Goal: Task Accomplishment & Management: Use online tool/utility

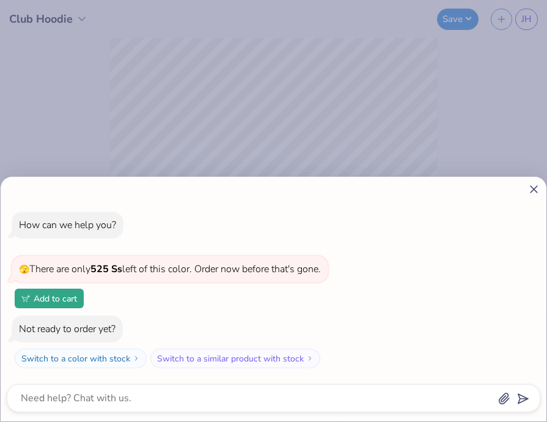
click at [534, 192] on icon at bounding box center [533, 189] width 13 height 13
type textarea "x"
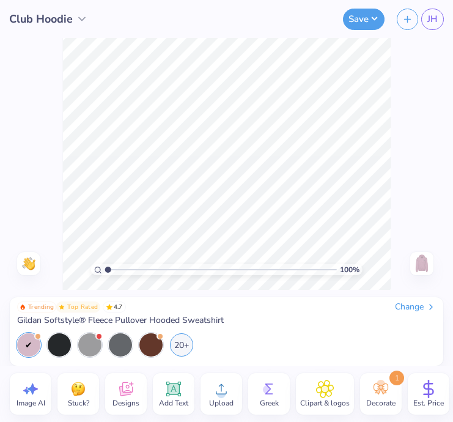
click at [56, 132] on div "100 % Need help? Chat with us. Front" at bounding box center [226, 164] width 453 height 252
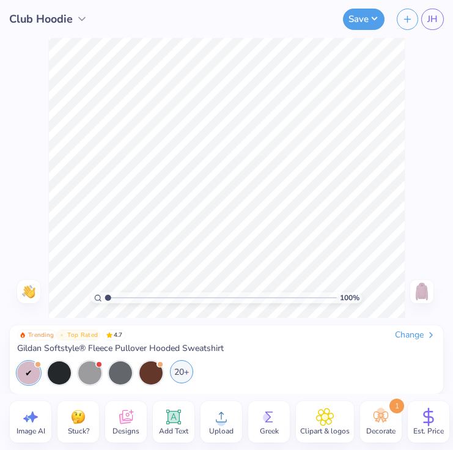
click at [186, 375] on div "20+" at bounding box center [181, 371] width 23 height 23
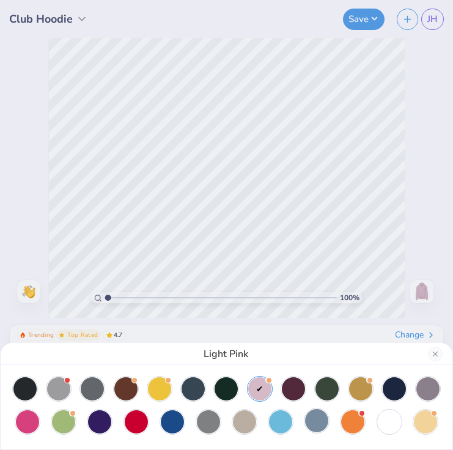
click at [321, 425] on div at bounding box center [316, 420] width 23 height 23
click at [437, 352] on button "Close" at bounding box center [435, 353] width 15 height 15
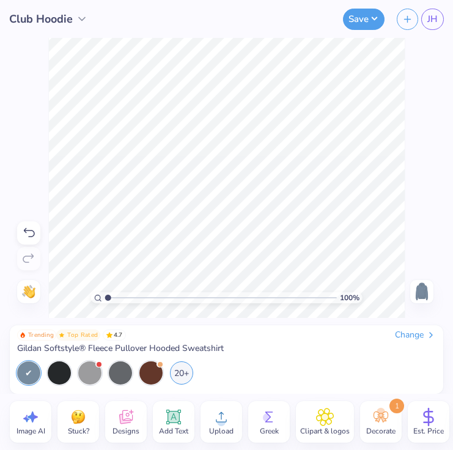
click at [172, 417] on icon at bounding box center [173, 416] width 15 height 15
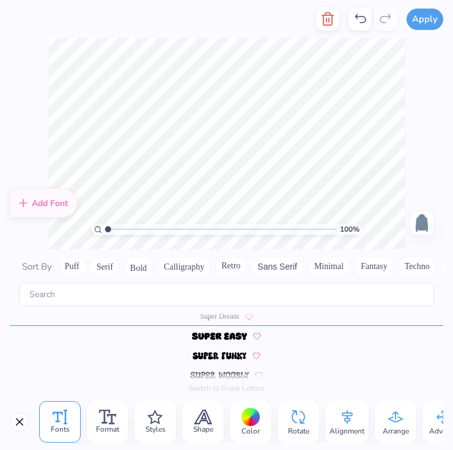
scroll to position [0, 140]
click at [16, 425] on button "Close" at bounding box center [20, 422] width 20 height 20
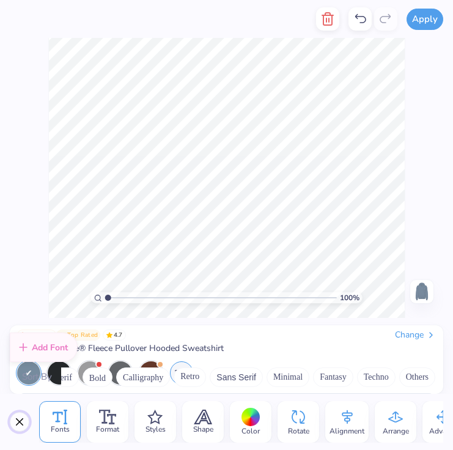
scroll to position [5364, 0]
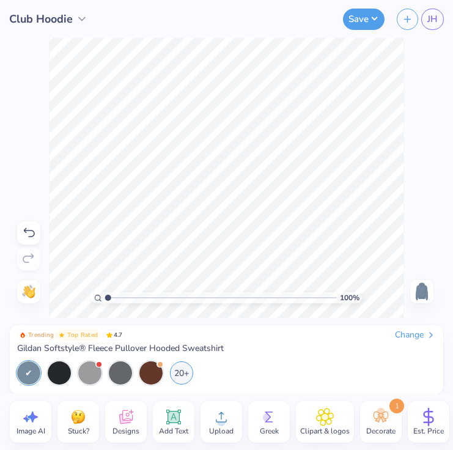
click at [213, 411] on icon at bounding box center [221, 417] width 18 height 18
click at [177, 423] on icon at bounding box center [173, 417] width 18 height 18
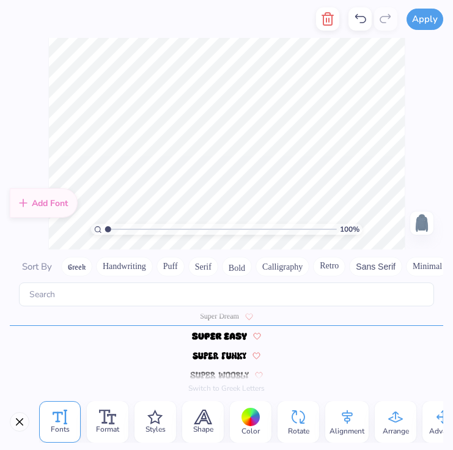
click at [335, 263] on button "Retro" at bounding box center [329, 267] width 32 height 20
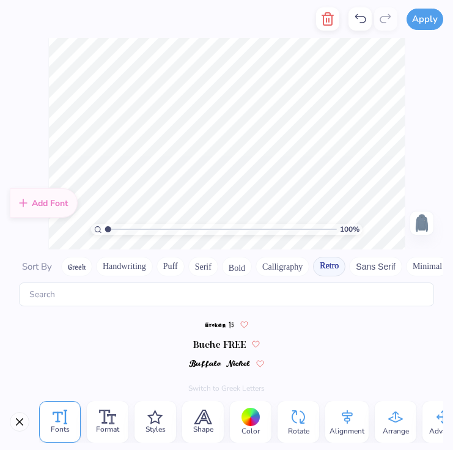
scroll to position [174, 0]
click at [222, 343] on img at bounding box center [219, 345] width 53 height 7
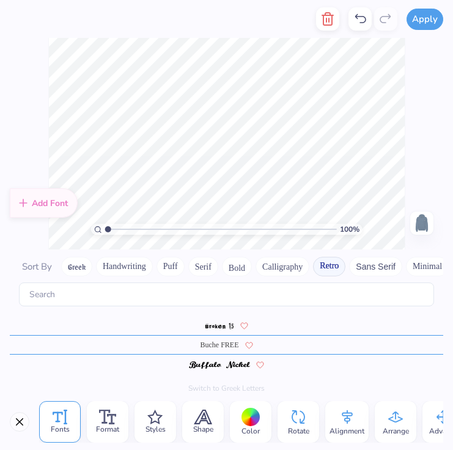
scroll to position [0, 3]
type textarea "Nursing and PA"
click at [346, 417] on icon at bounding box center [347, 417] width 18 height 18
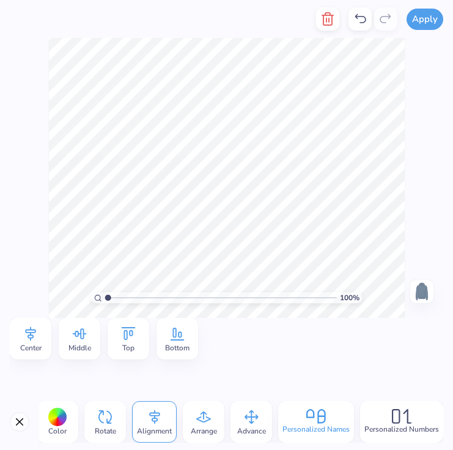
scroll to position [0, 193]
click at [200, 420] on icon at bounding box center [203, 416] width 15 height 11
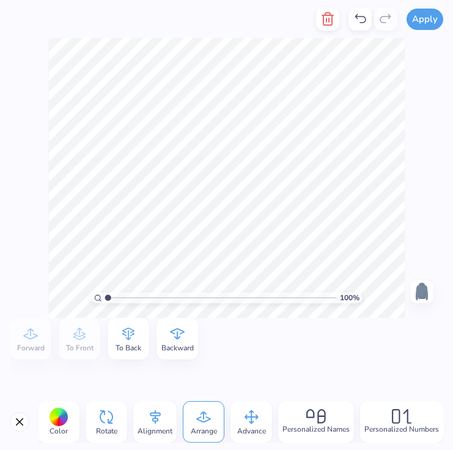
click at [250, 417] on icon at bounding box center [251, 417] width 18 height 18
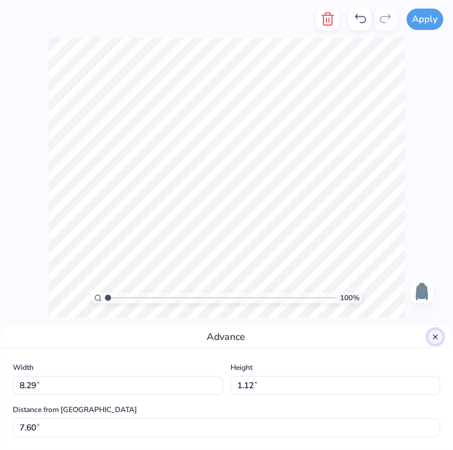
click at [437, 338] on button "Close" at bounding box center [435, 336] width 15 height 15
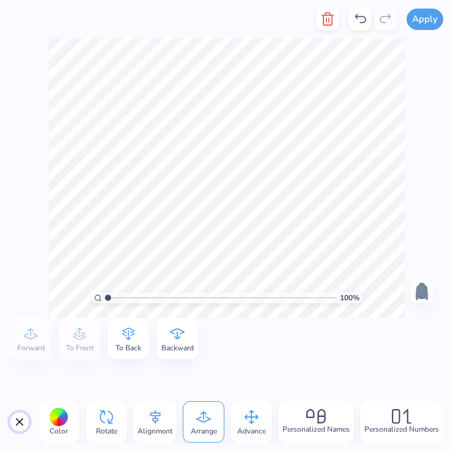
click at [16, 426] on button "Close" at bounding box center [20, 422] width 20 height 20
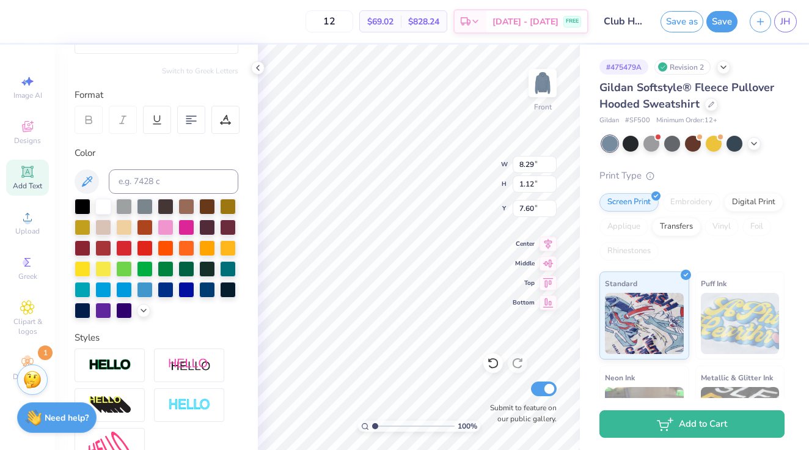
scroll to position [260, 0]
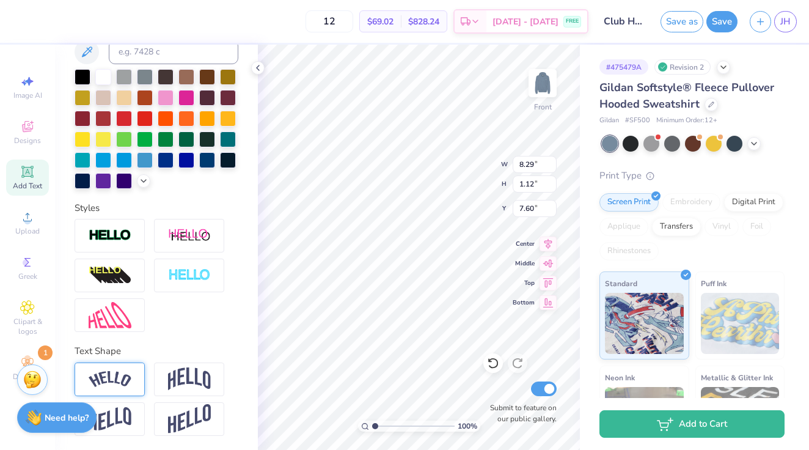
click at [111, 370] on div at bounding box center [110, 379] width 70 height 34
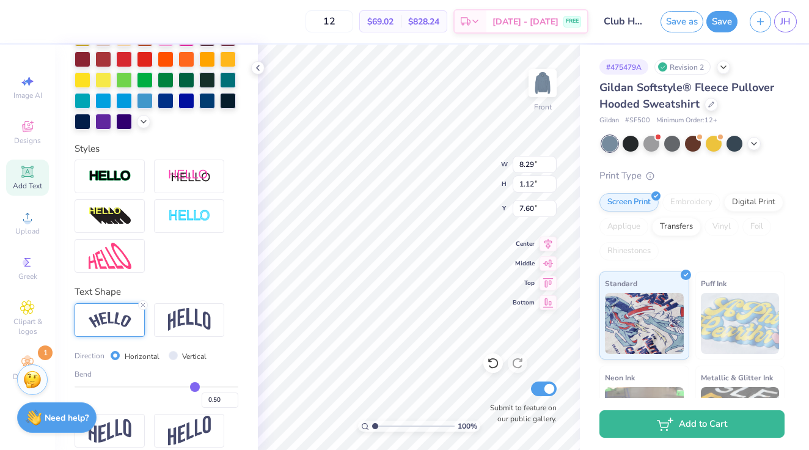
scroll to position [332, 0]
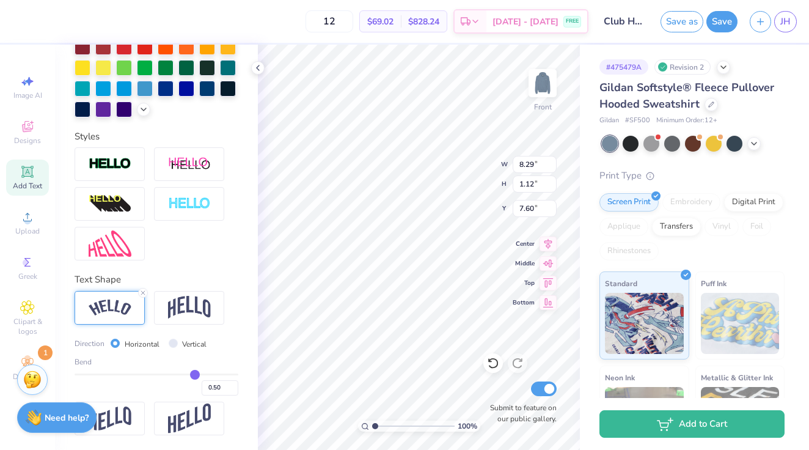
type input "0.48"
type input "0.5"
type input "0.50"
type input "0.52"
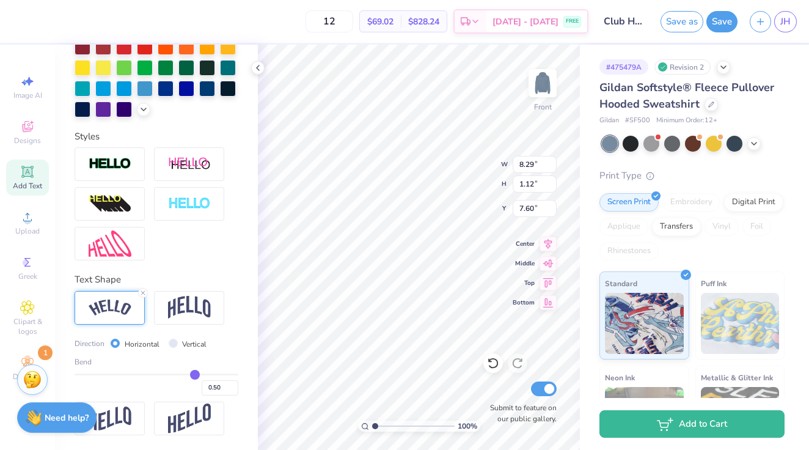
type input "0.52"
type input "0.54"
type input "0.56"
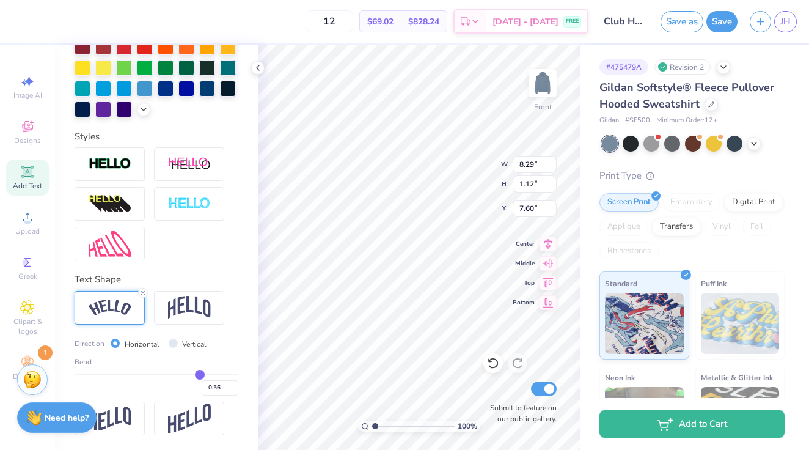
type input "0.59"
type input "0.62"
type input "0.65"
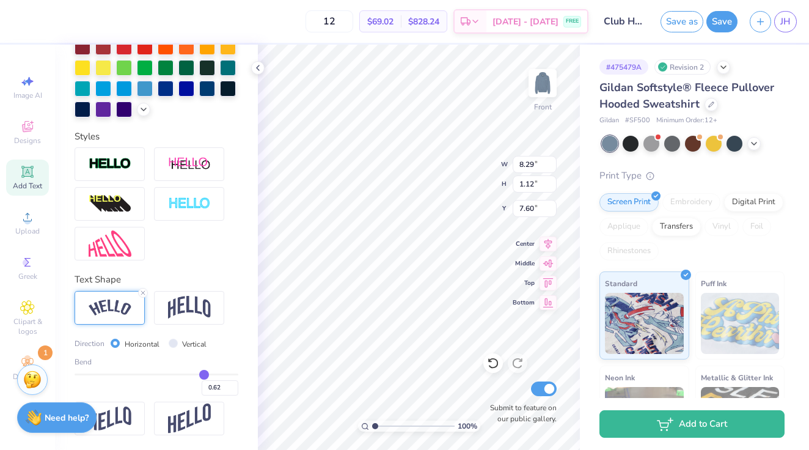
type input "0.65"
type input "0.67"
type input "0.68"
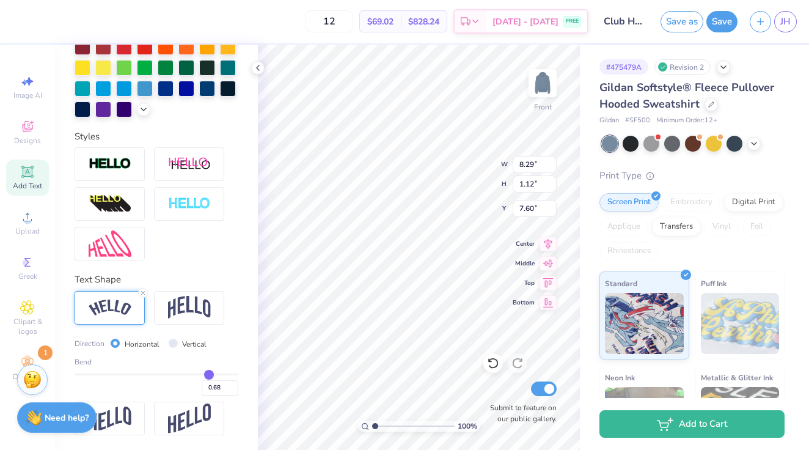
type input "0.69"
type input "0.7"
type input "0.70"
type input "0.71"
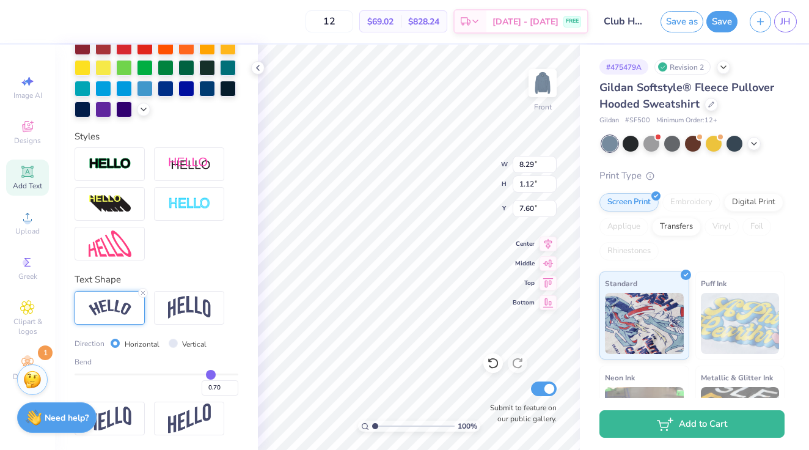
type input "0.71"
type input "0.72"
type input "0.73"
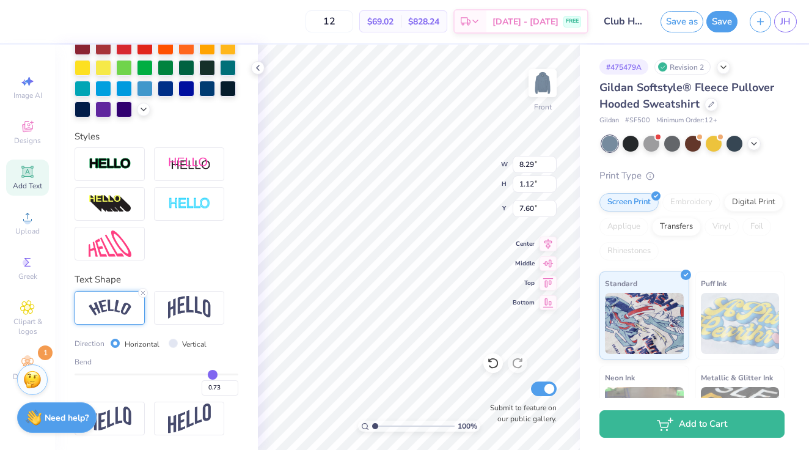
type input "0.74"
type input "0.75"
type input "0.74"
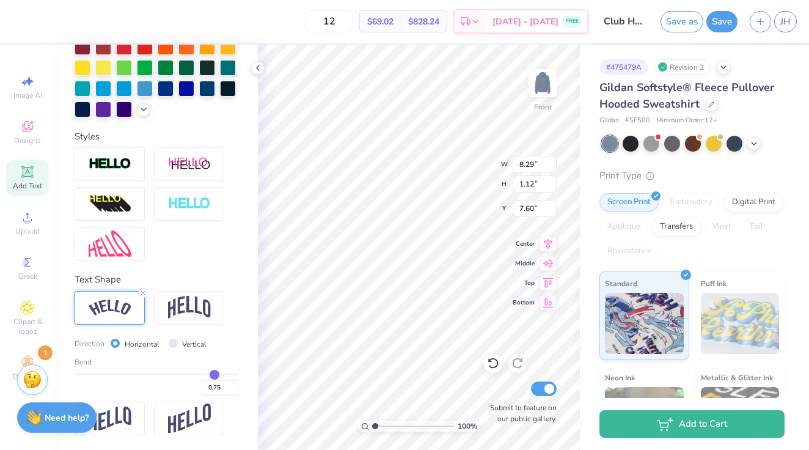
type input "0.74"
type input "0.72"
type input "0.69"
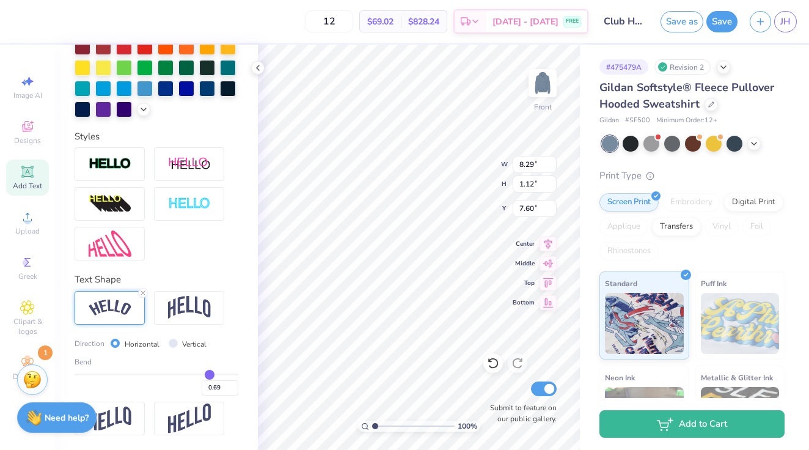
type input "0.68"
type input "0.67"
type input "0.66"
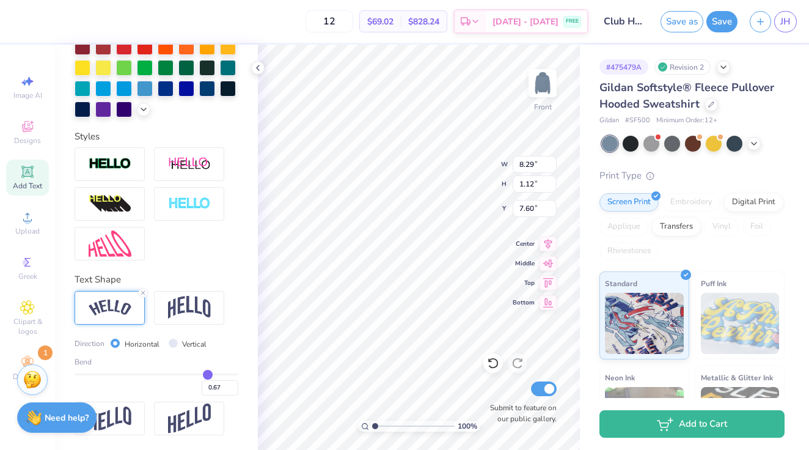
type input "0.66"
type input "0.65"
type input "0.63"
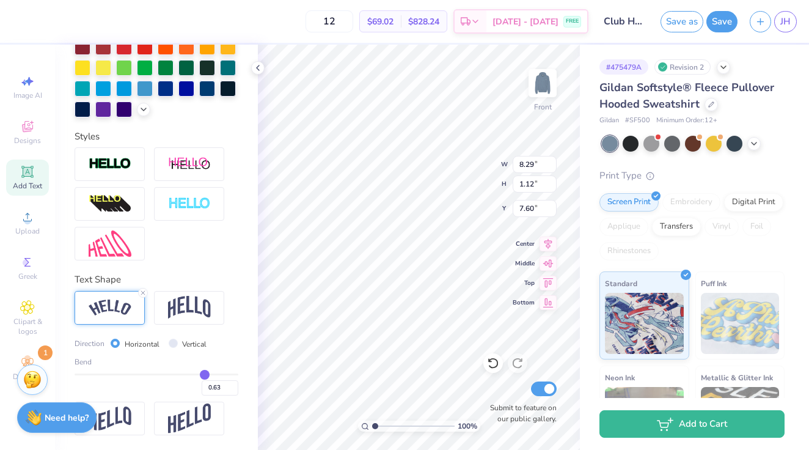
type input "0.62"
type input "0.61"
type input "0.59"
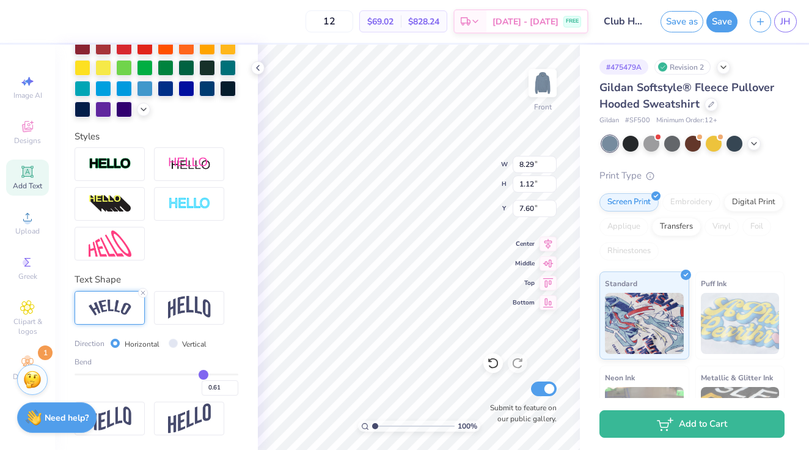
type input "0.59"
type input "0.57"
type input "0.55"
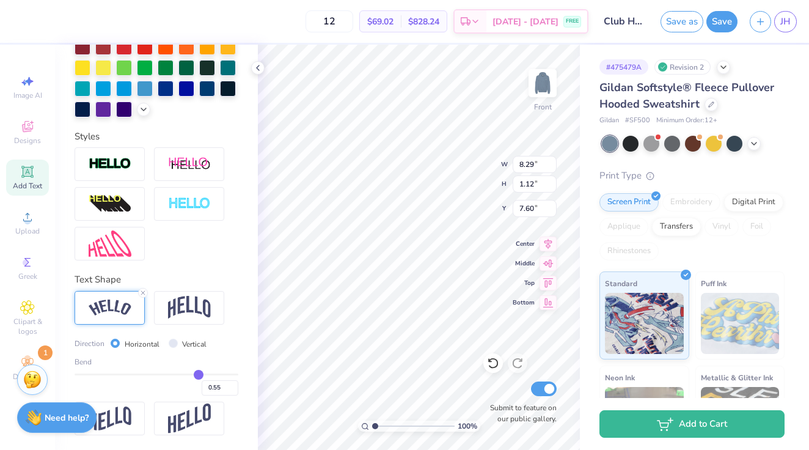
type input "0.53"
type input "0.52"
type input "0.5"
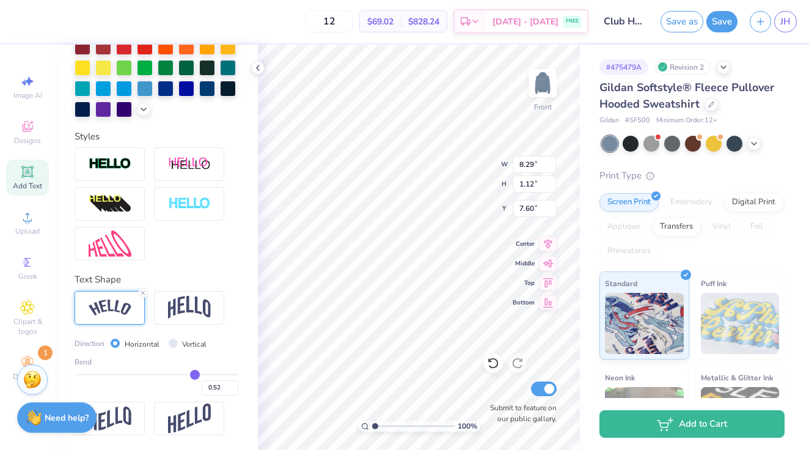
type input "0.50"
type input "0.49"
type input "0.48"
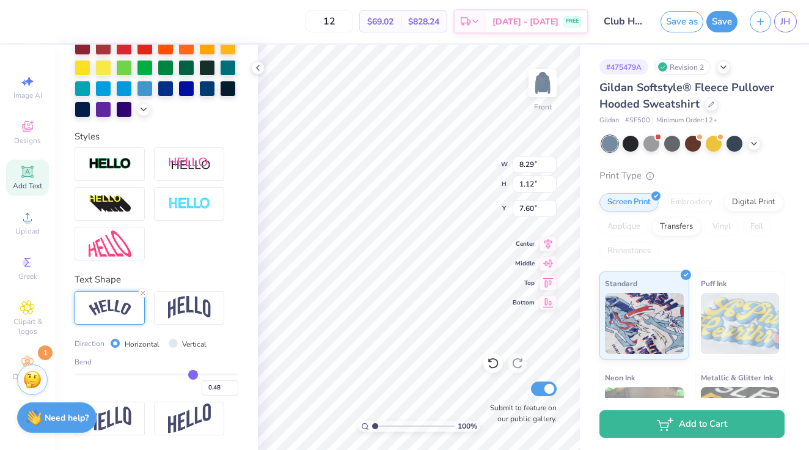
type input "0.46"
type input "0.45"
type input "0.44"
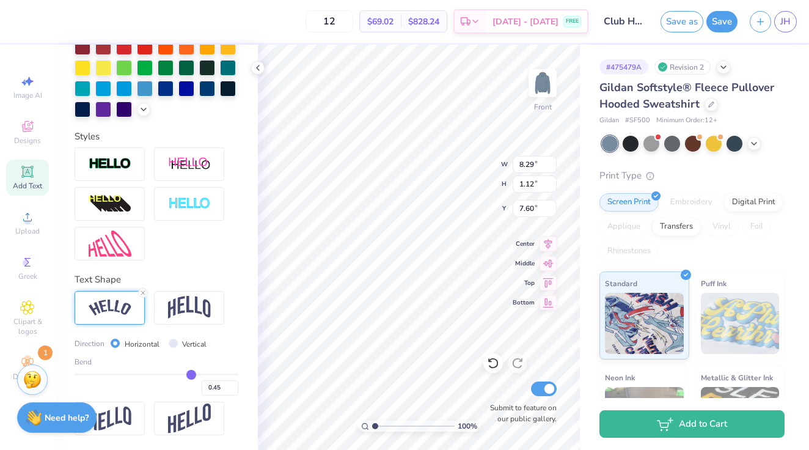
type input "0.44"
type input "0.43"
type input "0.41"
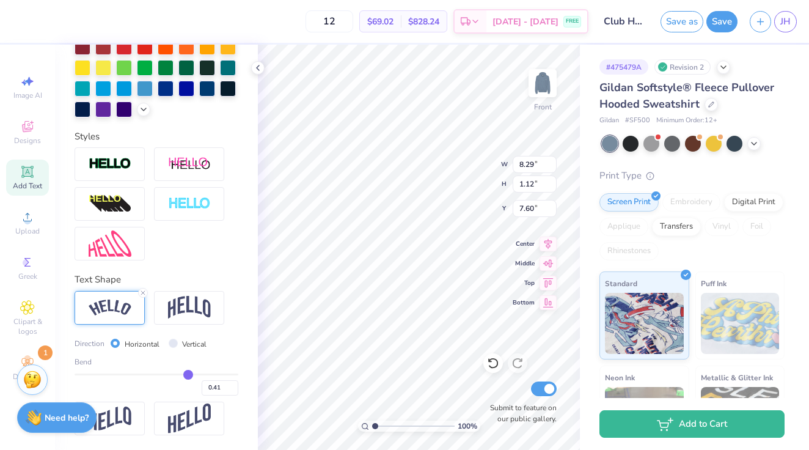
type input "0.39"
type input "0.37"
type input "0.34"
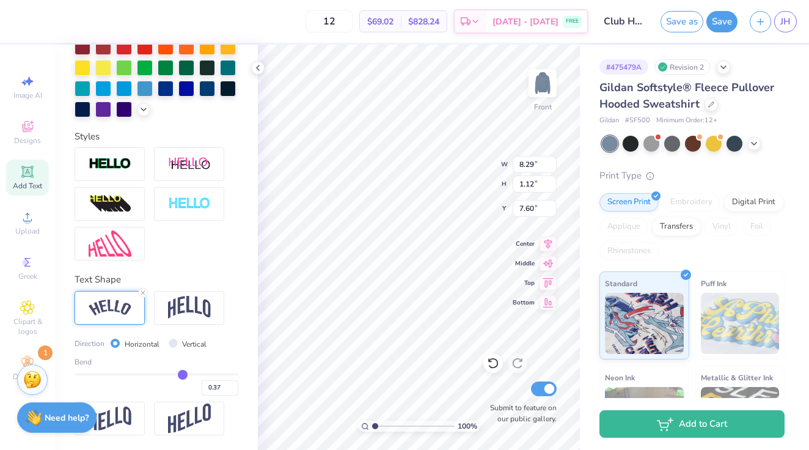
type input "0.34"
type input "0.32"
type input "0.28"
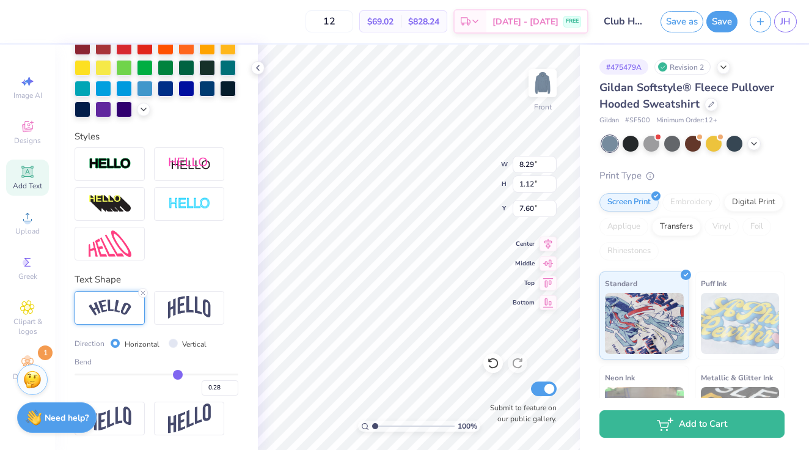
type input "0.25"
type input "0.23"
type input "0.22"
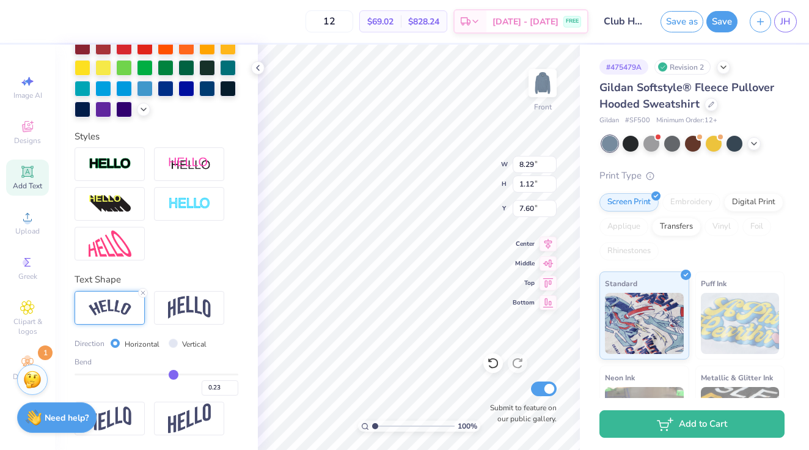
type input "0.22"
type input "0.21"
type input "0.22"
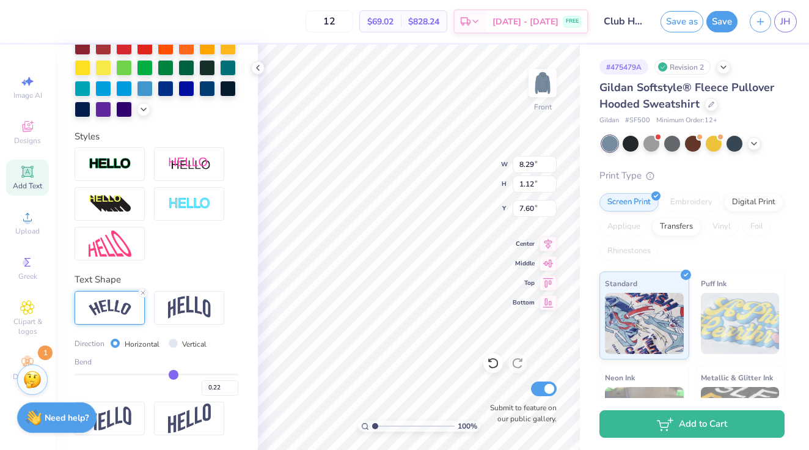
type input "0.23"
type input "0.25"
type input "0.26"
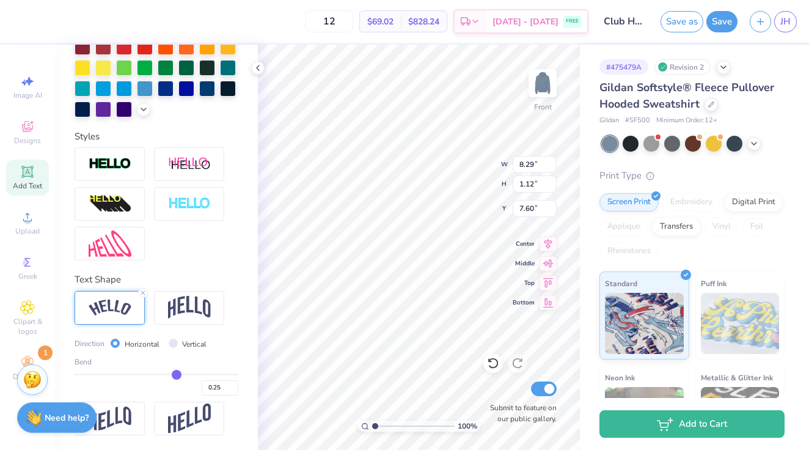
type input "0.26"
type input "0.27"
type input "0.29"
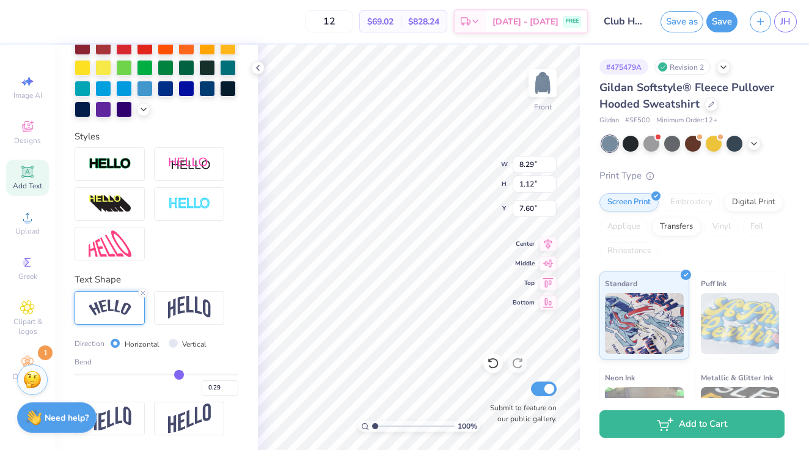
type input "0.3"
type input "0.30"
type input "0.32"
type input "0.33"
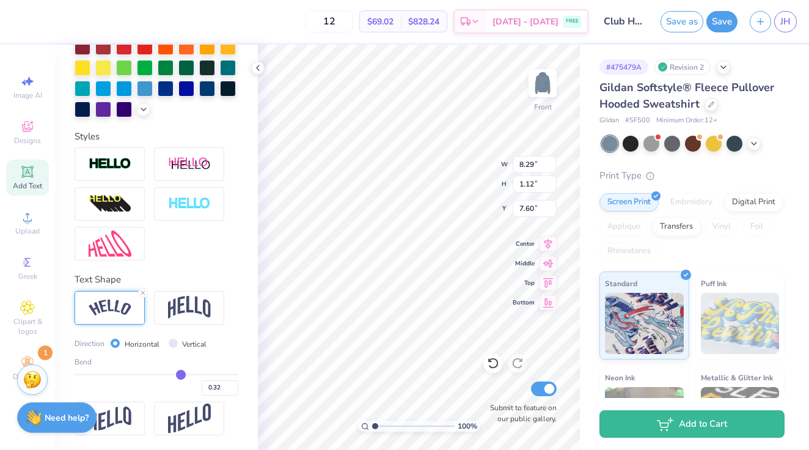
type input "0.33"
type input "0.34"
type input "0.35"
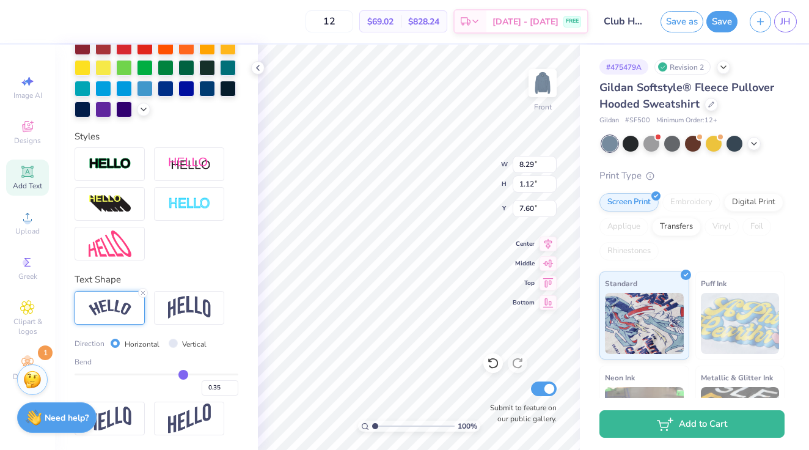
type input "0.36"
type input "0.37"
type input "0.38"
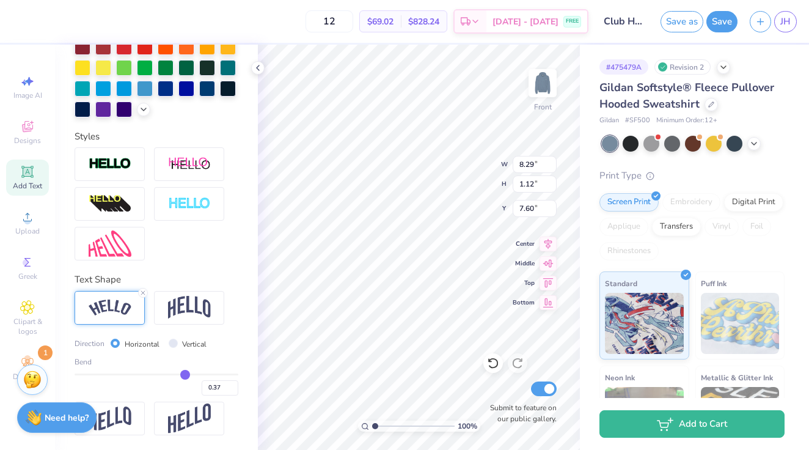
type input "0.38"
type input "0.39"
type input "0.4"
type input "0.40"
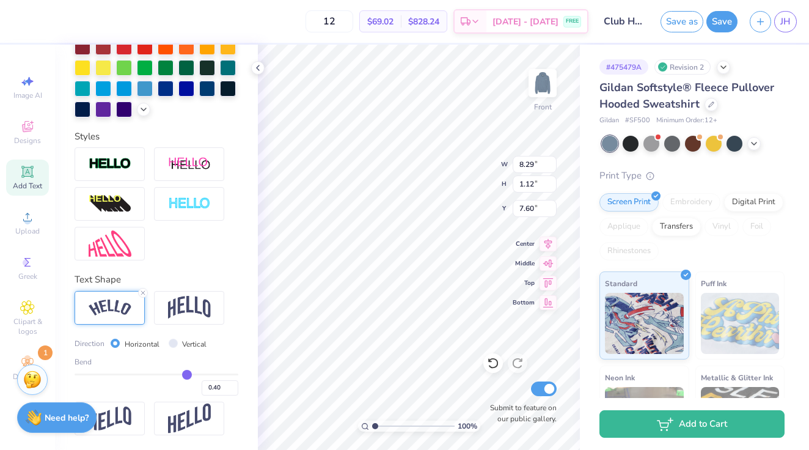
type input "0.41"
click at [188, 375] on input "range" at bounding box center [157, 374] width 164 height 2
type input "0.43"
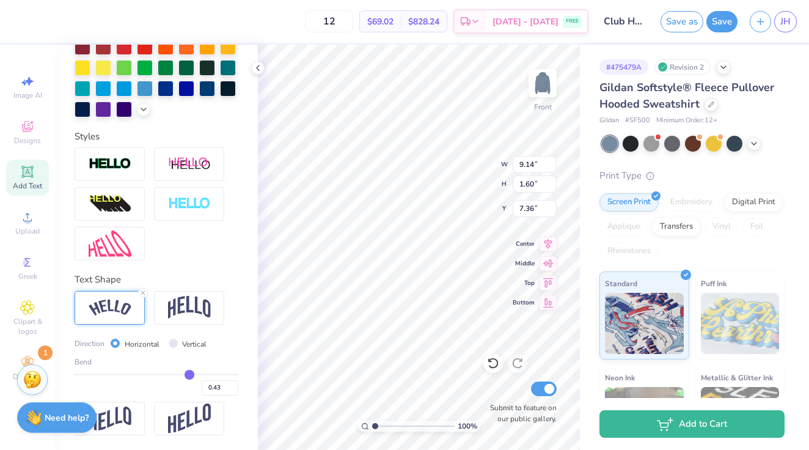
type input "0.44"
type input "0.48"
type input "0.5"
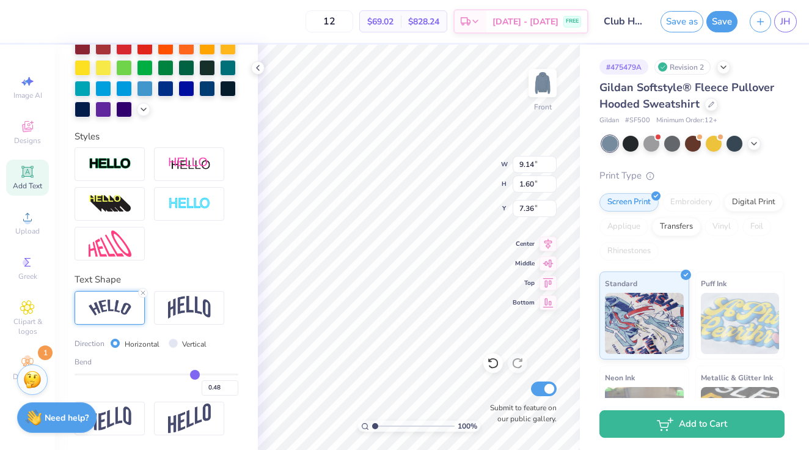
type input "0.50"
type input "0.52"
type input "0.54"
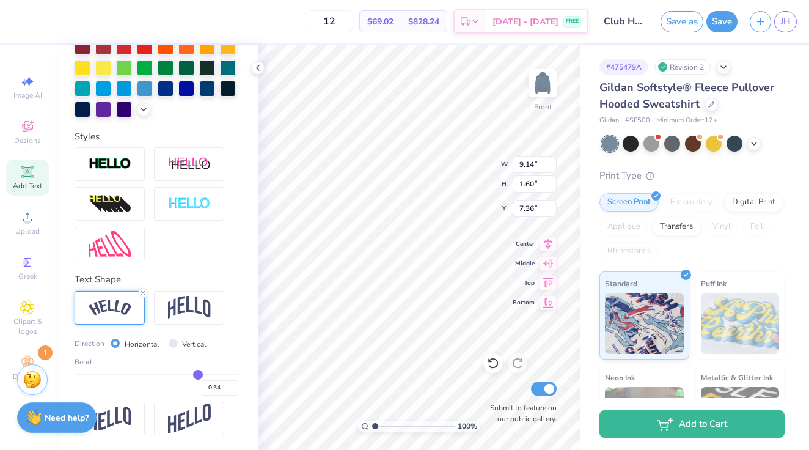
type input "0.56"
type input "0.58"
type input "0.59"
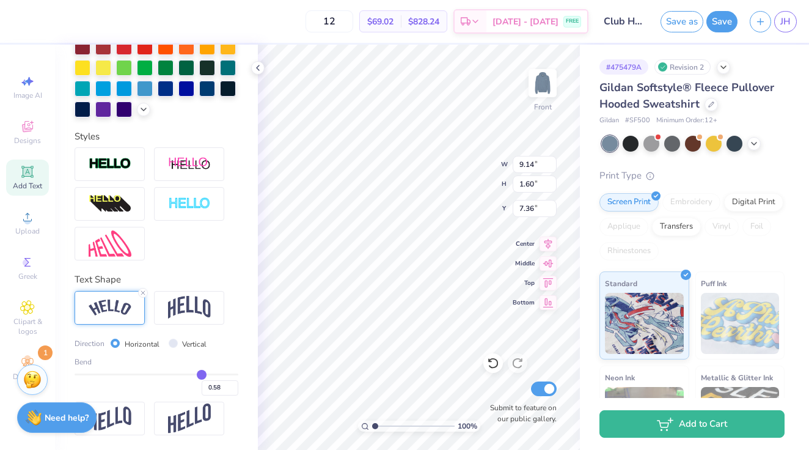
type input "0.59"
type input "0.6"
type input "0.60"
type input "0.61"
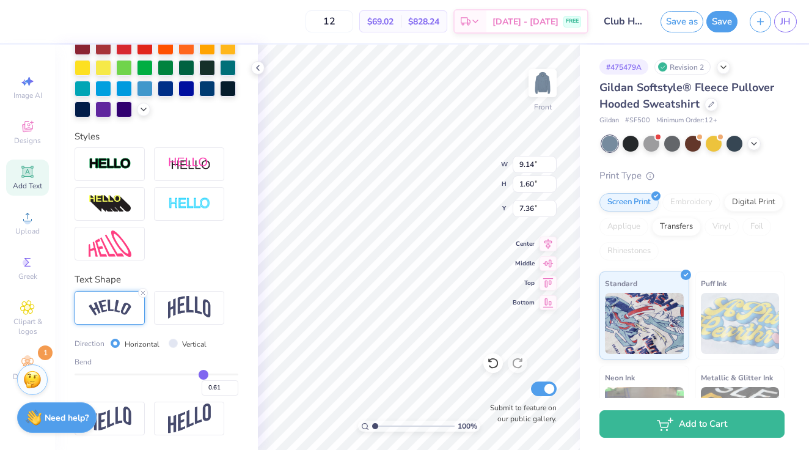
type input "0.62"
type input "0.63"
type input "0.64"
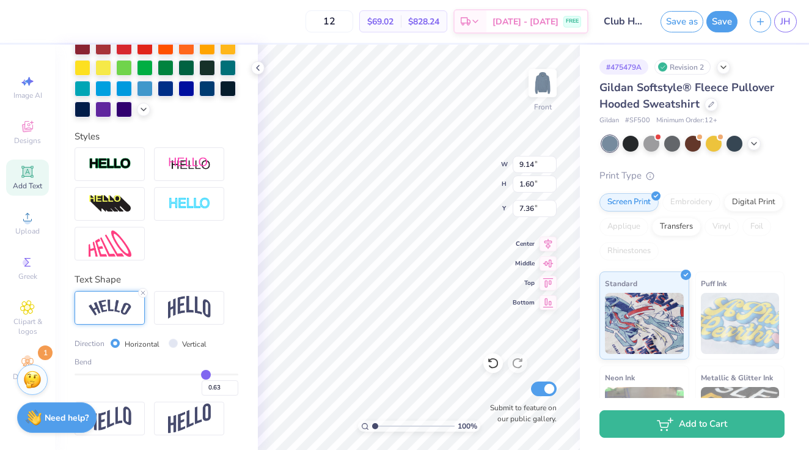
type input "0.64"
type input "0.66"
type input "0.67"
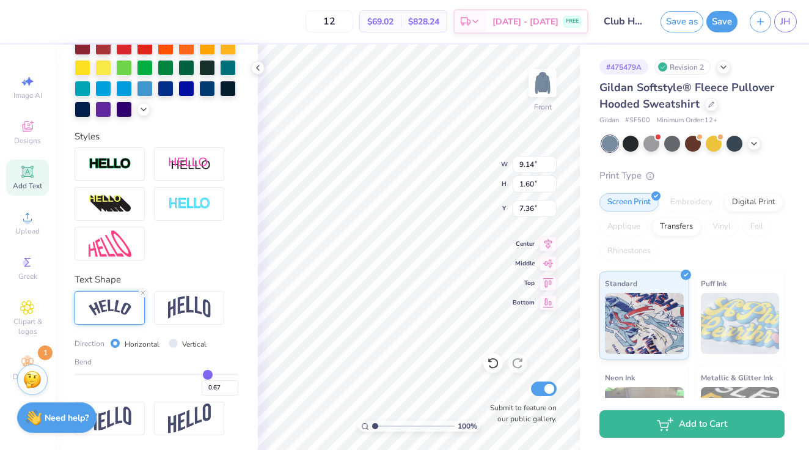
type input "0.68"
type input "0.69"
type input "0.68"
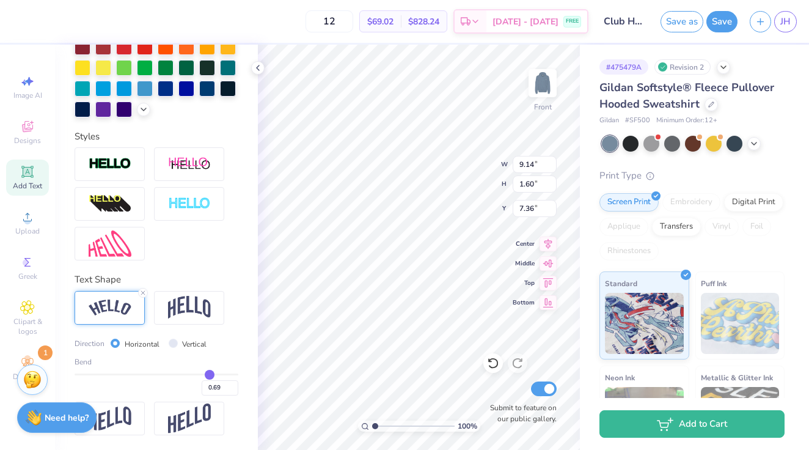
type input "0.68"
type input "0.67"
type input "0.66"
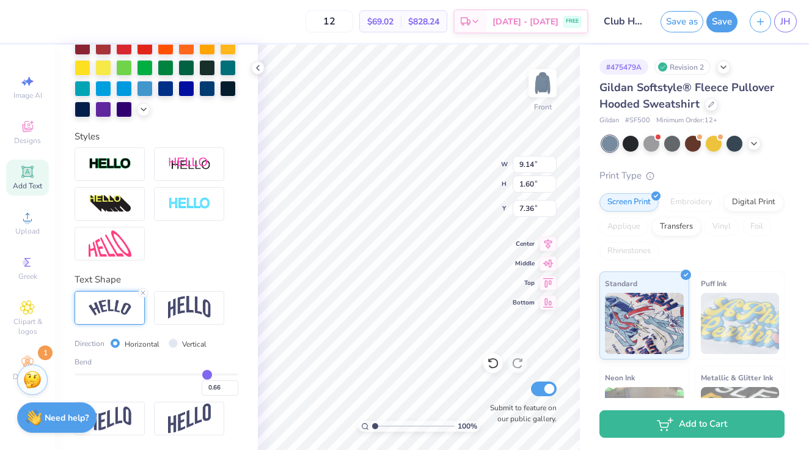
type input "0.65"
type input "0.64"
type input "0.63"
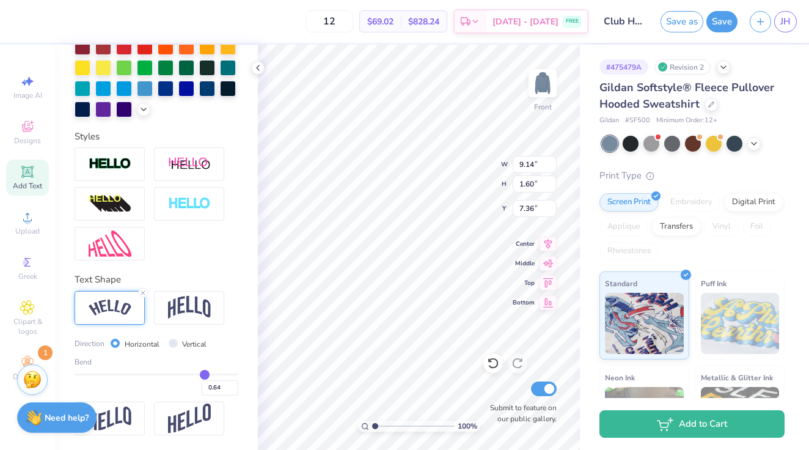
type input "0.63"
type input "0.62"
drag, startPoint x: 189, startPoint y: 373, endPoint x: 204, endPoint y: 378, distance: 15.9
type input "0.62"
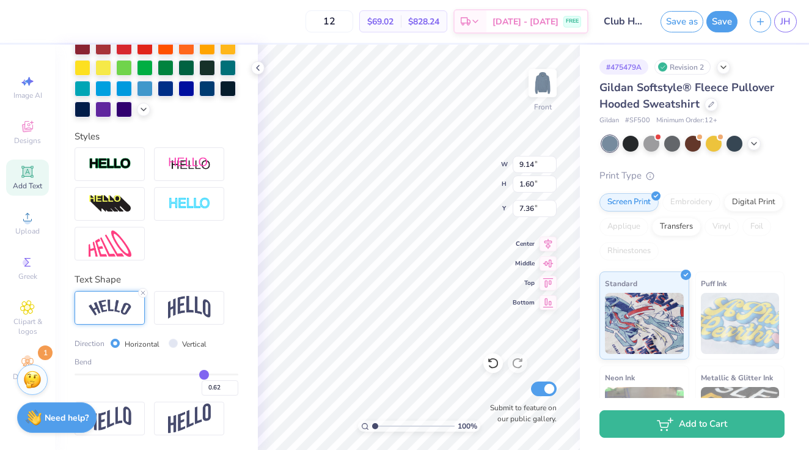
click at [204, 375] on input "range" at bounding box center [157, 374] width 164 height 2
type input "9.68"
type input "2.65"
type input "6.83"
type input "0.65"
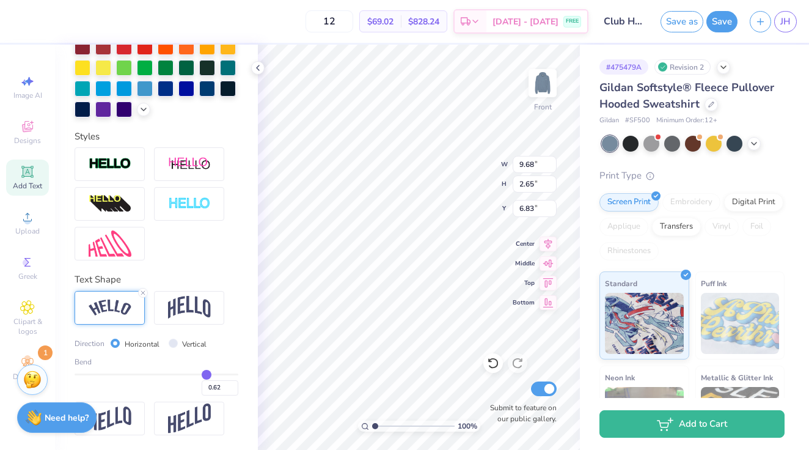
type input "0.65"
type input "0.64"
type input "0.63"
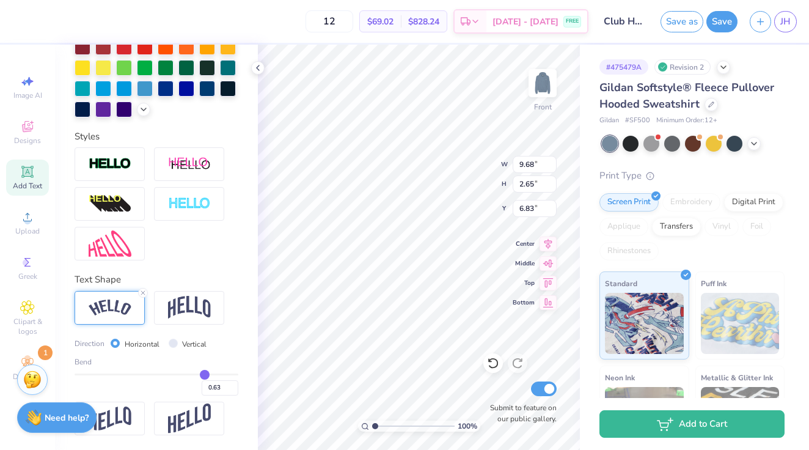
type input "0.62"
type input "0.61"
type input "0.6"
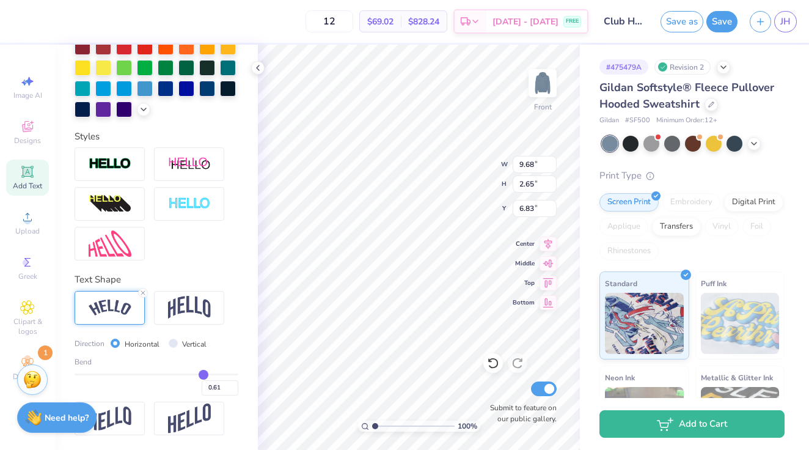
type input "0.60"
click at [201, 373] on input "range" at bounding box center [157, 374] width 164 height 2
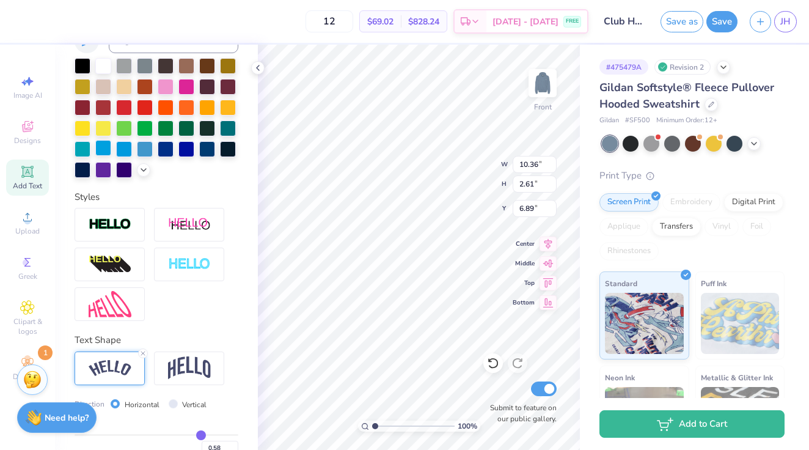
scroll to position [0, 0]
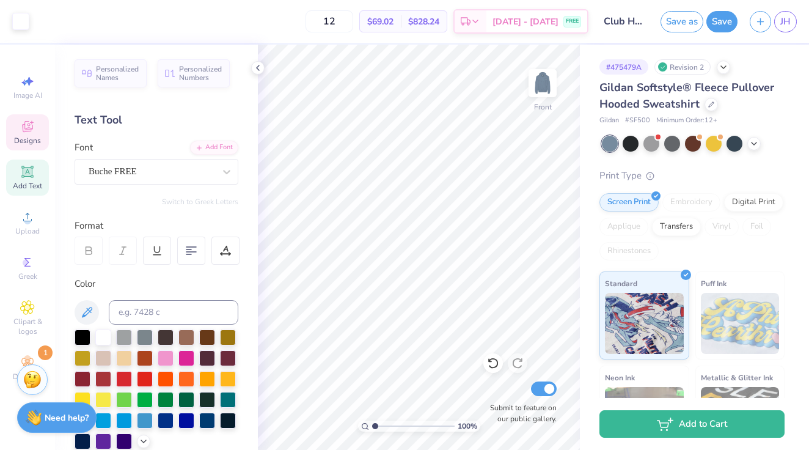
click at [34, 134] on div "Designs" at bounding box center [27, 132] width 43 height 36
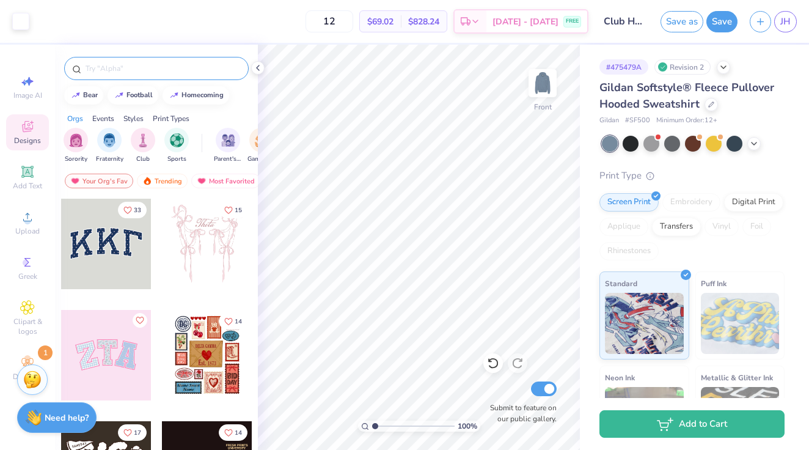
click at [125, 75] on div at bounding box center [156, 68] width 185 height 23
click at [124, 70] on input "text" at bounding box center [162, 68] width 156 height 12
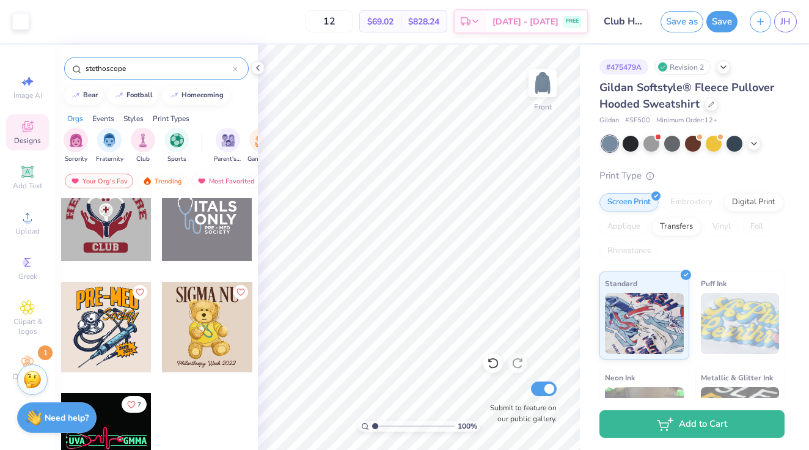
scroll to position [36, 0]
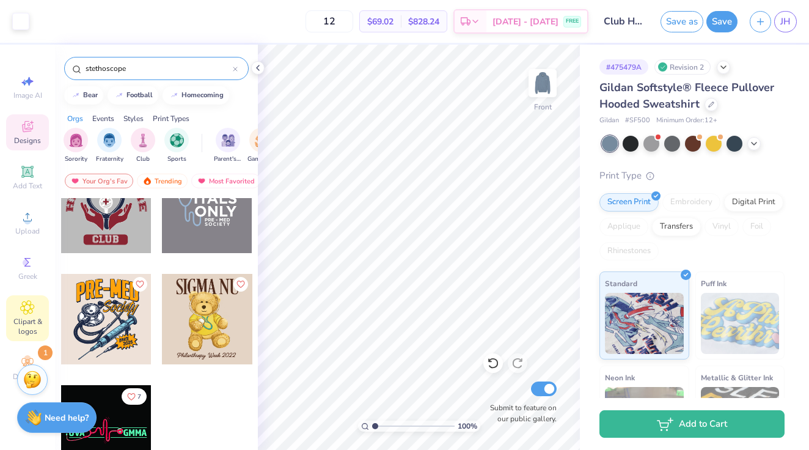
click at [29, 317] on span "Clipart & logos" at bounding box center [27, 326] width 43 height 20
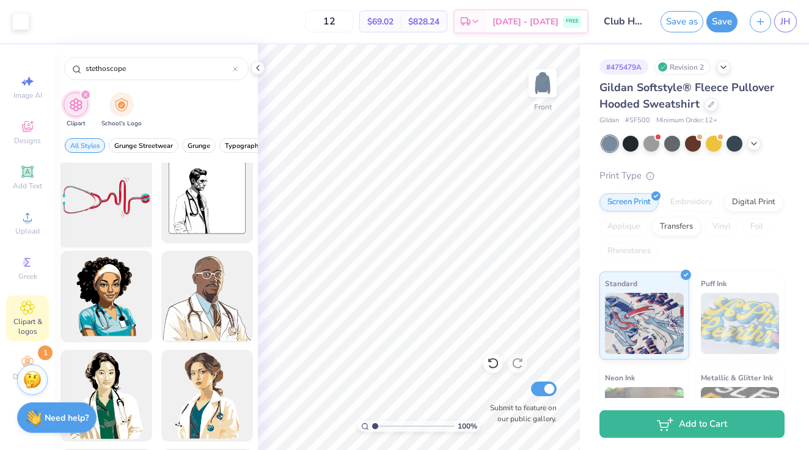
scroll to position [0, 0]
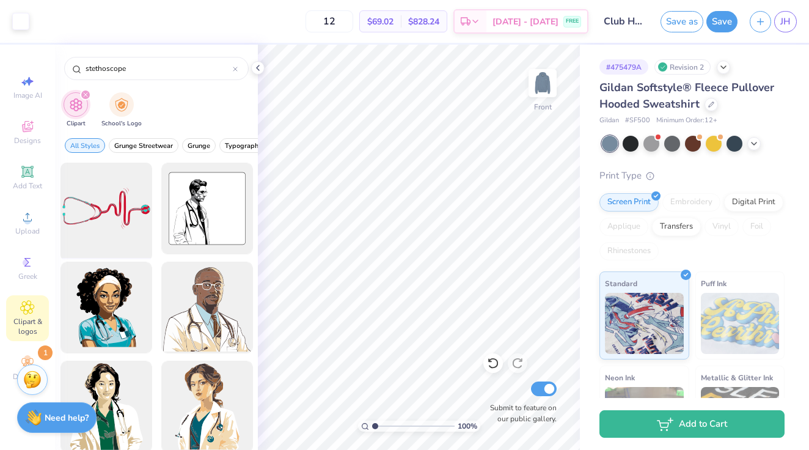
click at [131, 229] on div at bounding box center [106, 208] width 101 height 101
click at [33, 219] on icon at bounding box center [27, 217] width 15 height 15
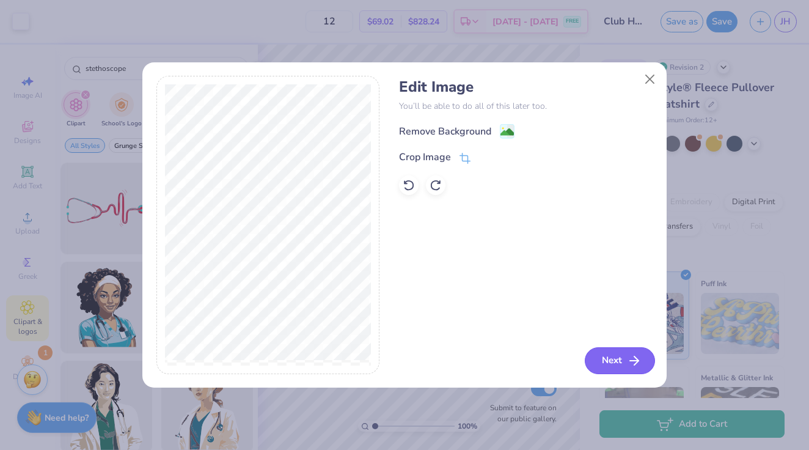
click at [615, 359] on button "Next" at bounding box center [620, 360] width 70 height 27
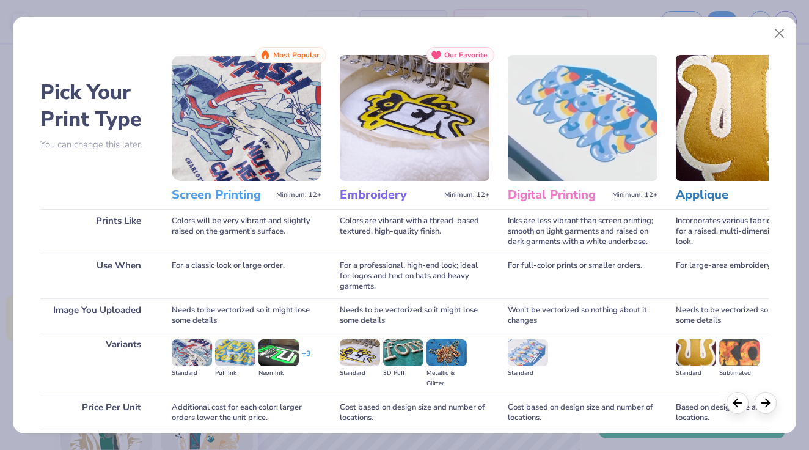
click at [214, 192] on h3 "Screen Printing" at bounding box center [222, 195] width 100 height 16
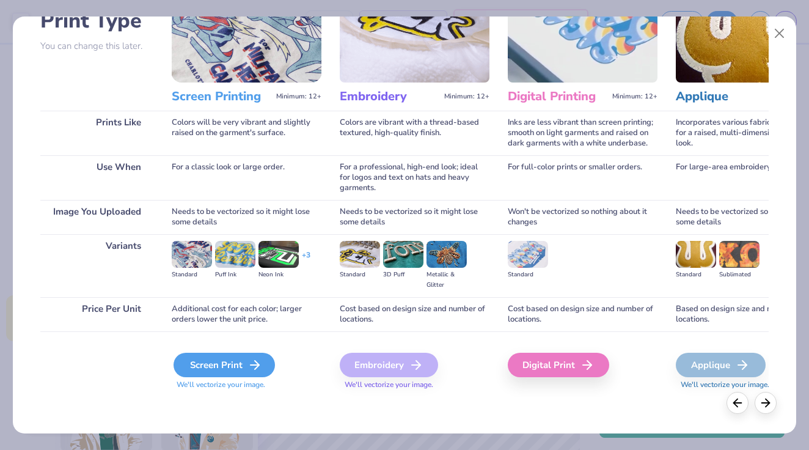
click at [246, 361] on div "Screen Print" at bounding box center [224, 365] width 101 height 24
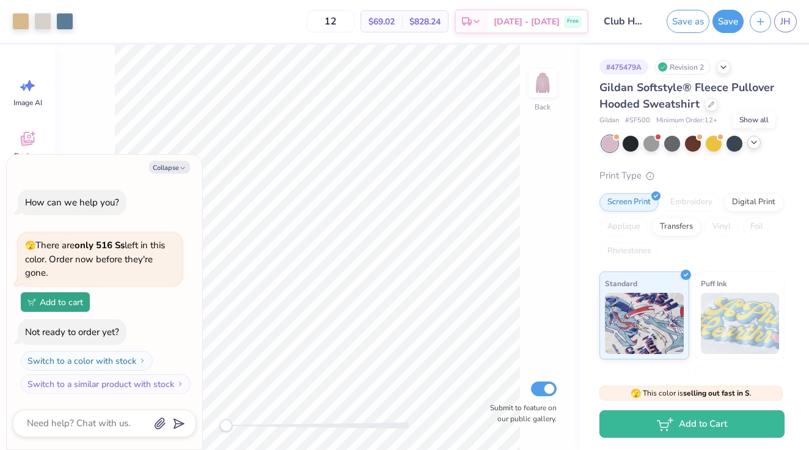
click at [753, 144] on icon at bounding box center [754, 142] width 10 height 10
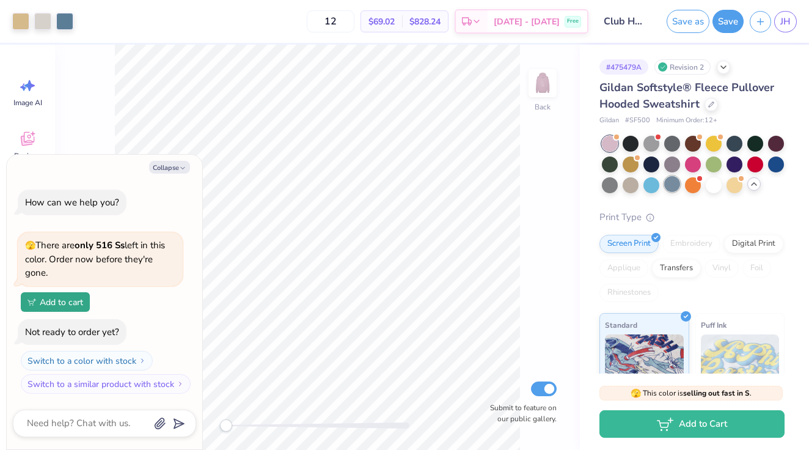
click at [676, 186] on div at bounding box center [672, 184] width 16 height 16
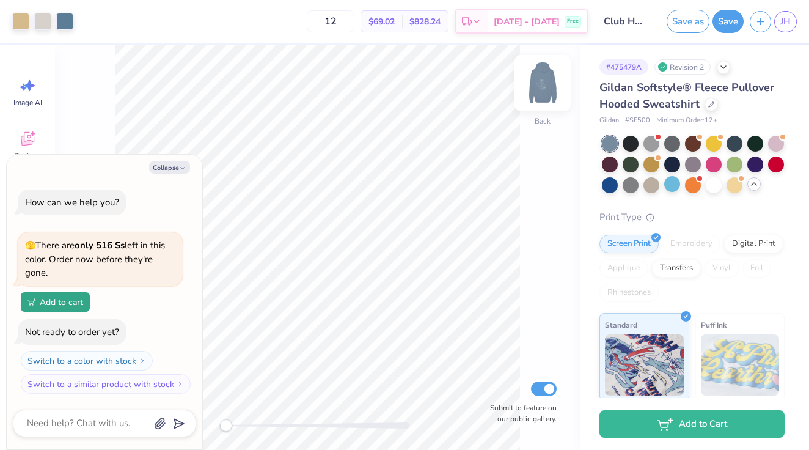
click at [545, 92] on img at bounding box center [542, 83] width 49 height 49
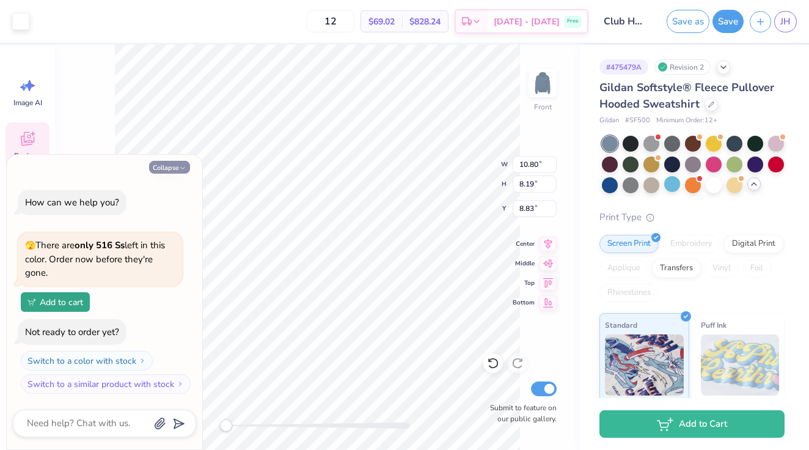
click at [167, 163] on button "Collapse" at bounding box center [169, 167] width 41 height 13
type textarea "x"
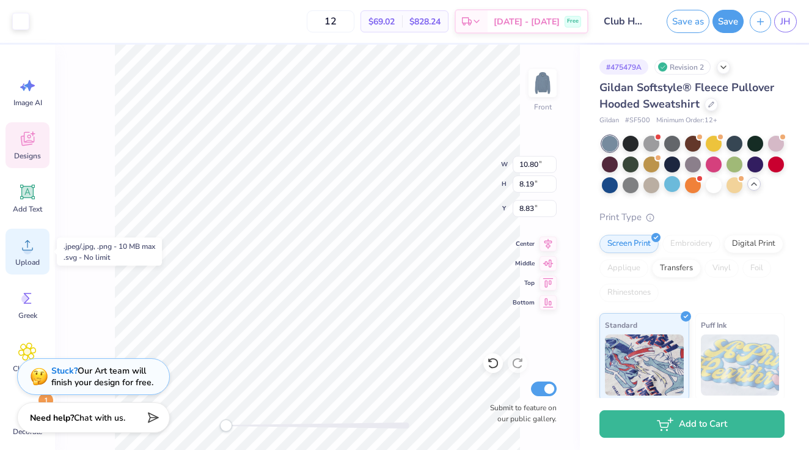
click at [29, 249] on icon at bounding box center [27, 245] width 11 height 10
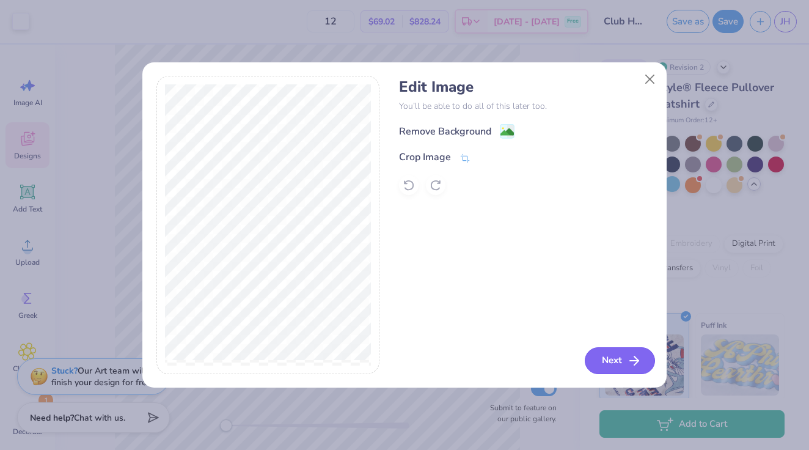
click at [627, 359] on icon "button" at bounding box center [634, 360] width 15 height 15
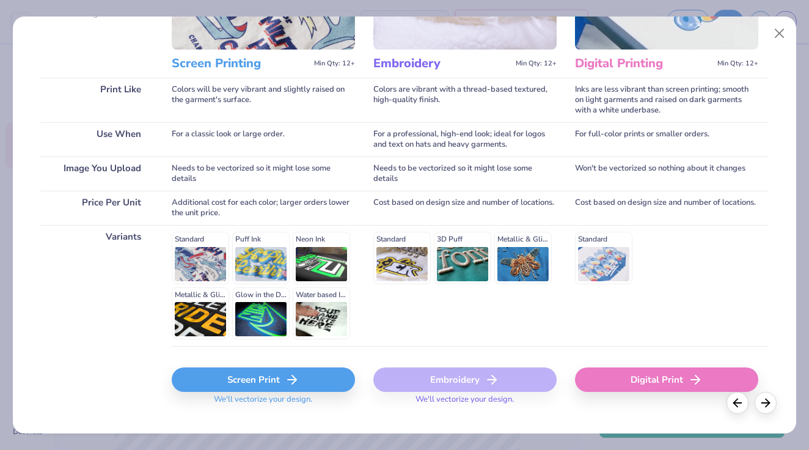
scroll to position [139, 0]
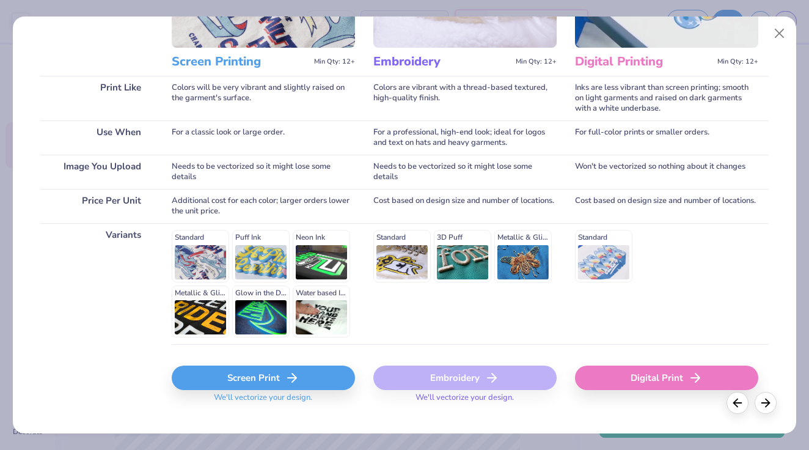
click at [183, 254] on div "Standard Puff Ink Neon Ink Metallic & Glitter Ink Glow in the Dark Ink Water ba…" at bounding box center [263, 284] width 183 height 108
click at [195, 235] on div "Standard Puff Ink Neon Ink Metallic & Glitter Ink Glow in the Dark Ink Water ba…" at bounding box center [263, 284] width 183 height 108
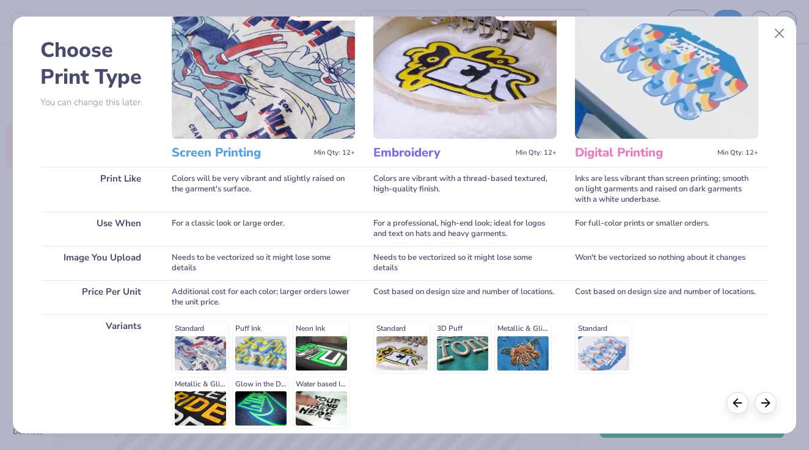
scroll to position [35, 0]
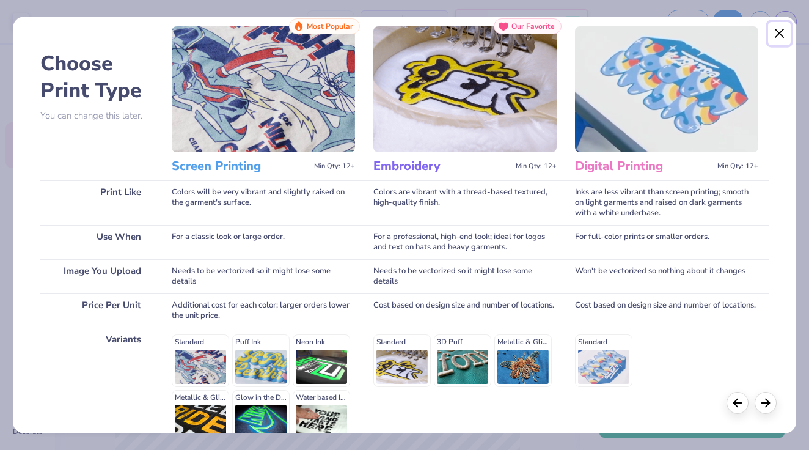
click at [786, 37] on button "Close" at bounding box center [779, 33] width 23 height 23
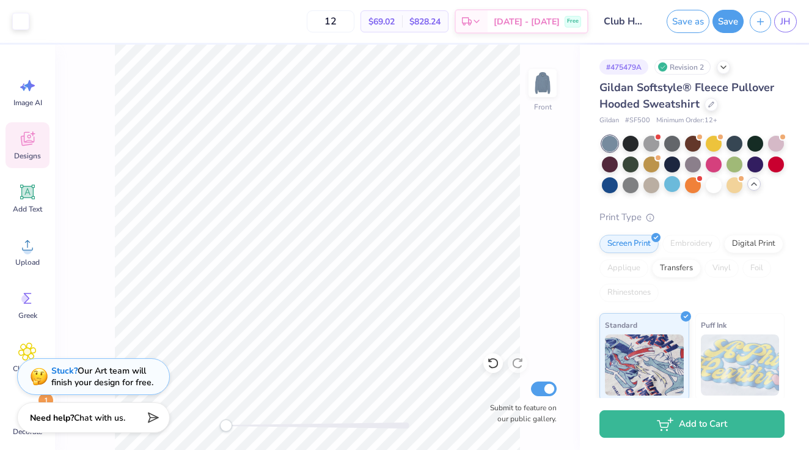
click at [29, 142] on icon at bounding box center [27, 139] width 13 height 14
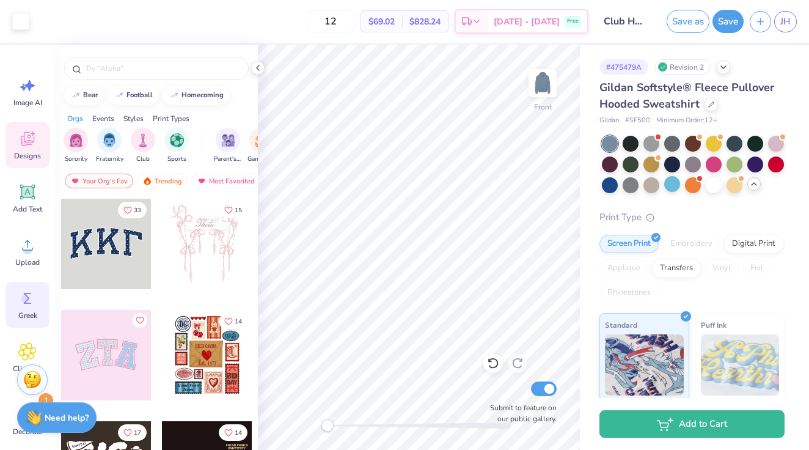
scroll to position [18, 0]
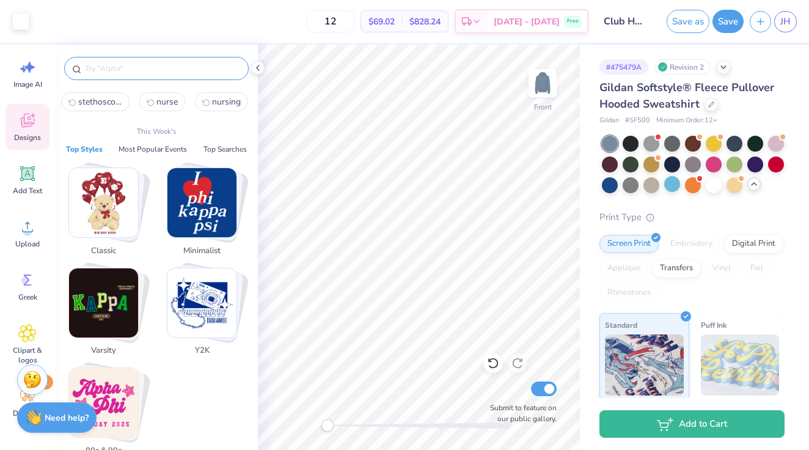
click at [136, 65] on input "text" at bounding box center [162, 68] width 156 height 12
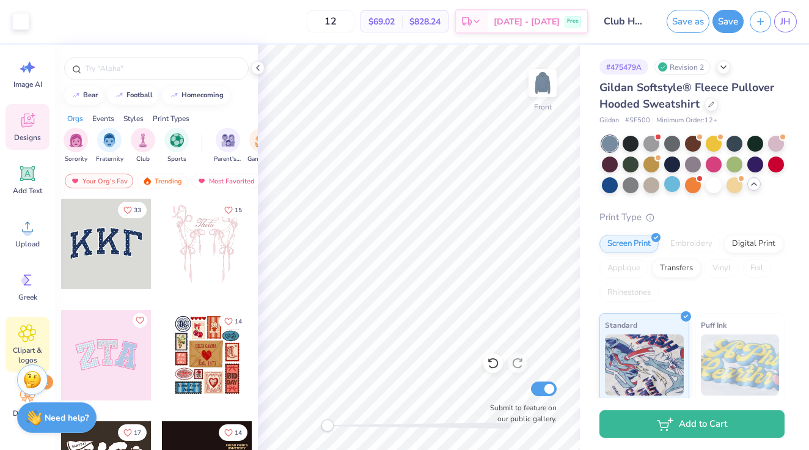
click at [24, 344] on div "Clipart & logos" at bounding box center [27, 344] width 44 height 56
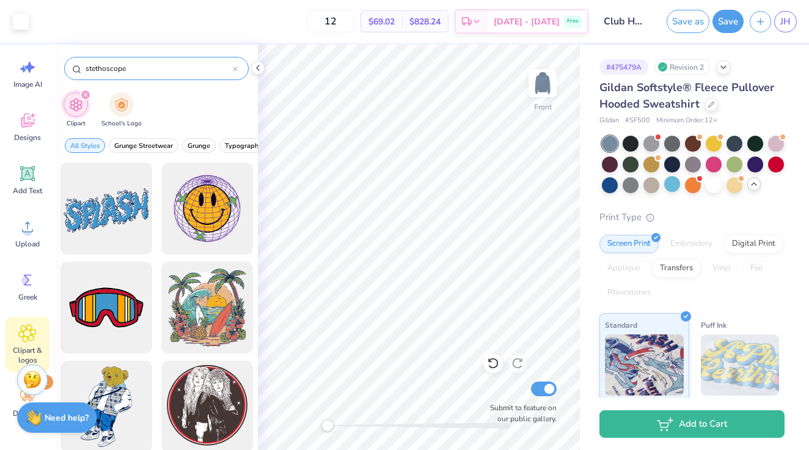
type input "stethoscope"
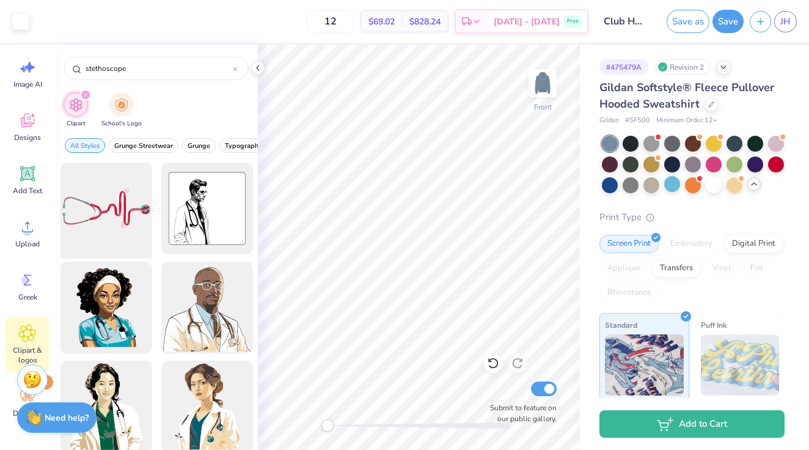
click at [101, 201] on div at bounding box center [106, 208] width 101 height 101
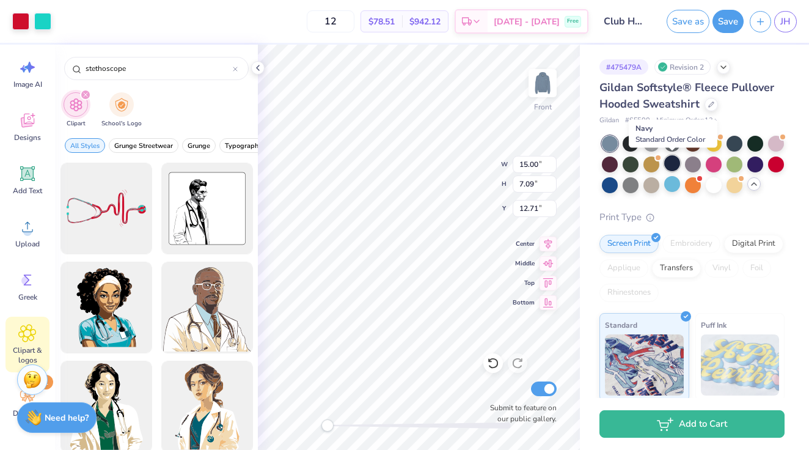
click at [672, 162] on div at bounding box center [672, 163] width 16 height 16
type input "5.74"
type input "2.71"
type input "10.18"
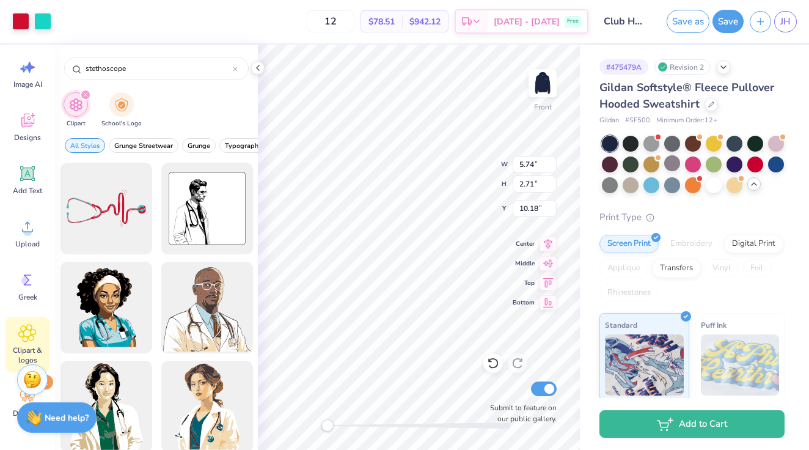
drag, startPoint x: 673, startPoint y: 182, endPoint x: 653, endPoint y: 174, distance: 21.1
click at [673, 182] on div at bounding box center [672, 185] width 16 height 16
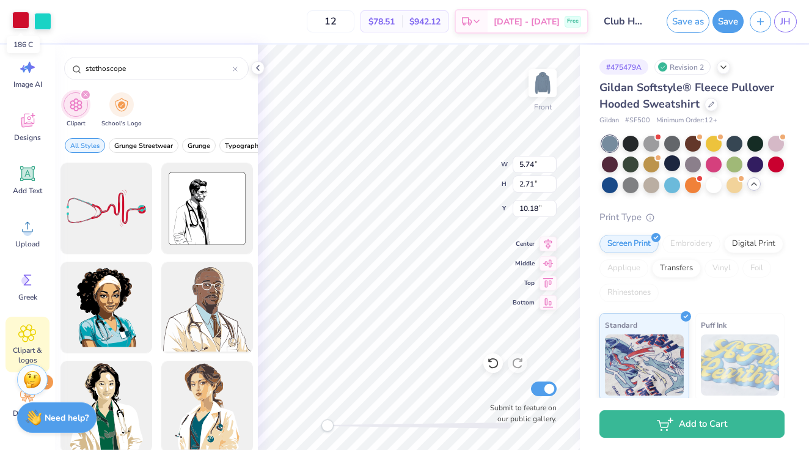
click at [28, 26] on div at bounding box center [20, 20] width 17 height 17
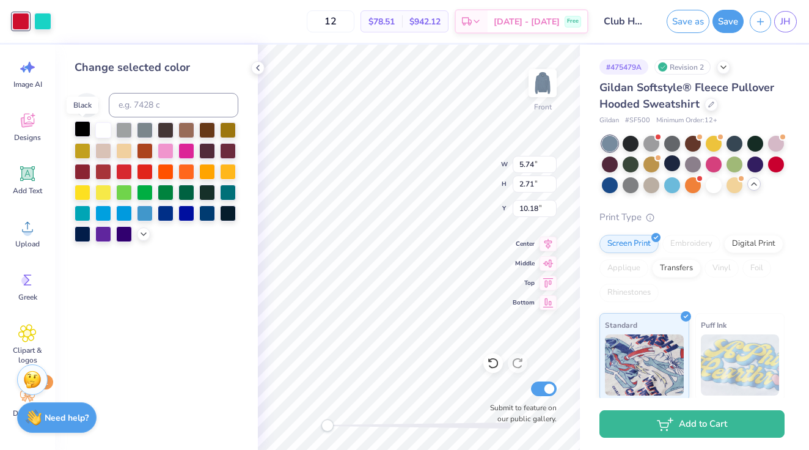
click at [85, 133] on div at bounding box center [83, 129] width 16 height 16
click at [47, 24] on div at bounding box center [42, 20] width 17 height 17
click at [100, 130] on div at bounding box center [103, 129] width 16 height 16
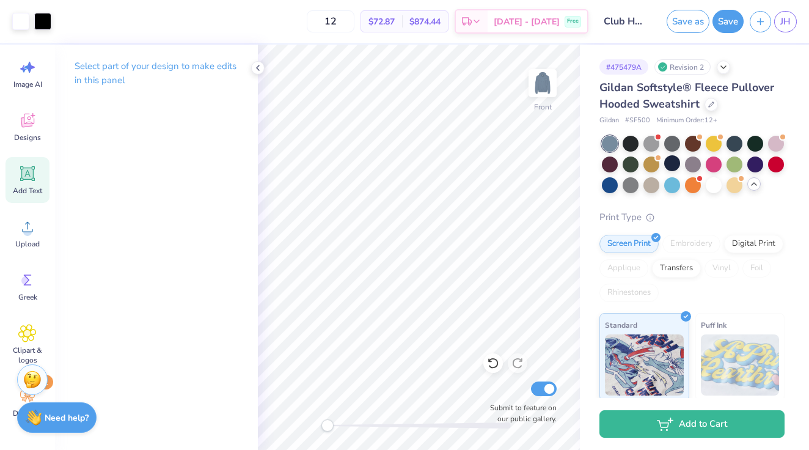
click at [26, 161] on div "Add Text" at bounding box center [27, 180] width 44 height 46
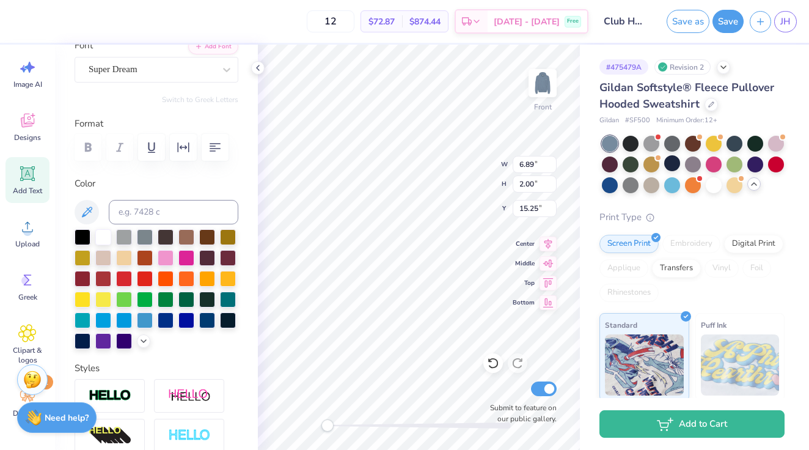
scroll to position [309, 0]
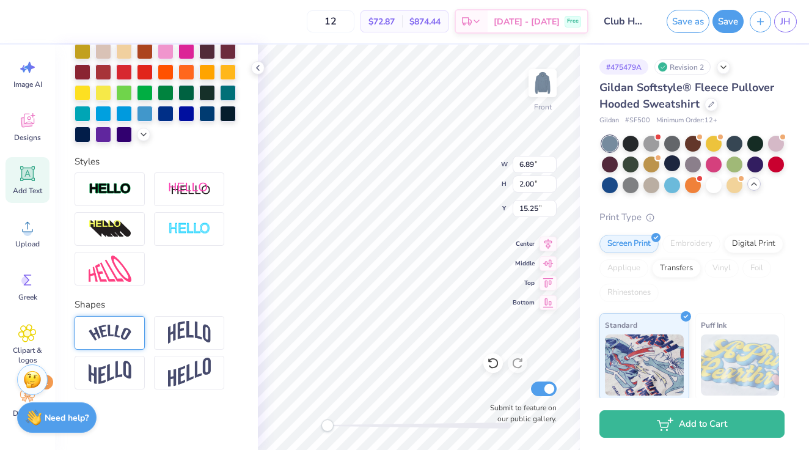
type textarea "Nursing & PA"
click at [129, 327] on img at bounding box center [110, 332] width 43 height 16
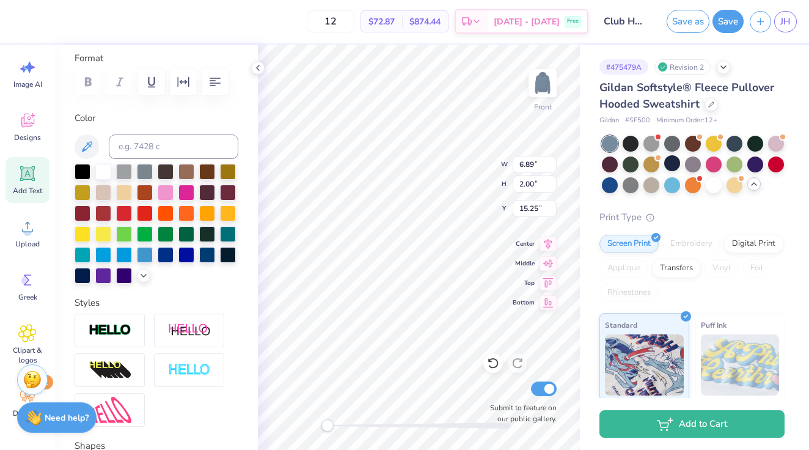
scroll to position [0, 0]
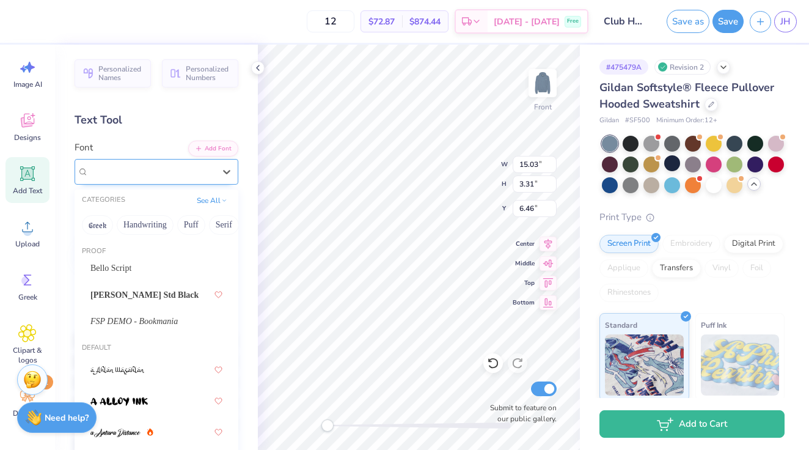
click at [166, 169] on div "Super Dream" at bounding box center [151, 171] width 128 height 19
click at [140, 225] on button "Retro" at bounding box center [135, 225] width 32 height 20
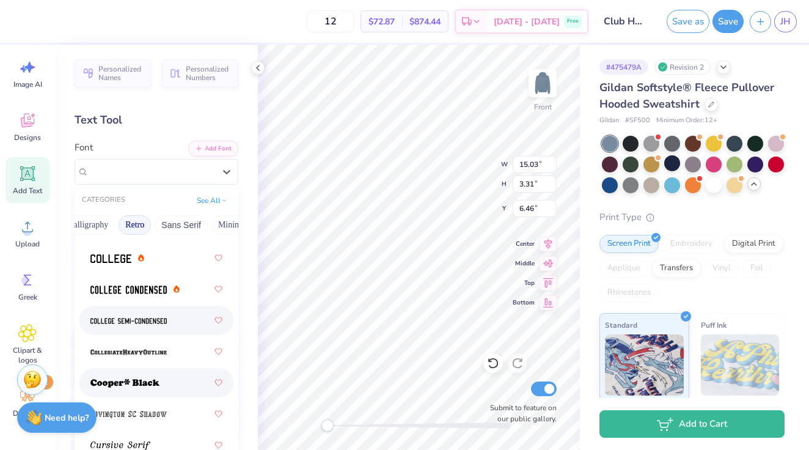
scroll to position [753, 0]
click at [152, 322] on img at bounding box center [128, 320] width 76 height 9
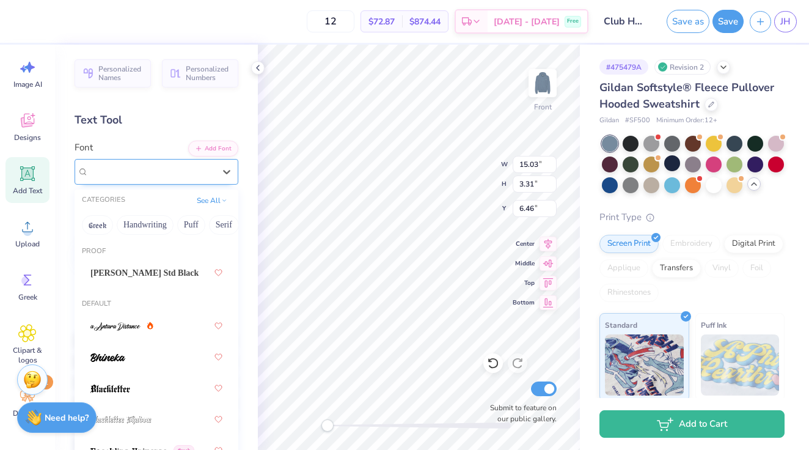
click at [152, 169] on div "College Semi-condensed" at bounding box center [151, 171] width 128 height 19
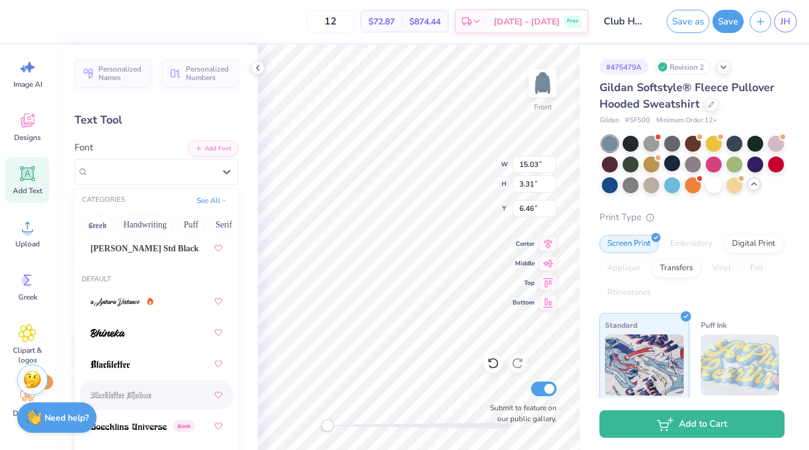
scroll to position [0, 0]
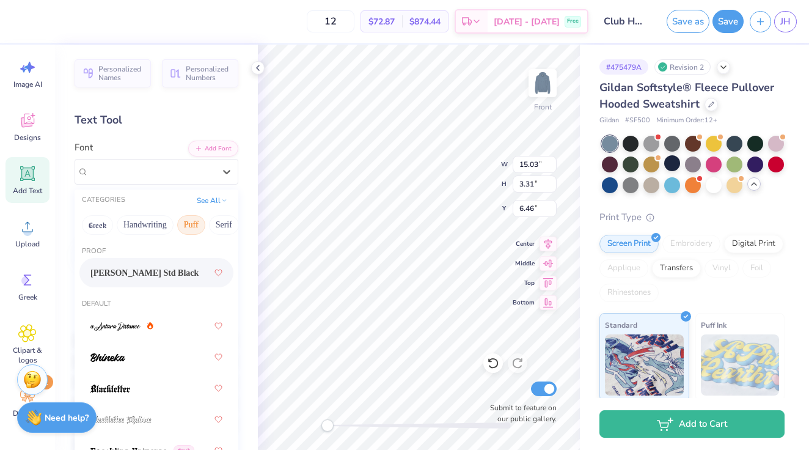
click at [194, 226] on button "Puff" at bounding box center [191, 225] width 28 height 20
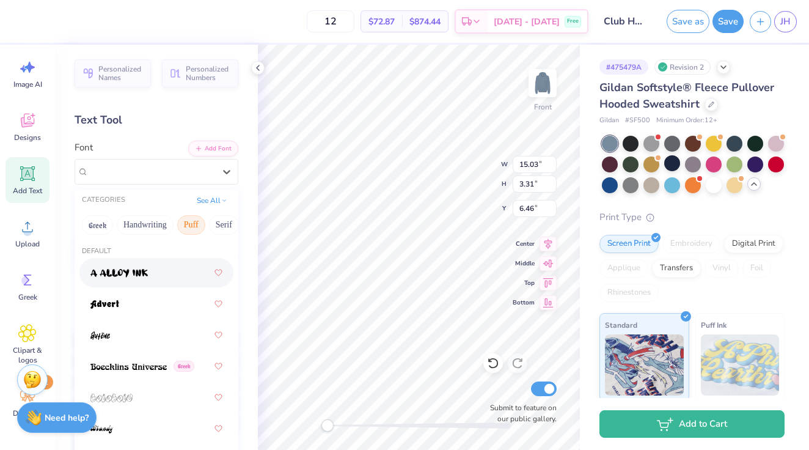
click at [130, 274] on img at bounding box center [118, 273] width 57 height 9
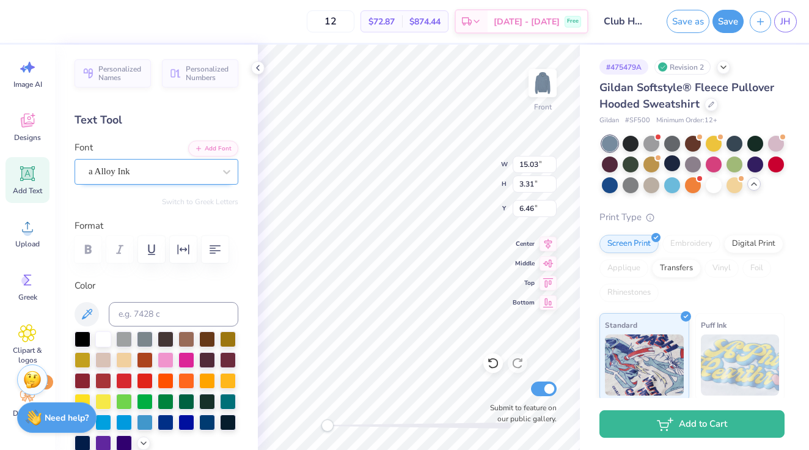
click at [166, 178] on div "a Alloy Ink" at bounding box center [151, 171] width 128 height 19
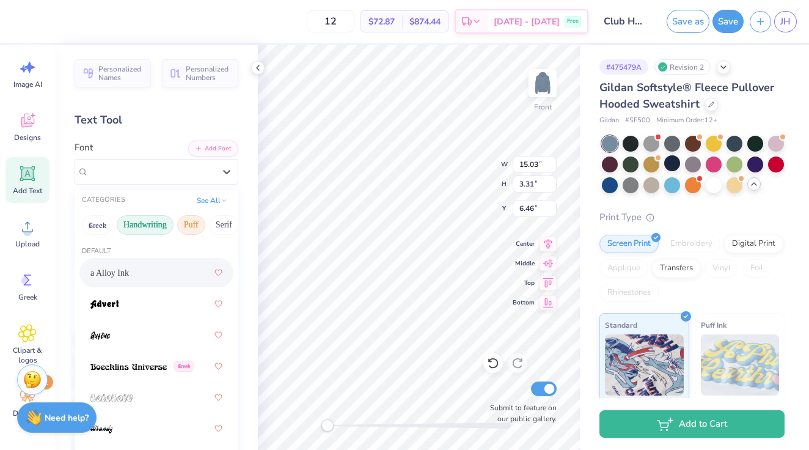
click at [141, 229] on button "Handwriting" at bounding box center [145, 225] width 57 height 20
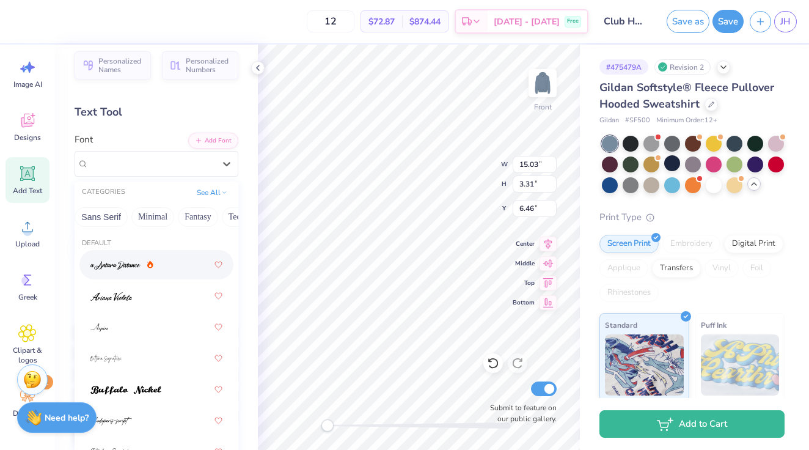
scroll to position [0, 301]
click at [151, 213] on button "Minimal" at bounding box center [146, 217] width 43 height 20
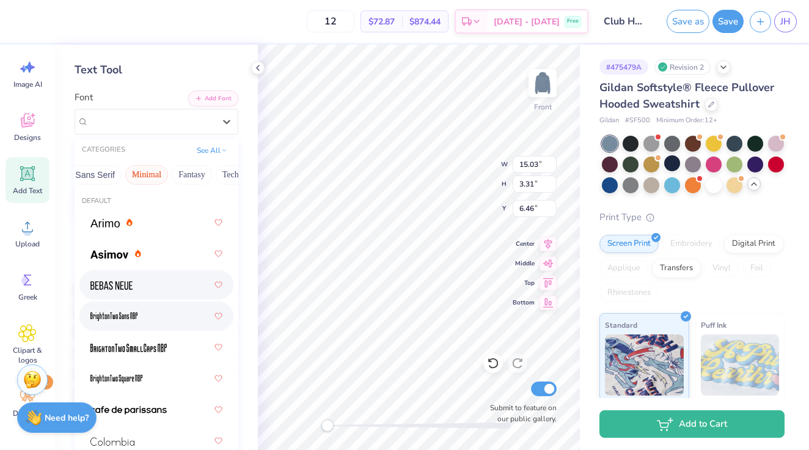
scroll to position [49, 0]
click at [161, 289] on div at bounding box center [156, 285] width 132 height 22
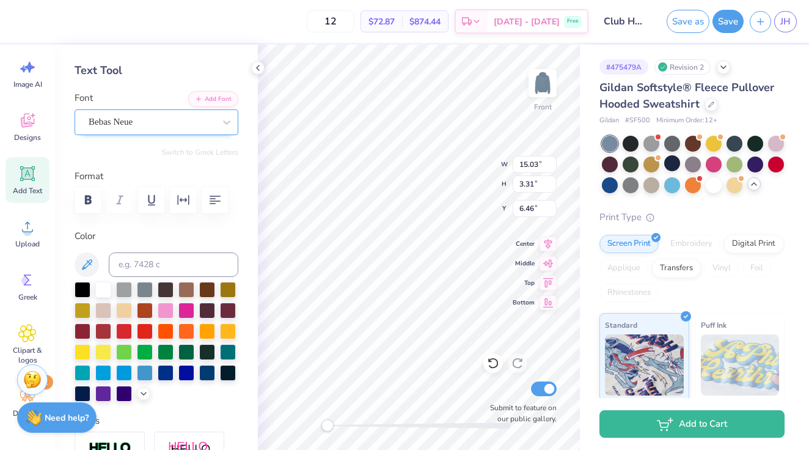
click at [161, 120] on div "Bebas Neue" at bounding box center [151, 121] width 128 height 19
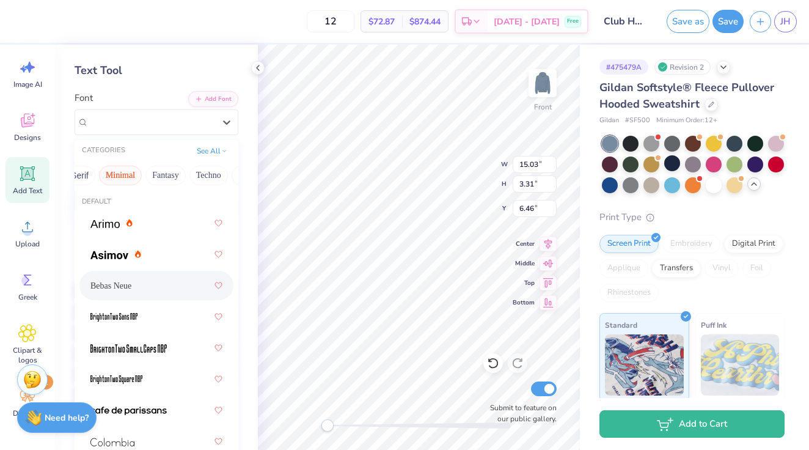
scroll to position [0, 364]
click at [178, 177] on button "Techno" at bounding box center [172, 176] width 38 height 20
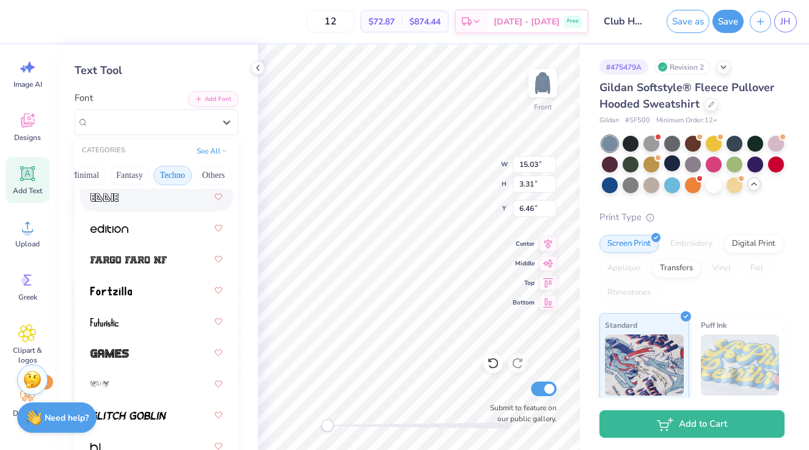
scroll to position [0, 0]
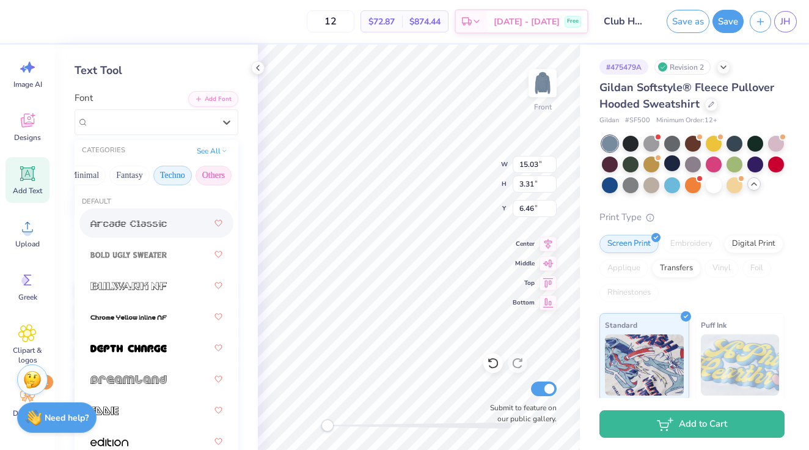
click at [208, 175] on button "Others" at bounding box center [214, 176] width 36 height 20
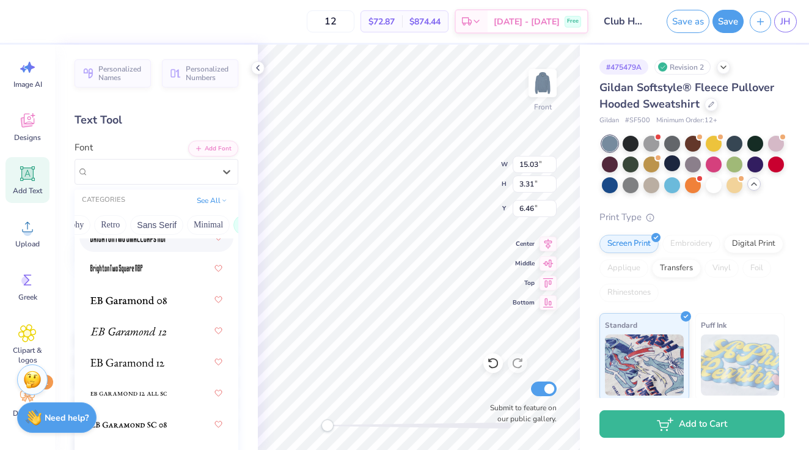
scroll to position [0, 183]
click at [174, 224] on button "Retro" at bounding box center [167, 225] width 32 height 20
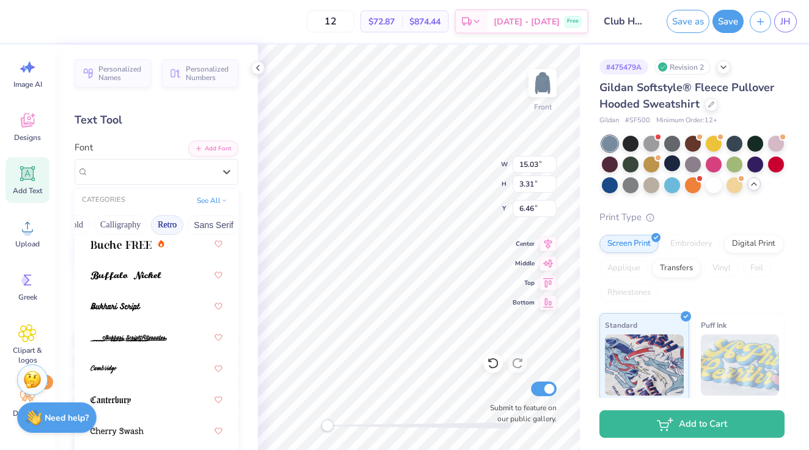
scroll to position [400, 0]
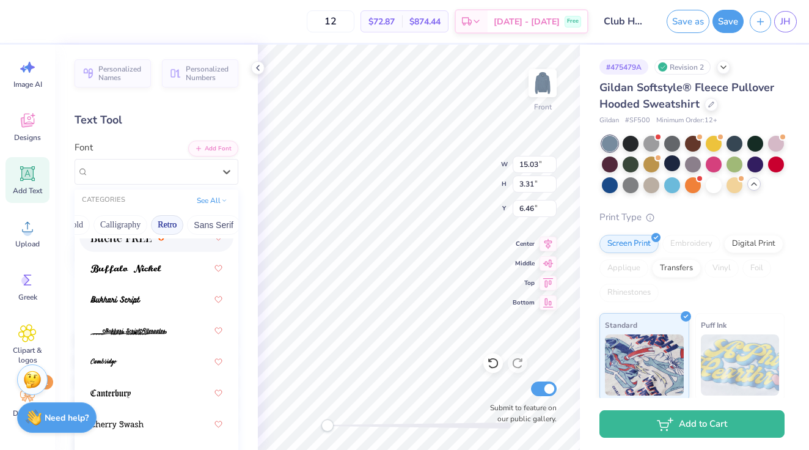
click at [130, 243] on div at bounding box center [156, 237] width 132 height 22
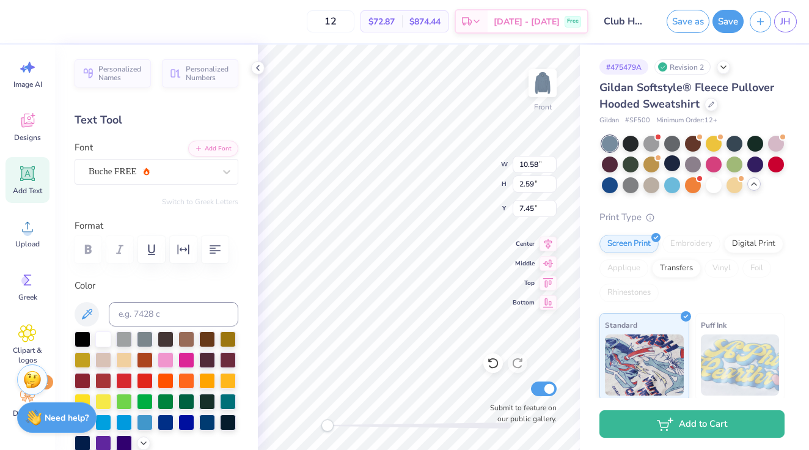
scroll to position [0, 3]
type textarea "NURSING and PA"
type textarea "NURSING [GEOGRAPHIC_DATA]"
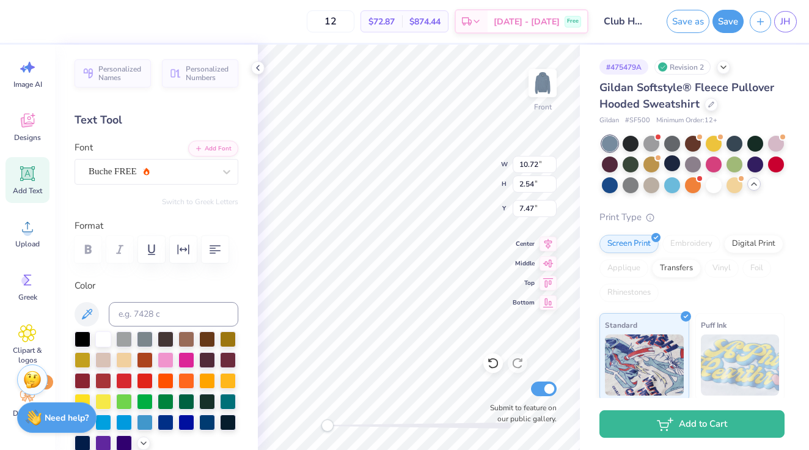
type textarea "NURSING PA"
click at [34, 186] on span "Add Text" at bounding box center [27, 191] width 29 height 10
type textarea "&"
click at [131, 185] on div "Personalized Names Personalized Numbers Text Tool Add Font Font Super Dream Swi…" at bounding box center [156, 247] width 203 height 405
click at [129, 179] on div "Super Dream" at bounding box center [151, 171] width 128 height 19
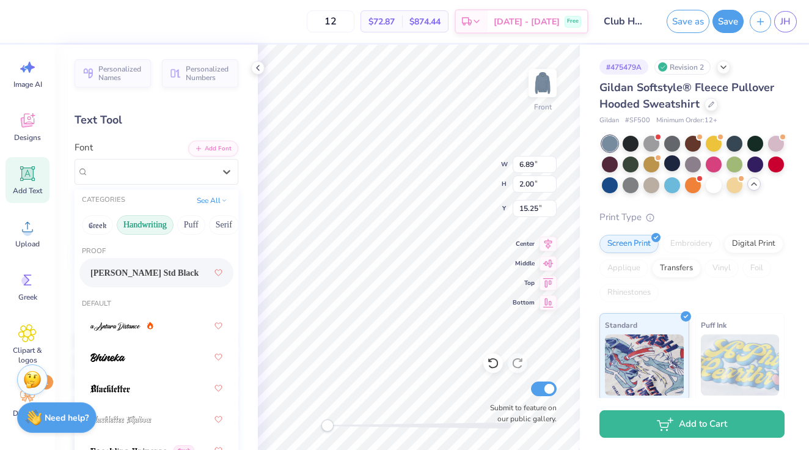
click at [154, 224] on button "Handwriting" at bounding box center [145, 225] width 57 height 20
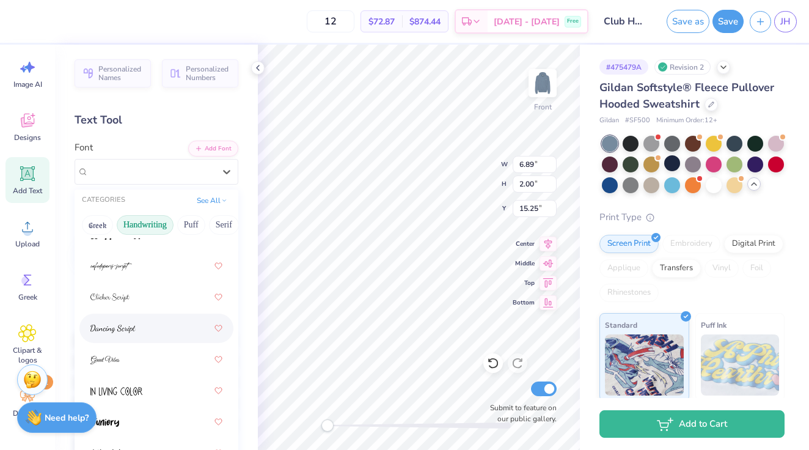
scroll to position [174, 0]
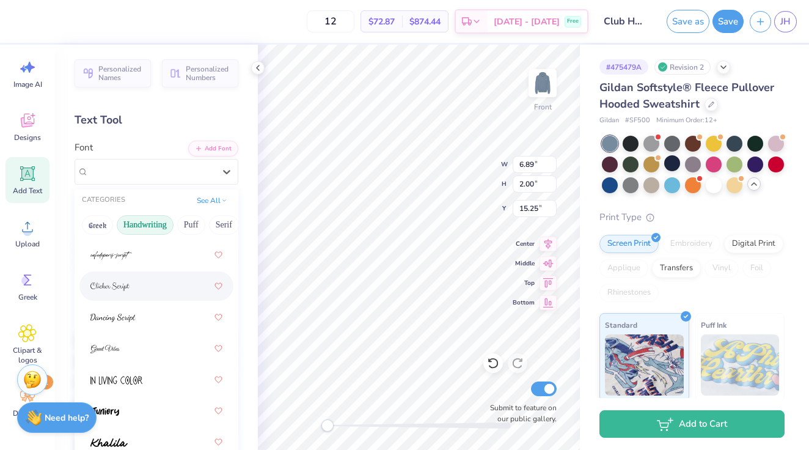
click at [123, 291] on span at bounding box center [109, 286] width 39 height 13
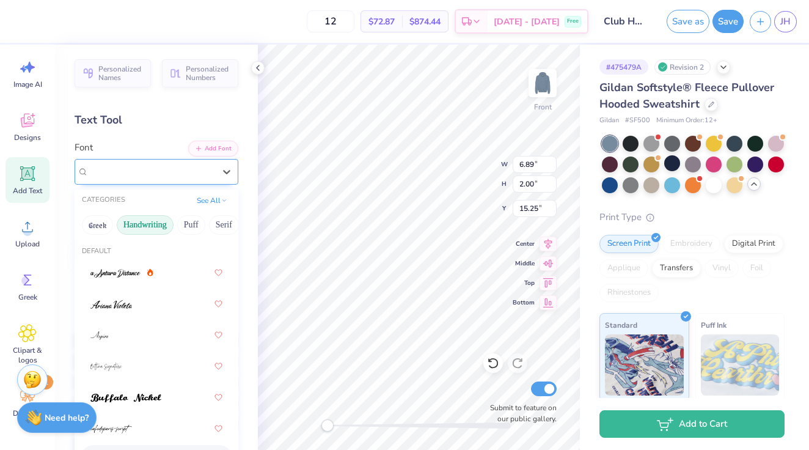
click at [115, 163] on div at bounding box center [152, 171] width 126 height 16
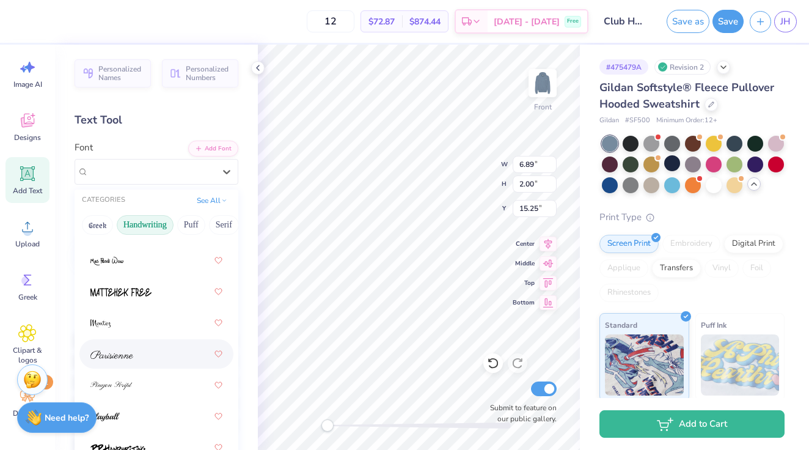
scroll to position [454, 0]
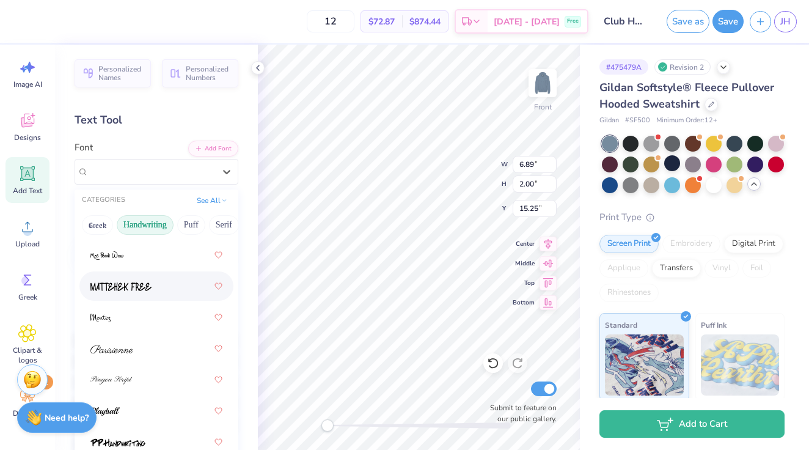
click at [139, 276] on div at bounding box center [156, 286] width 132 height 22
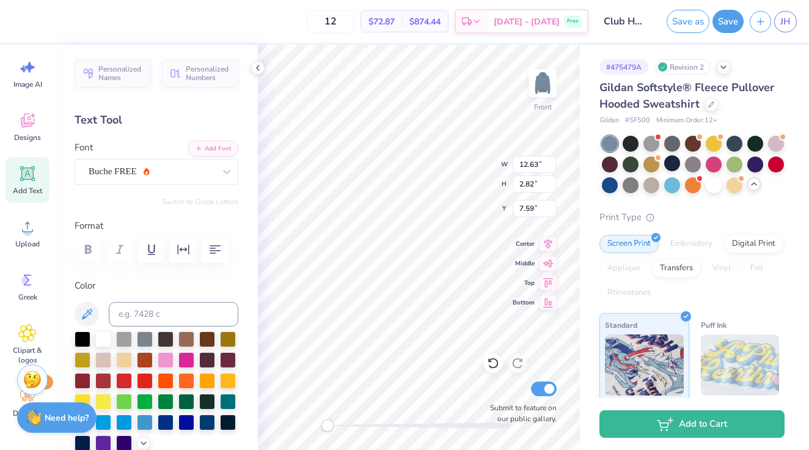
type input "7.79"
type textarea "NURSING PA"
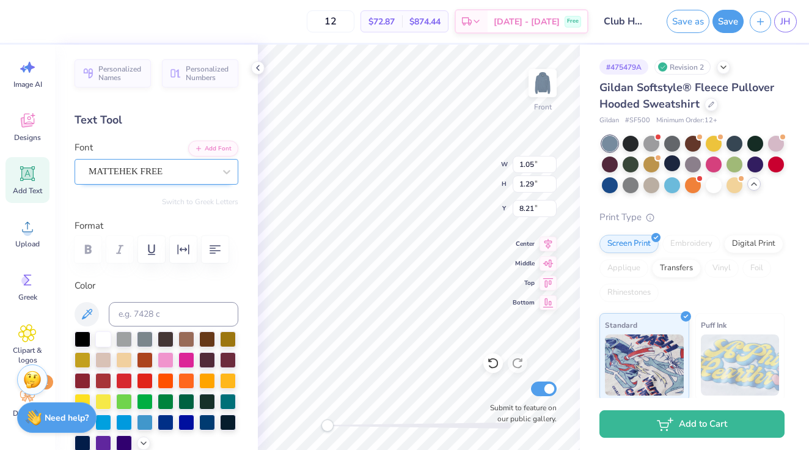
click at [145, 172] on div "MATTEHEK FREE" at bounding box center [151, 171] width 128 height 19
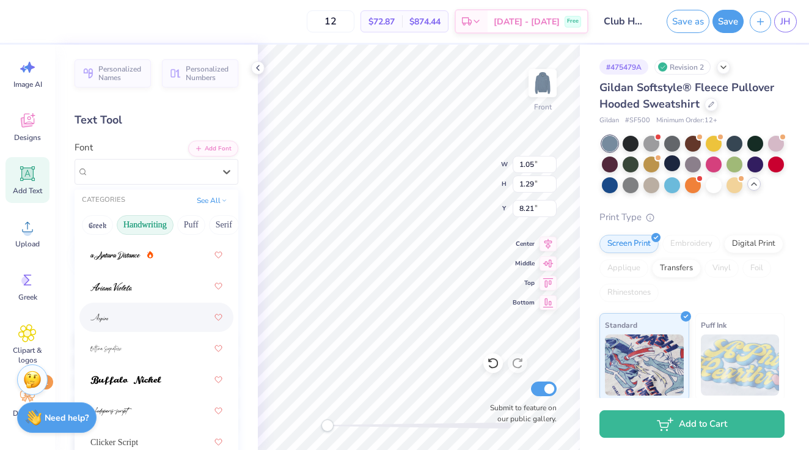
scroll to position [18, 0]
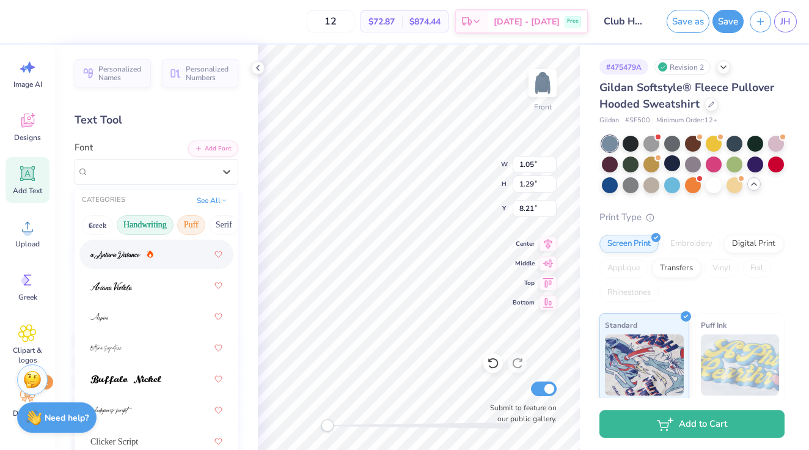
click at [184, 224] on button "Puff" at bounding box center [191, 225] width 28 height 20
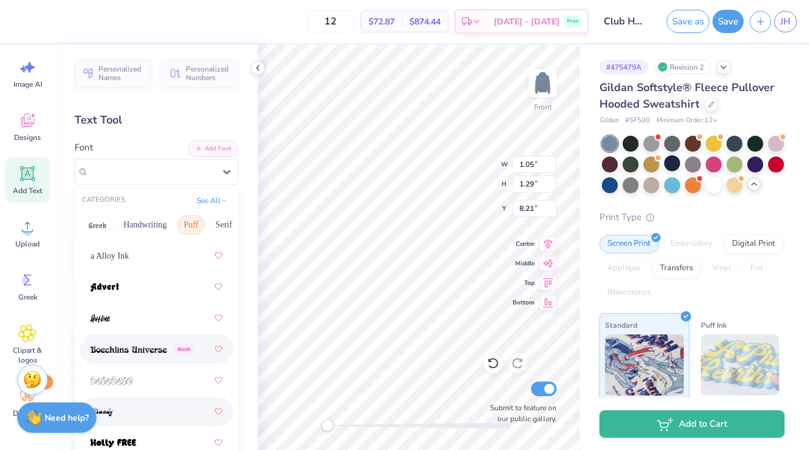
scroll to position [16, 0]
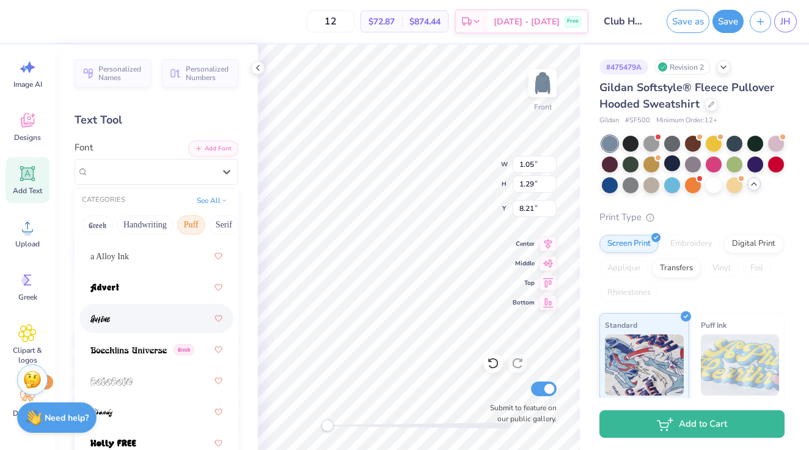
click at [122, 314] on div at bounding box center [156, 318] width 132 height 22
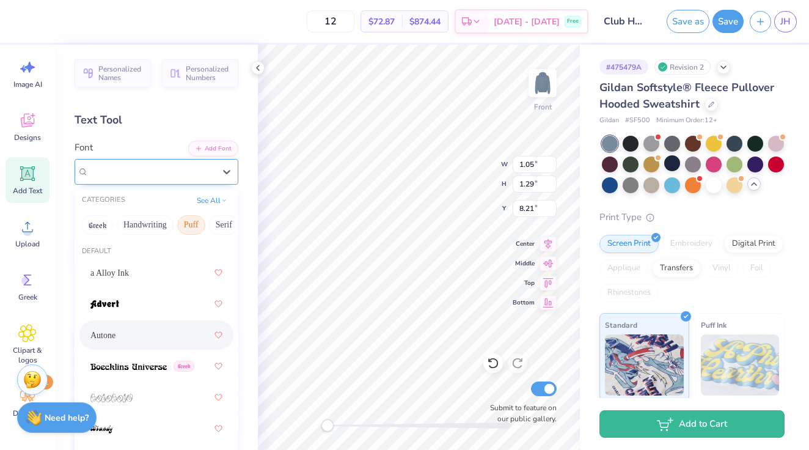
click at [133, 166] on div "Autone" at bounding box center [151, 171] width 128 height 19
click at [188, 222] on button "Serif" at bounding box center [185, 225] width 30 height 20
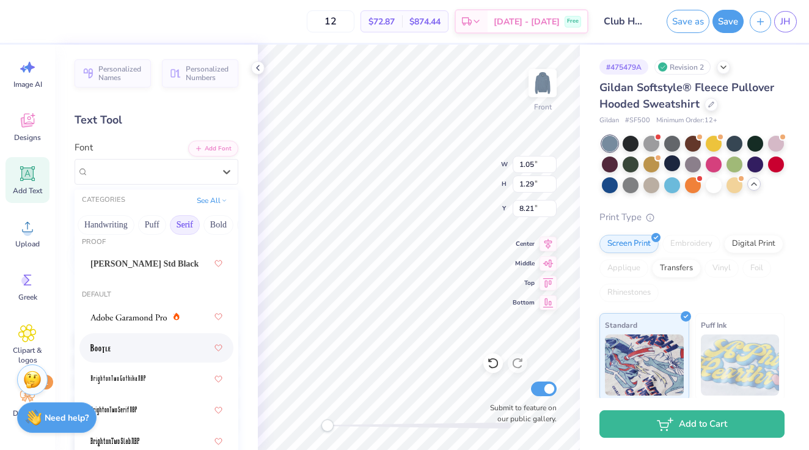
scroll to position [13, 0]
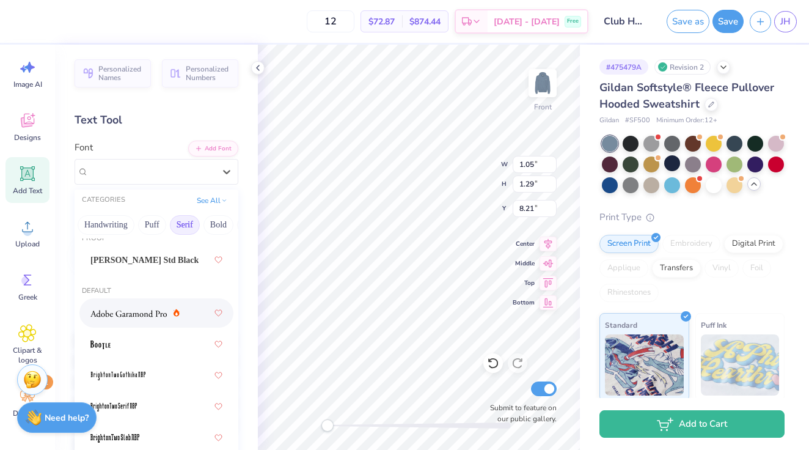
click at [159, 320] on div at bounding box center [156, 313] width 132 height 22
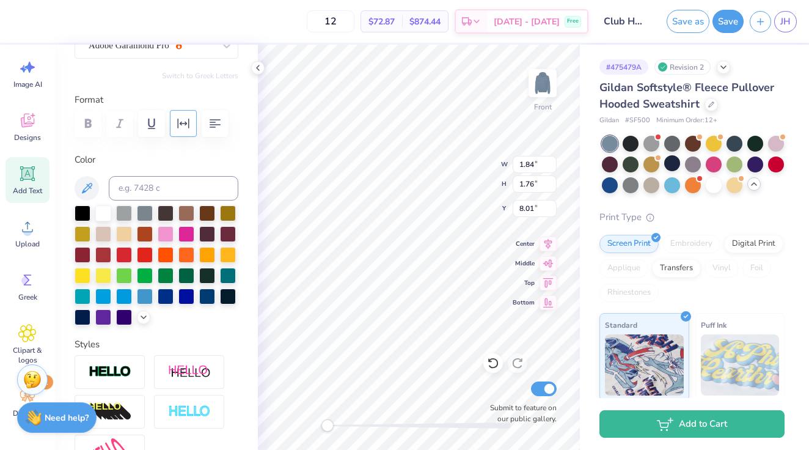
scroll to position [0, 0]
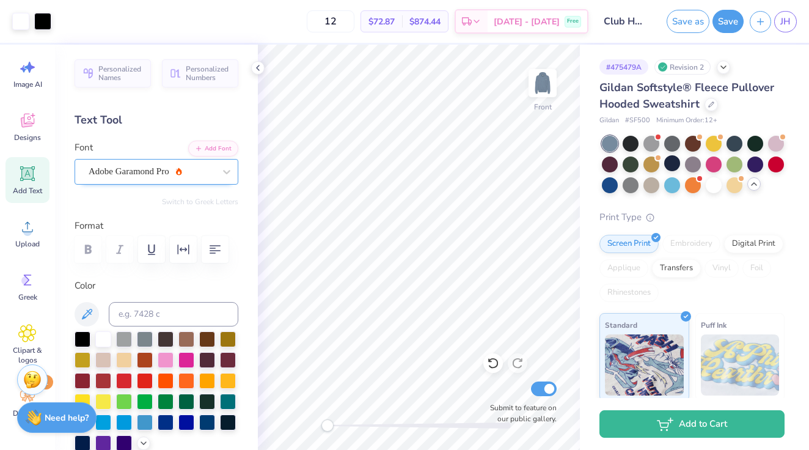
click at [134, 172] on div "Adobe Garamond Pro" at bounding box center [151, 171] width 128 height 19
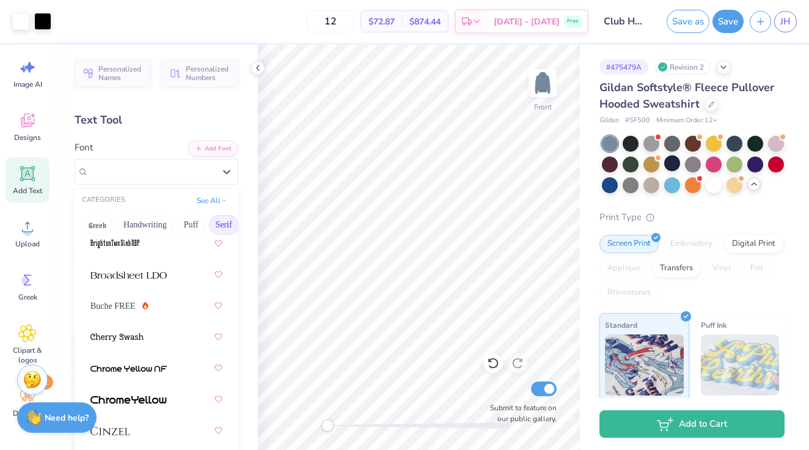
scroll to position [211, 0]
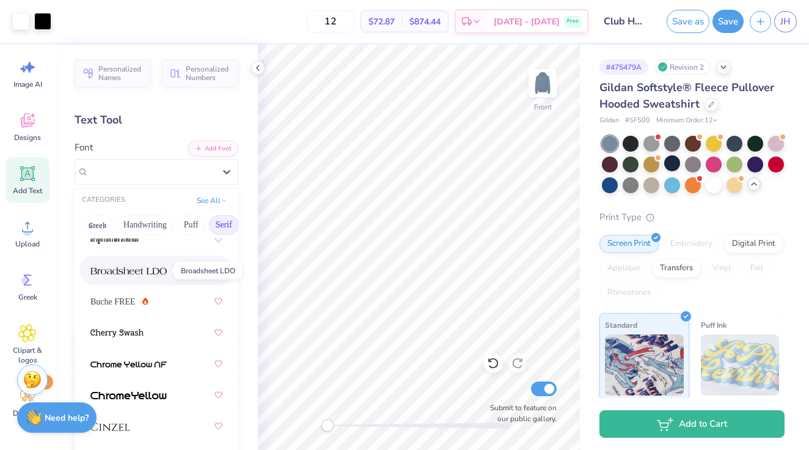
click at [166, 272] on img at bounding box center [128, 270] width 76 height 9
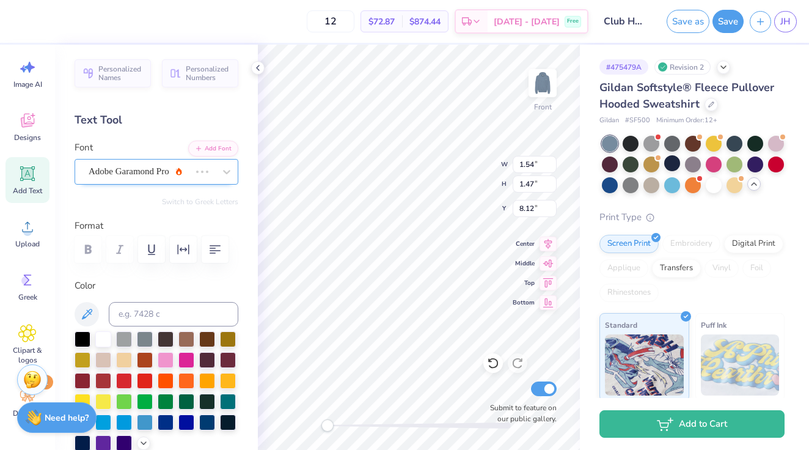
click at [134, 177] on div "Adobe Garamond Pro" at bounding box center [139, 171] width 104 height 19
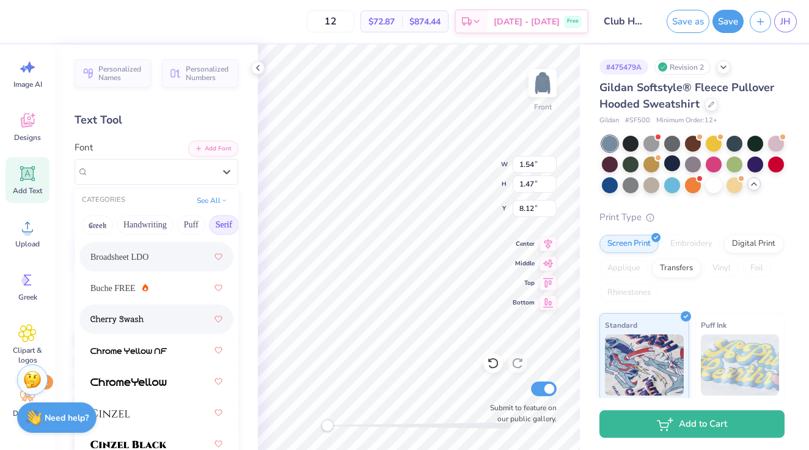
scroll to position [210, 0]
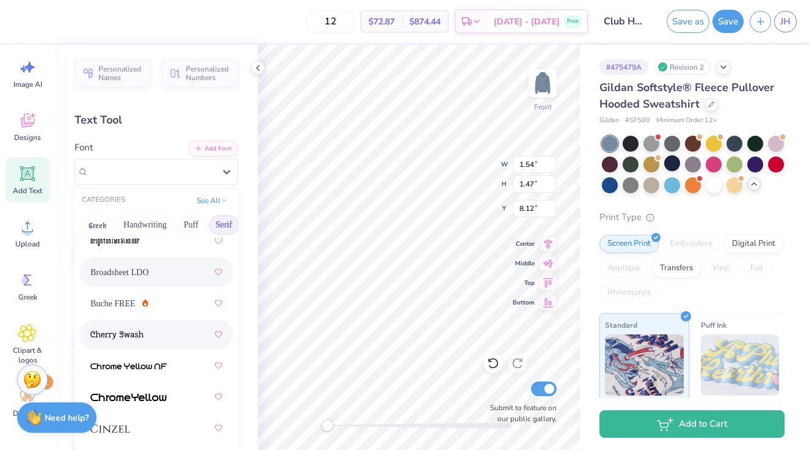
type input "2.49"
type input "1.89"
type input "19.59"
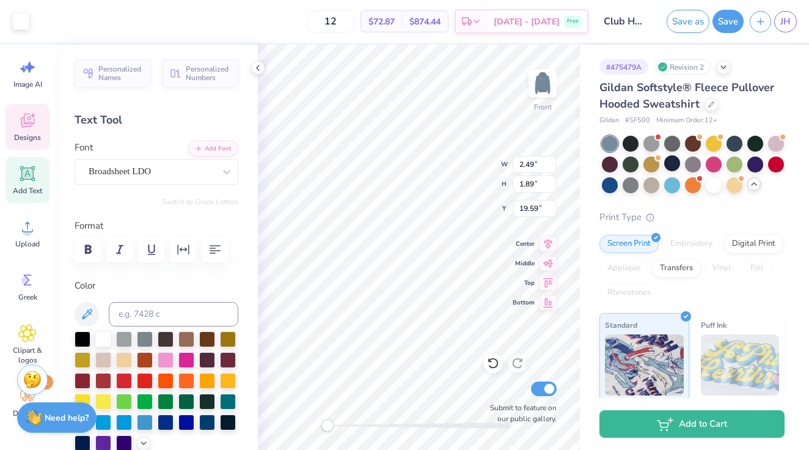
type input "12.15"
type input "2.75"
type input "7.82"
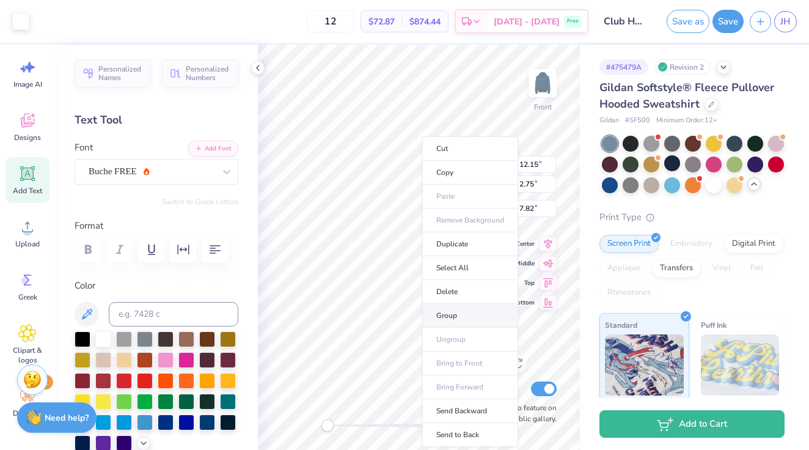
click at [450, 315] on li "Group" at bounding box center [470, 316] width 96 height 24
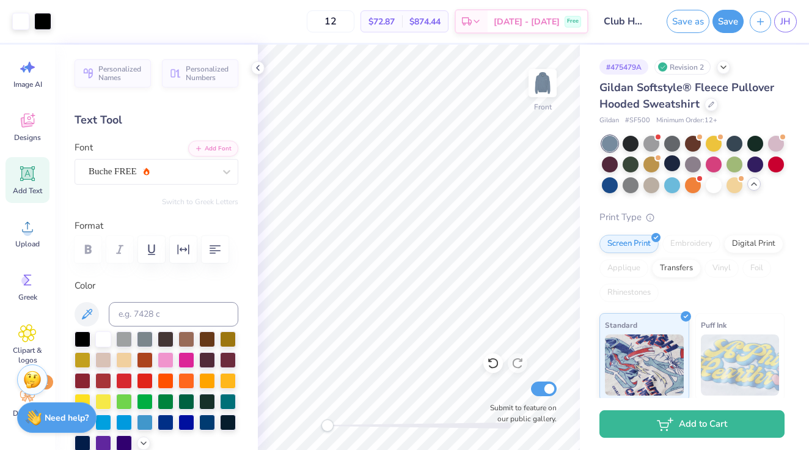
click at [34, 186] on span "Add Text" at bounding box center [27, 191] width 29 height 10
type textarea "CLUB"
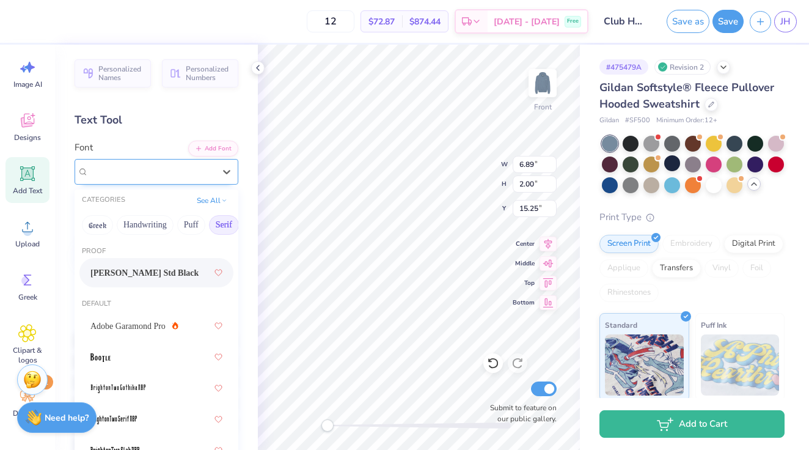
click at [177, 171] on div "Super Dream" at bounding box center [151, 171] width 128 height 19
click at [166, 222] on button "Techno" at bounding box center [172, 225] width 38 height 20
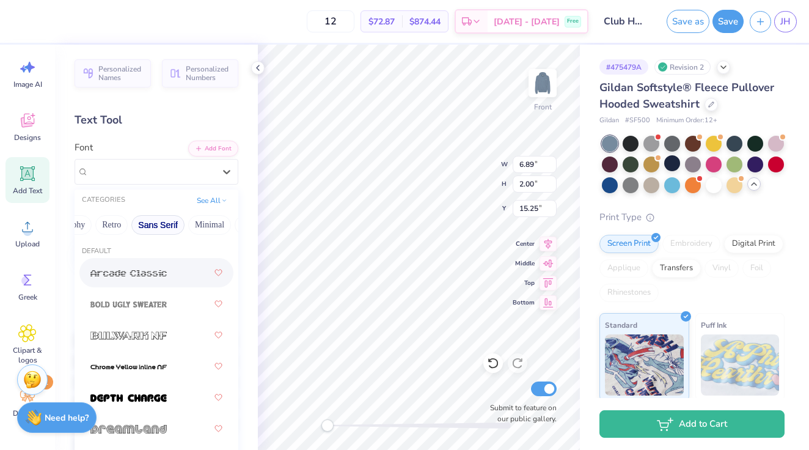
scroll to position [0, 232]
click at [123, 223] on button "Retro" at bounding box center [117, 225] width 32 height 20
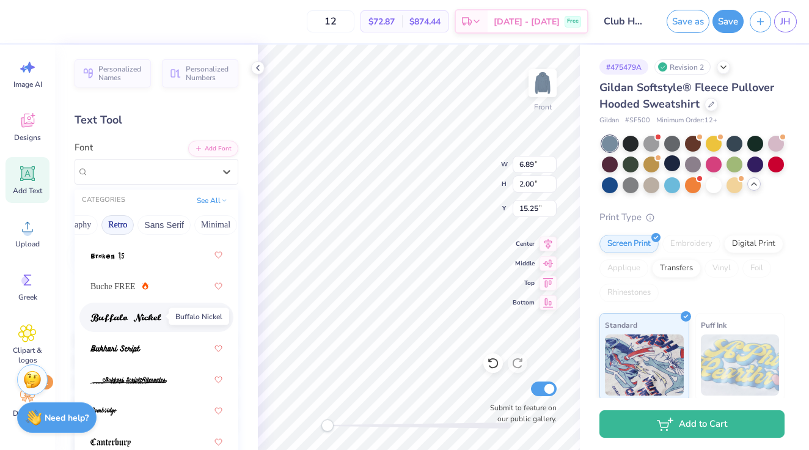
scroll to position [349, 0]
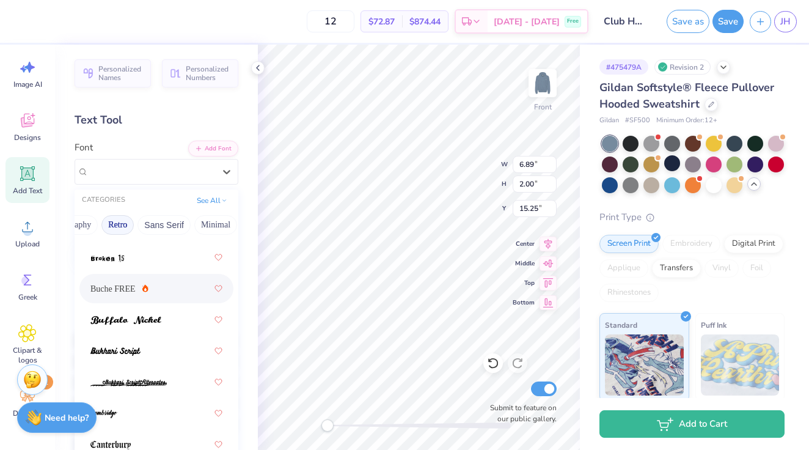
click at [125, 292] on span "Buche FREE" at bounding box center [112, 288] width 45 height 13
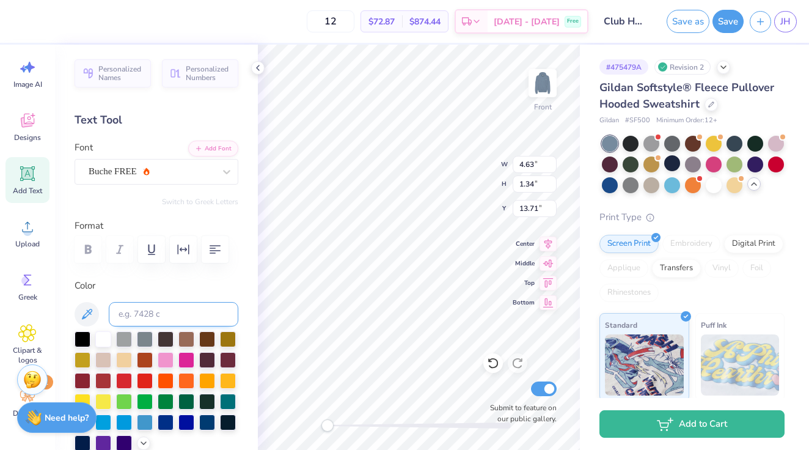
type input "12.15"
type input "2.75"
type input "7.88"
type input "4.63"
type input "1.34"
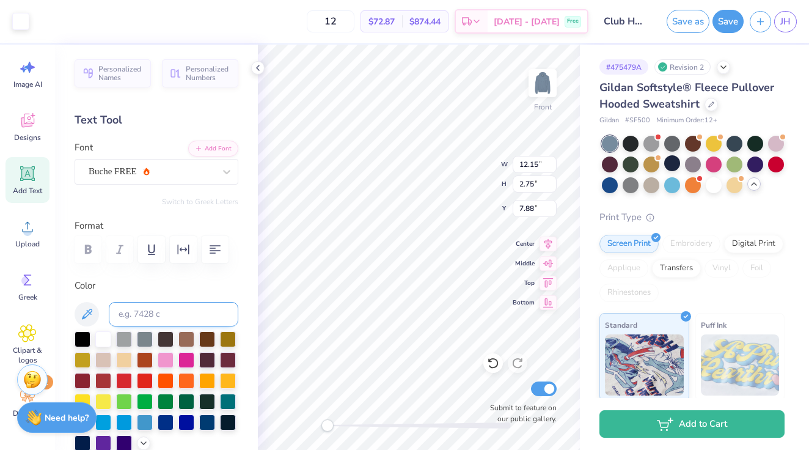
type input "13.71"
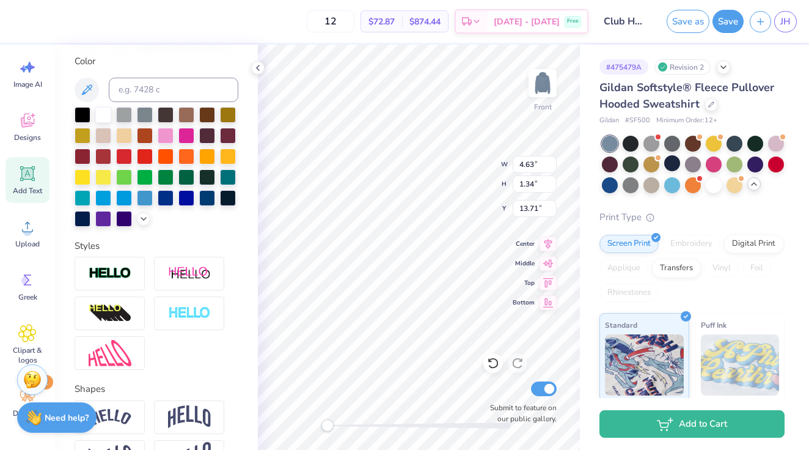
scroll to position [0, 0]
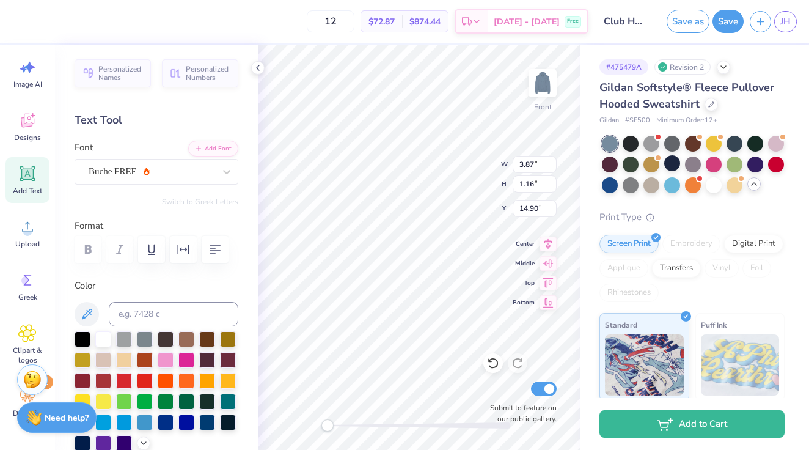
type input "12.15"
type input "2.75"
type input "7.88"
type input "3.86"
type input "1.15"
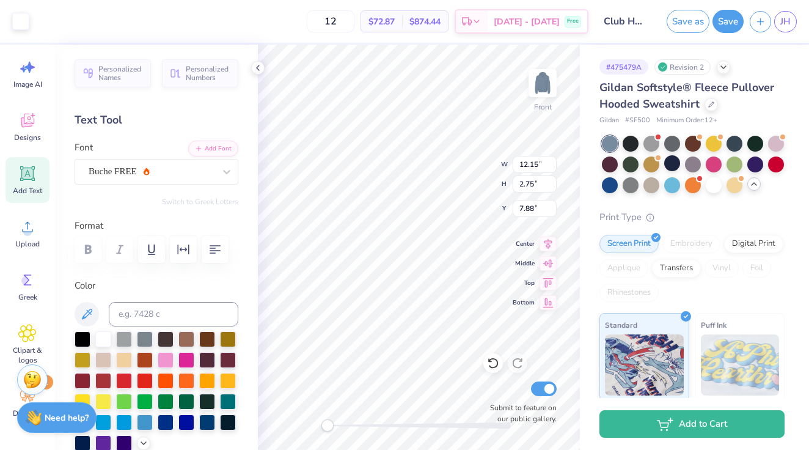
type input "14.91"
click at [551, 243] on icon at bounding box center [548, 242] width 17 height 15
click at [545, 263] on icon at bounding box center [548, 262] width 10 height 8
click at [550, 243] on icon at bounding box center [548, 242] width 8 height 10
click at [552, 279] on icon at bounding box center [548, 281] width 17 height 15
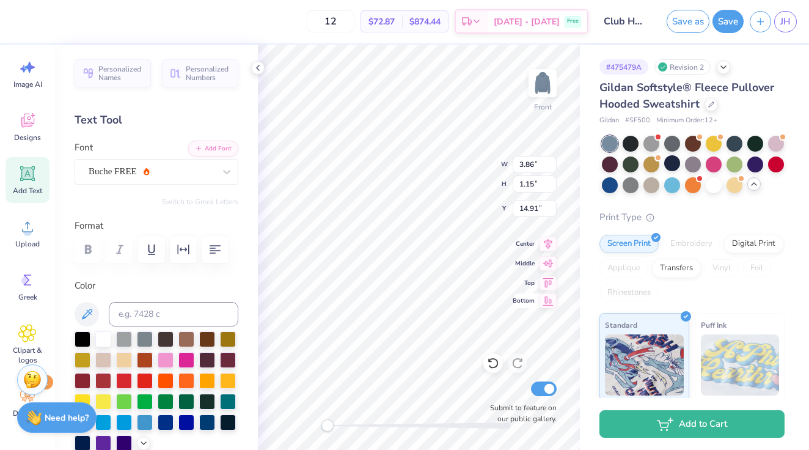
click at [553, 306] on icon at bounding box center [548, 300] width 17 height 15
click at [548, 263] on icon at bounding box center [548, 261] width 17 height 15
click at [28, 181] on icon at bounding box center [27, 173] width 18 height 18
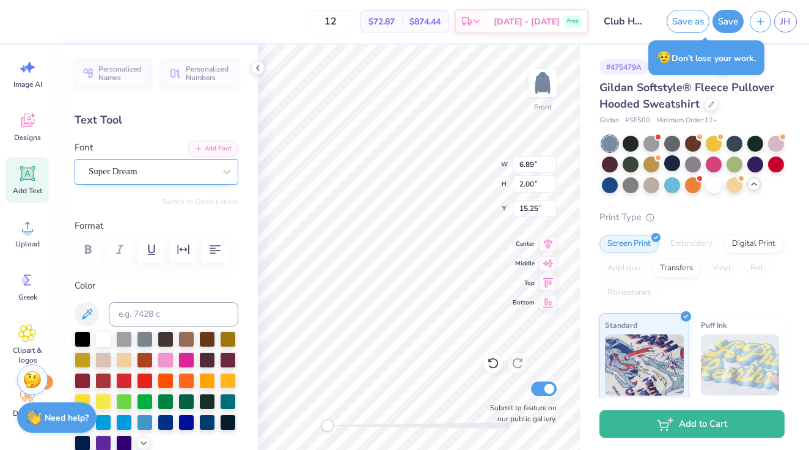
click at [138, 180] on div "Super Dream" at bounding box center [151, 171] width 128 height 19
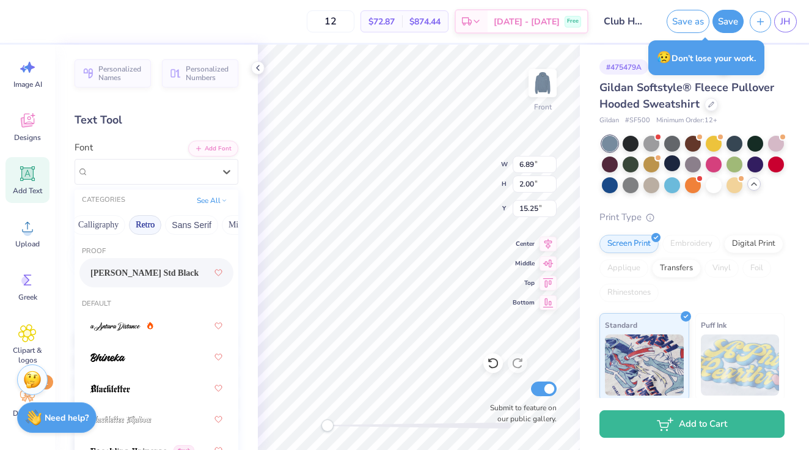
scroll to position [0, 207]
click at [141, 227] on button "Retro" at bounding box center [143, 225] width 32 height 20
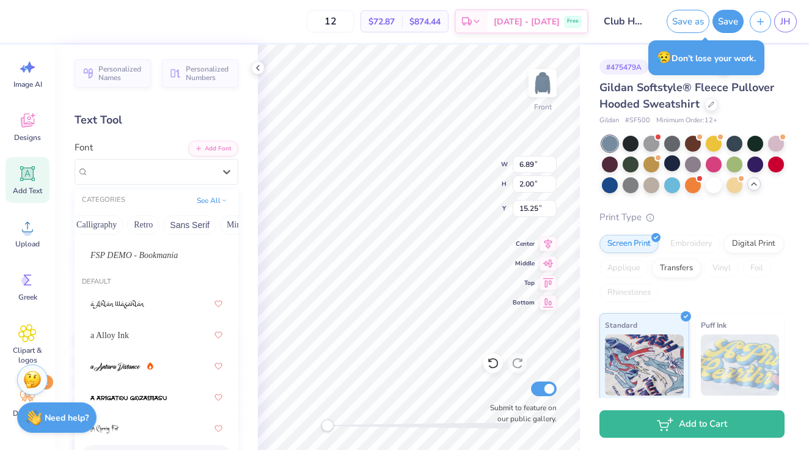
scroll to position [64, 0]
click at [151, 261] on span "FSP DEMO - Bookmania" at bounding box center [133, 257] width 87 height 13
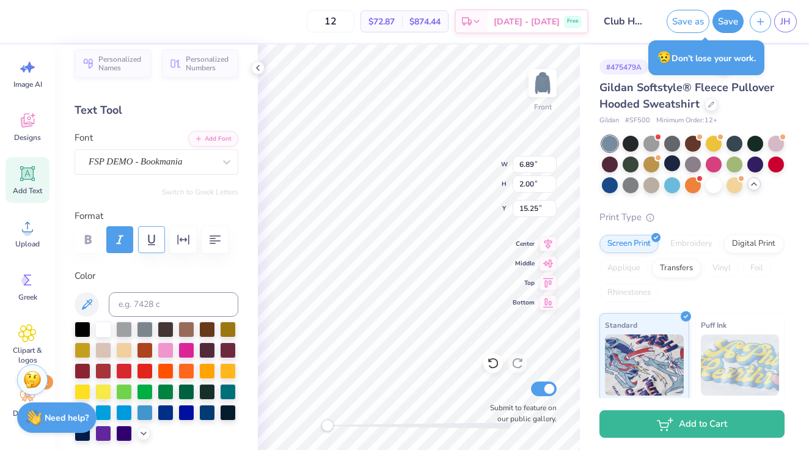
scroll to position [16, 0]
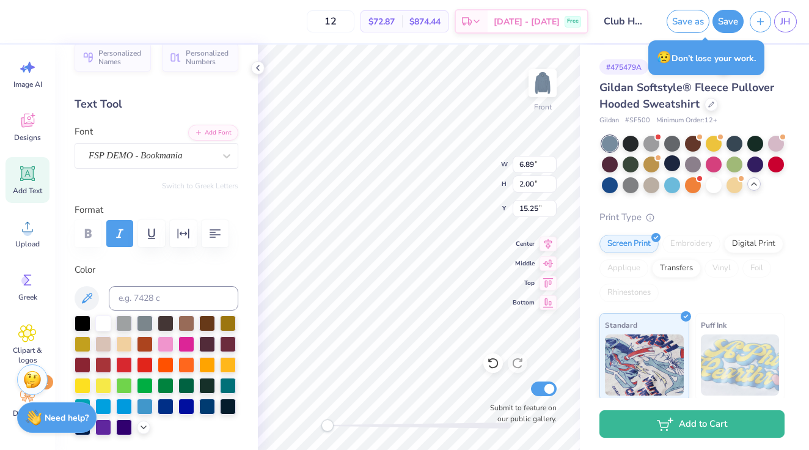
type textarea "&"
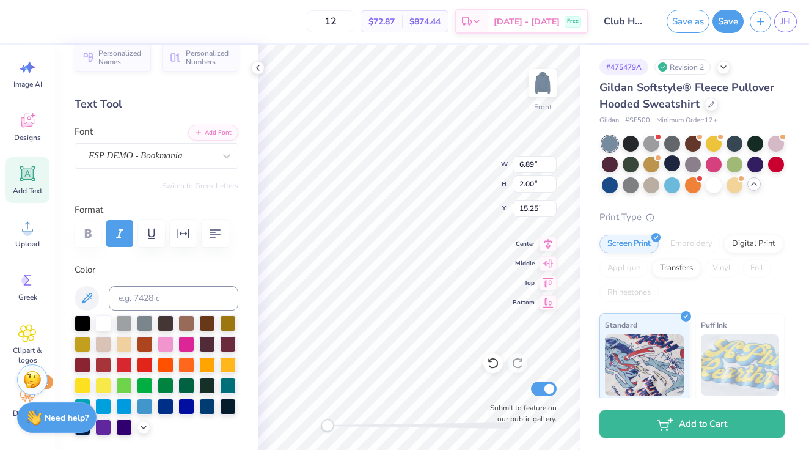
type textarea "&"
click at [214, 156] on div "FSP DEMO - Bookmania" at bounding box center [151, 155] width 128 height 19
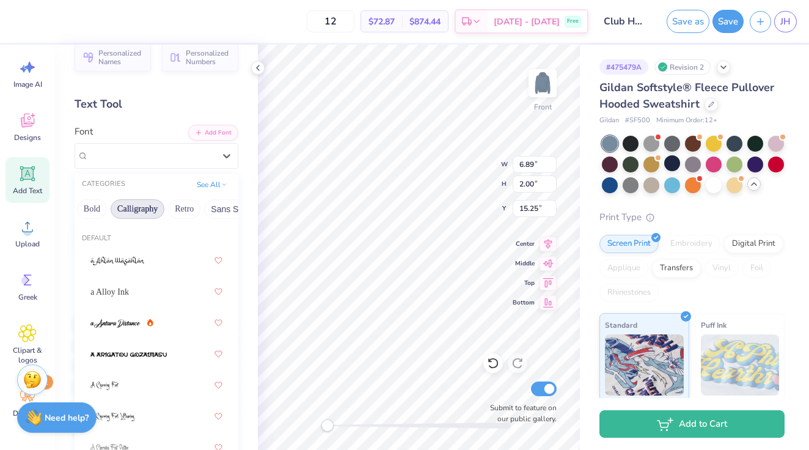
scroll to position [0, 170]
click at [185, 207] on button "Retro" at bounding box center [180, 209] width 32 height 20
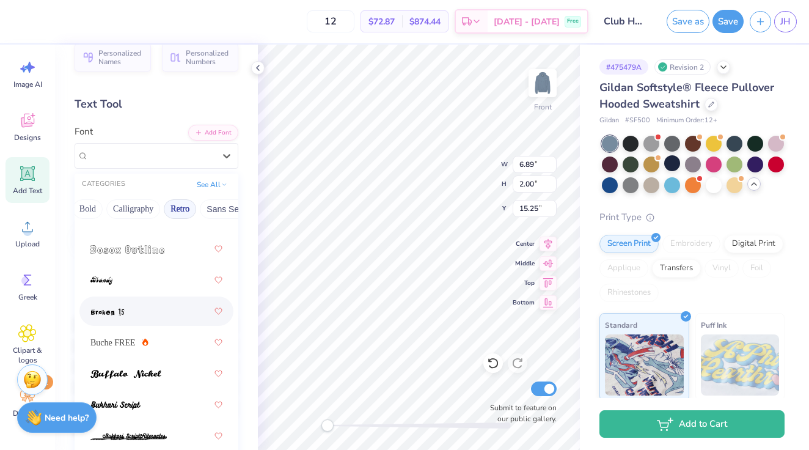
scroll to position [361, 0]
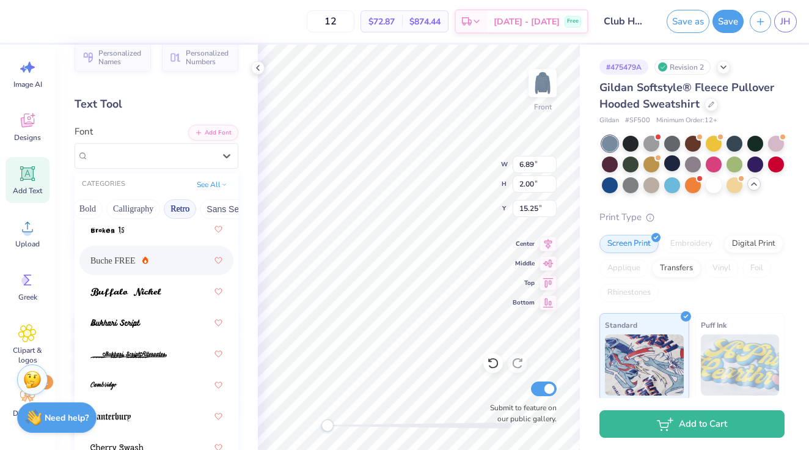
click at [153, 257] on div "Buche FREE" at bounding box center [156, 260] width 132 height 22
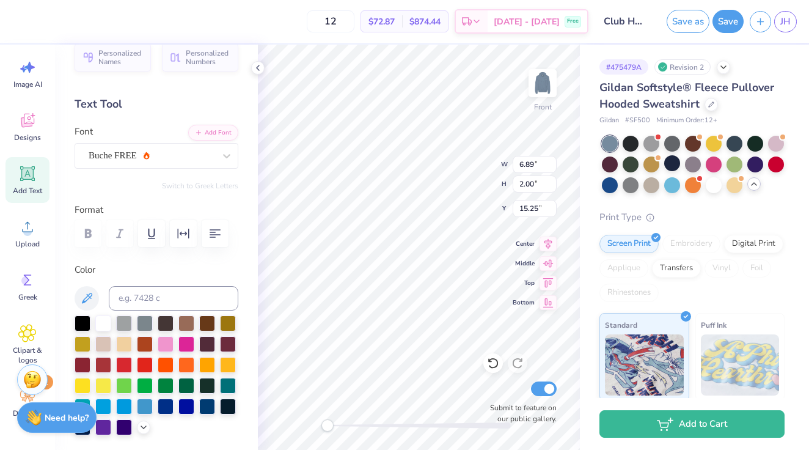
type textarea "2025"
type input "1.88"
type input "0.54"
type input "13.31"
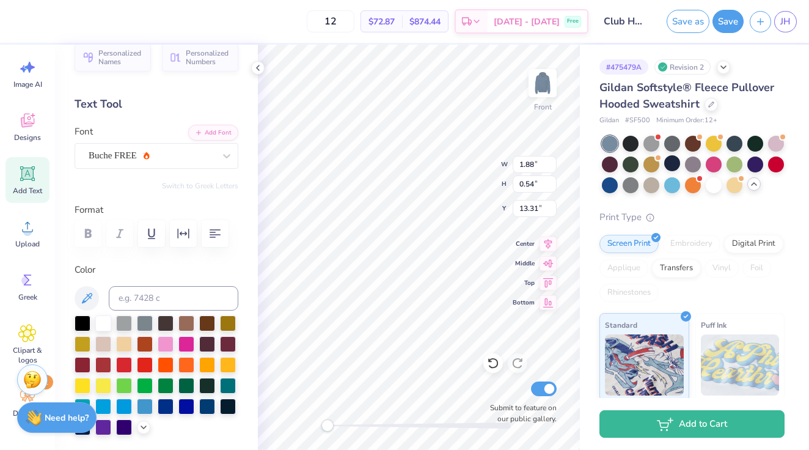
type textarea "2026"
click at [724, 22] on button "Save" at bounding box center [727, 19] width 31 height 23
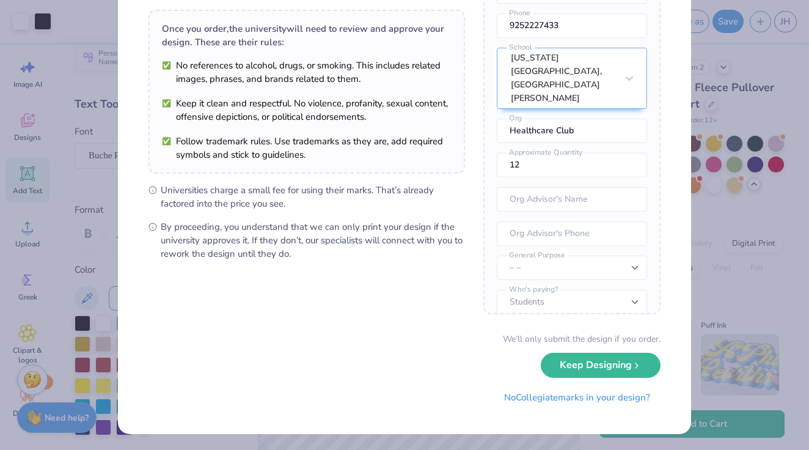
scroll to position [82, 0]
click at [642, 362] on button "Keep Designing" at bounding box center [601, 361] width 120 height 25
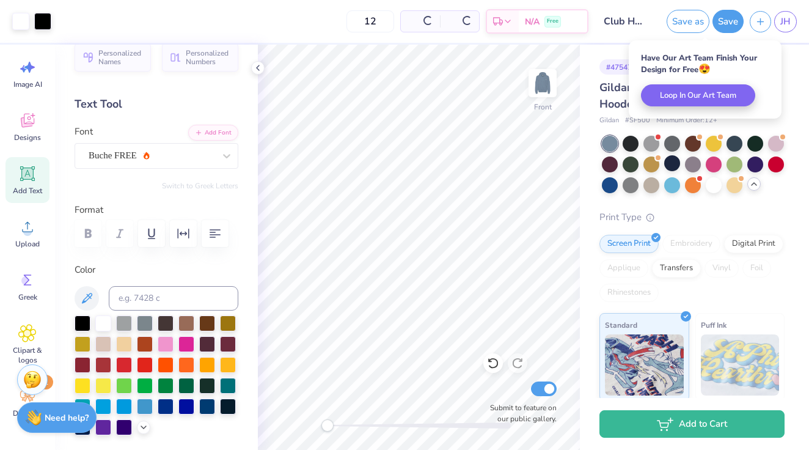
scroll to position [0, 0]
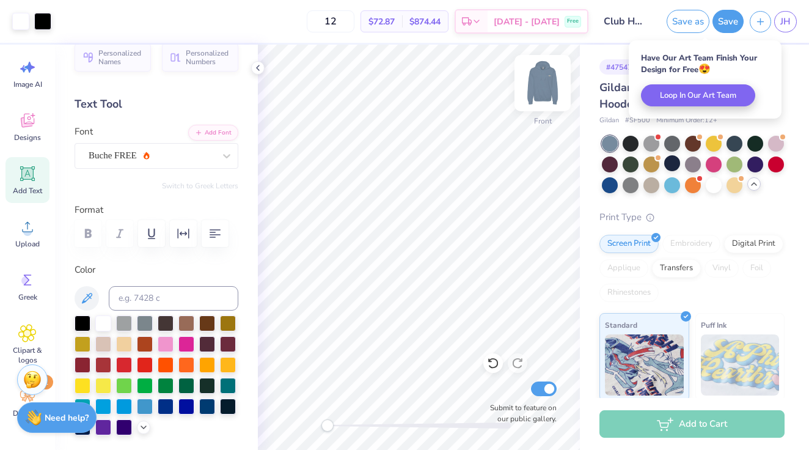
click at [547, 75] on img at bounding box center [542, 83] width 49 height 49
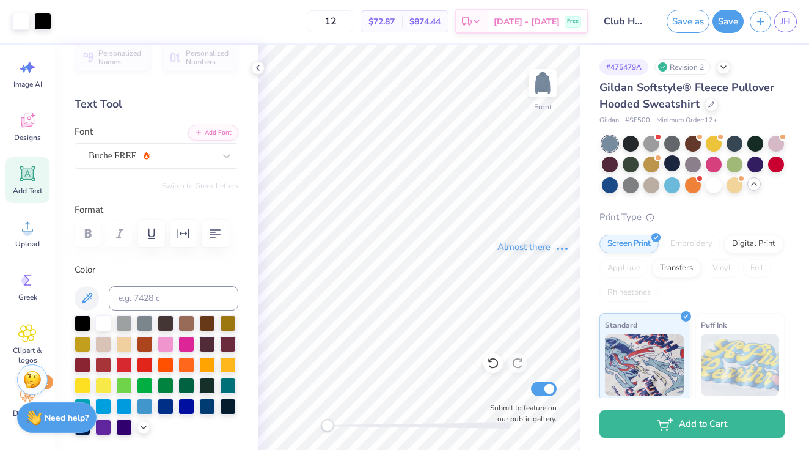
type textarea "x"
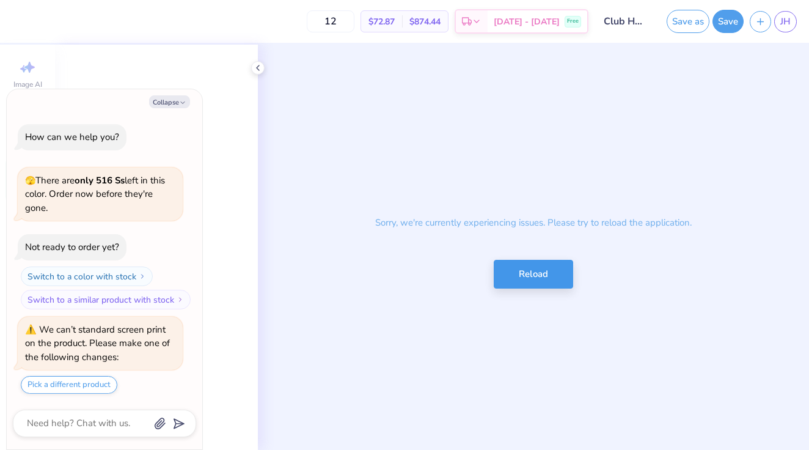
click at [555, 286] on button "Reload" at bounding box center [533, 274] width 79 height 29
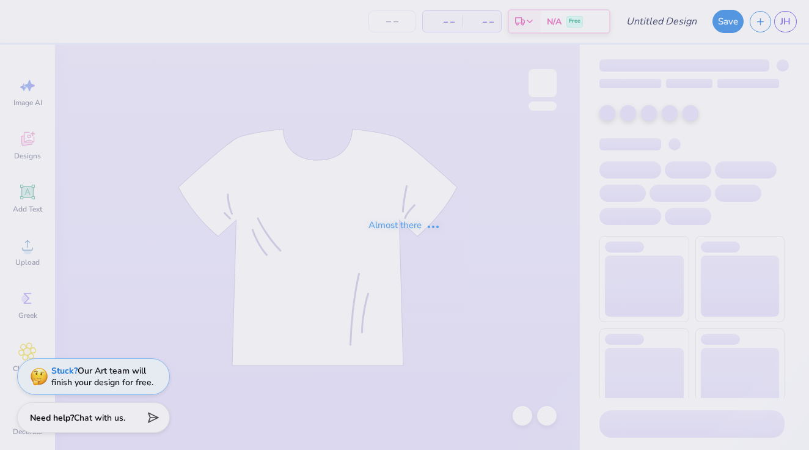
type input "Club Hoodie"
type input "12"
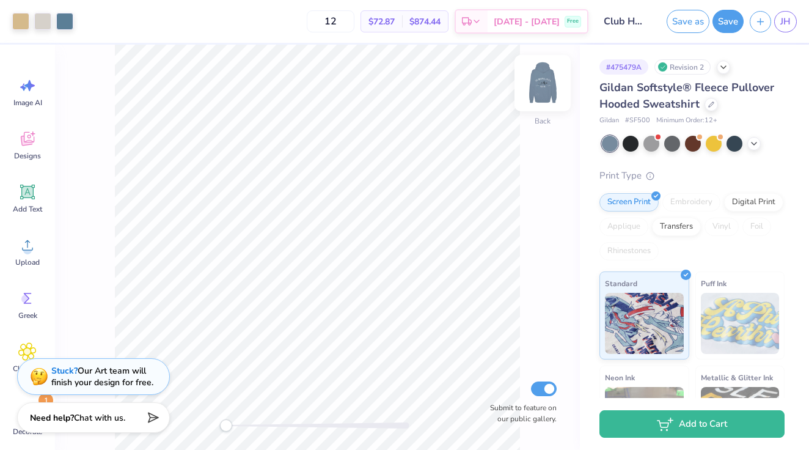
click at [547, 79] on img at bounding box center [542, 83] width 49 height 49
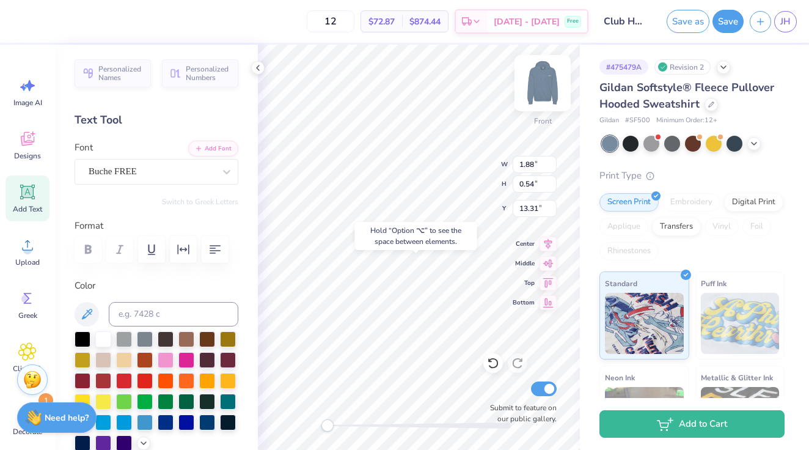
type input "1.77"
click at [547, 88] on img at bounding box center [542, 83] width 49 height 49
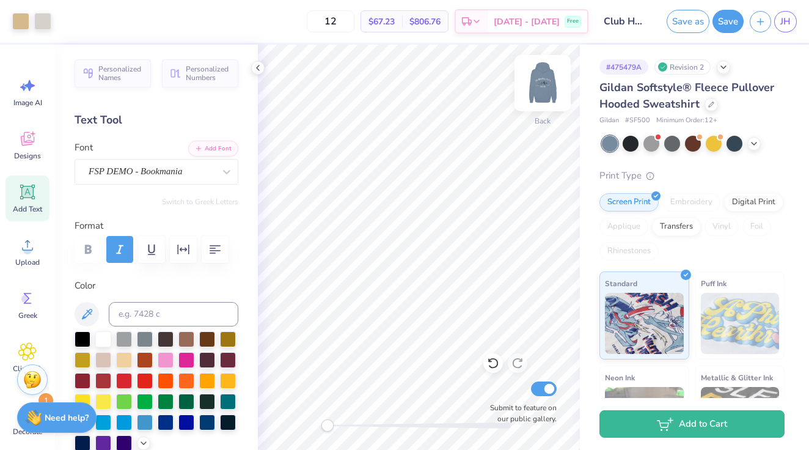
click at [544, 87] on img at bounding box center [542, 83] width 49 height 49
click at [728, 29] on button "Save" at bounding box center [727, 19] width 31 height 23
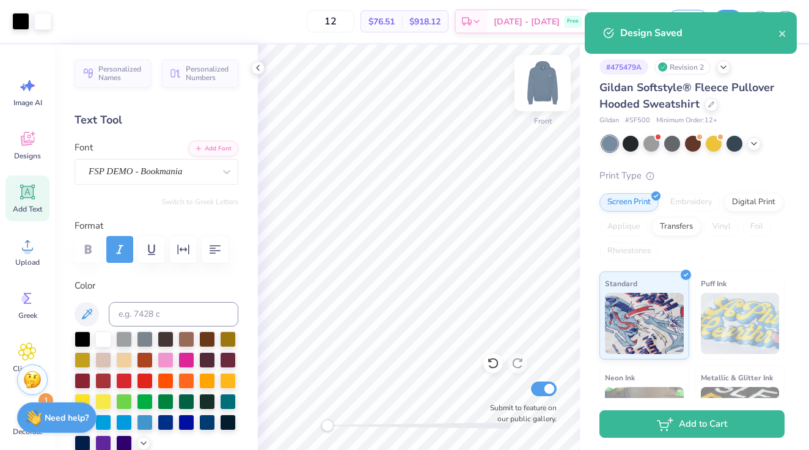
click at [543, 75] on img at bounding box center [542, 83] width 49 height 49
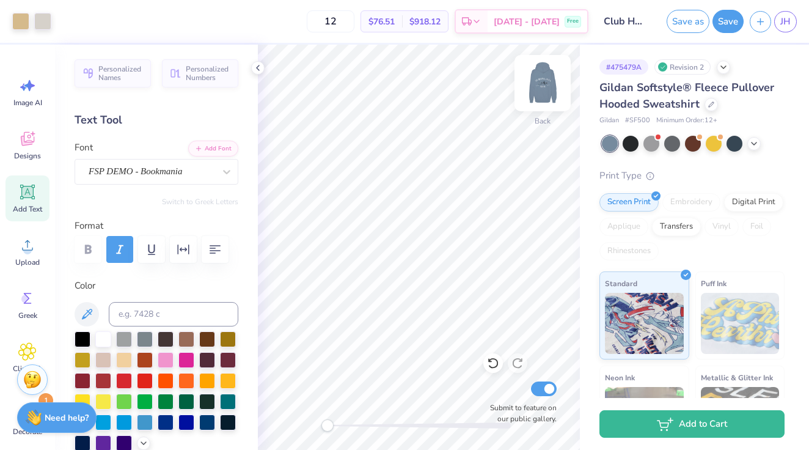
click at [540, 87] on img at bounding box center [542, 83] width 49 height 49
click at [541, 79] on img at bounding box center [542, 83] width 49 height 49
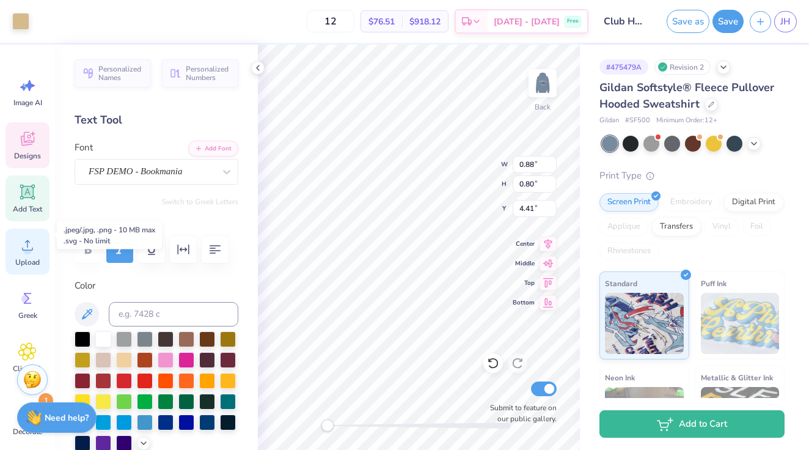
scroll to position [18, 0]
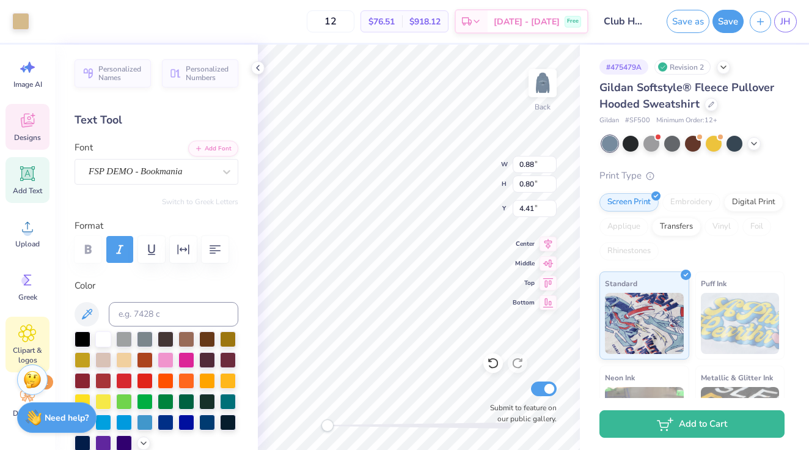
click at [28, 343] on div "Clipart & logos" at bounding box center [27, 344] width 44 height 56
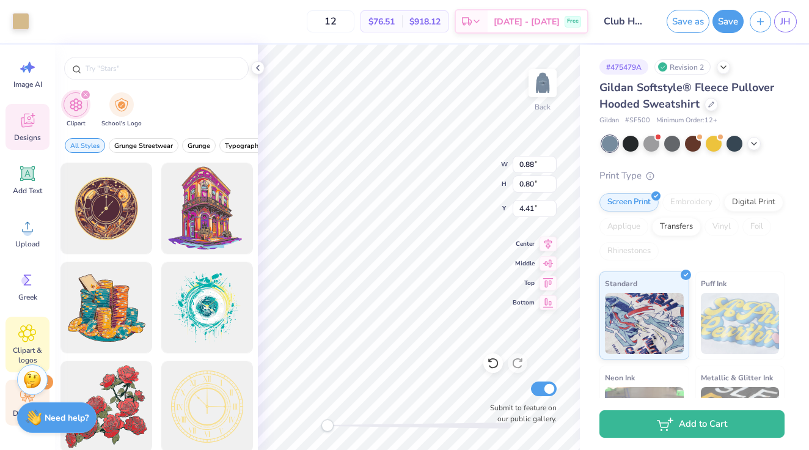
click at [13, 398] on div "Decorate 1" at bounding box center [27, 402] width 44 height 46
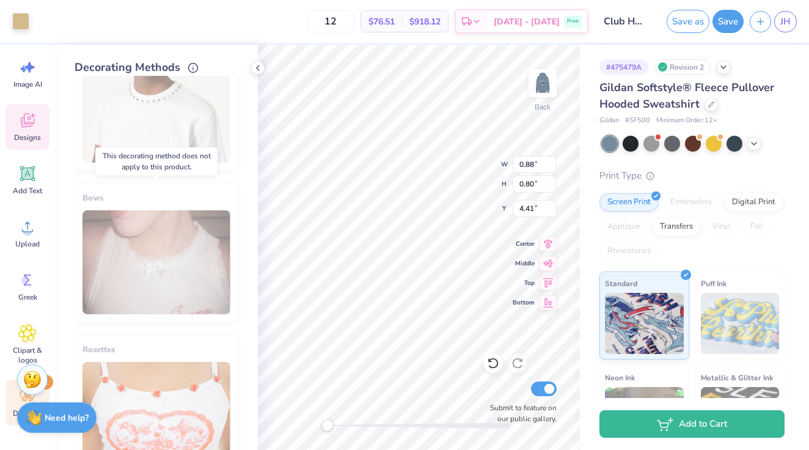
scroll to position [697, 0]
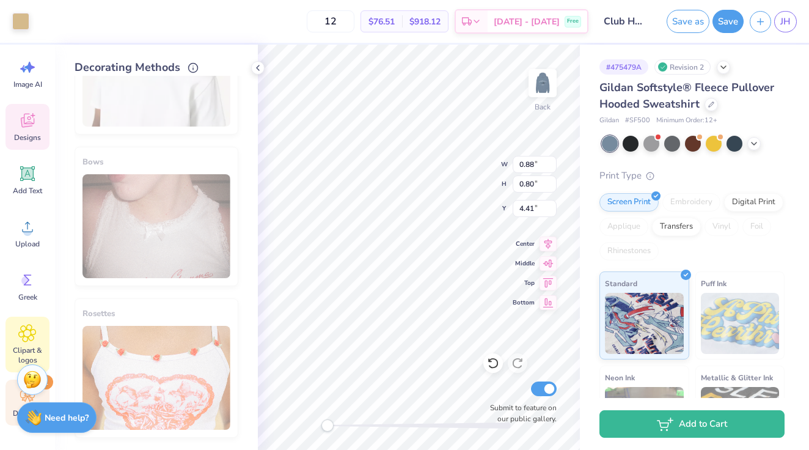
click at [24, 337] on icon at bounding box center [27, 333] width 18 height 18
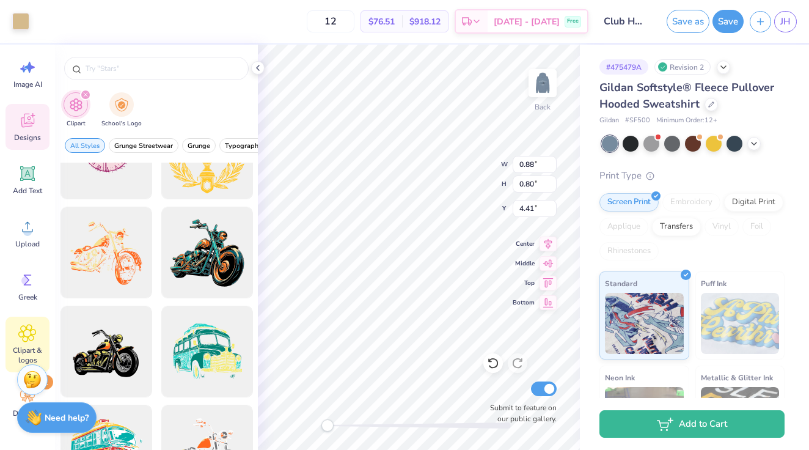
scroll to position [1052, 0]
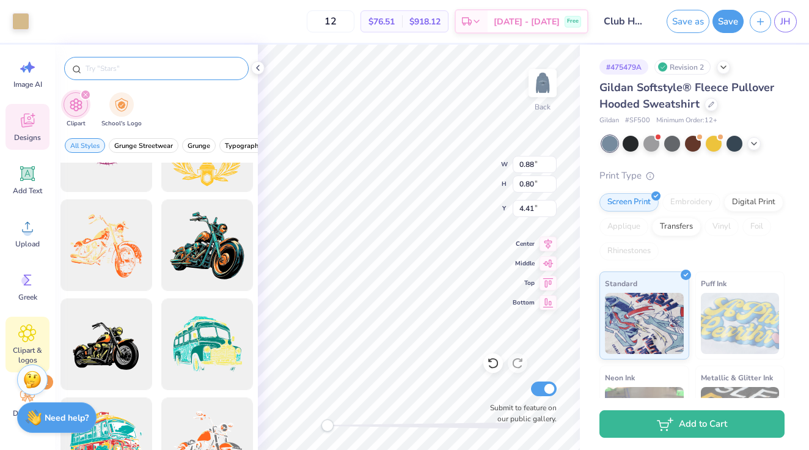
click at [139, 66] on input "text" at bounding box center [162, 68] width 156 height 12
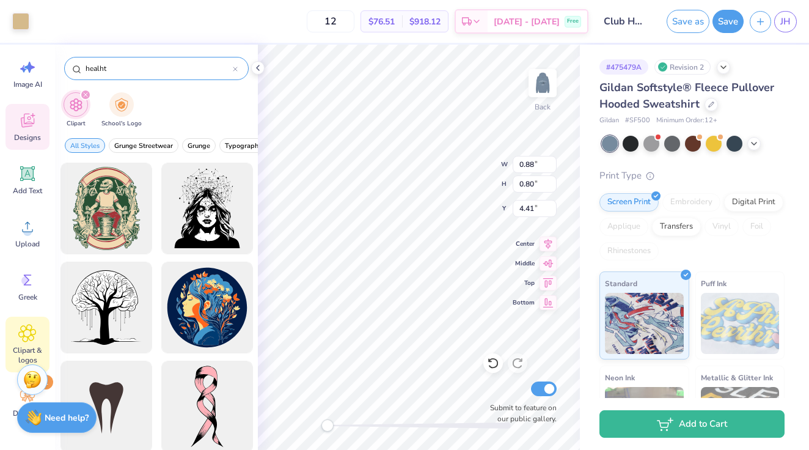
click at [144, 73] on input "healht" at bounding box center [158, 68] width 148 height 12
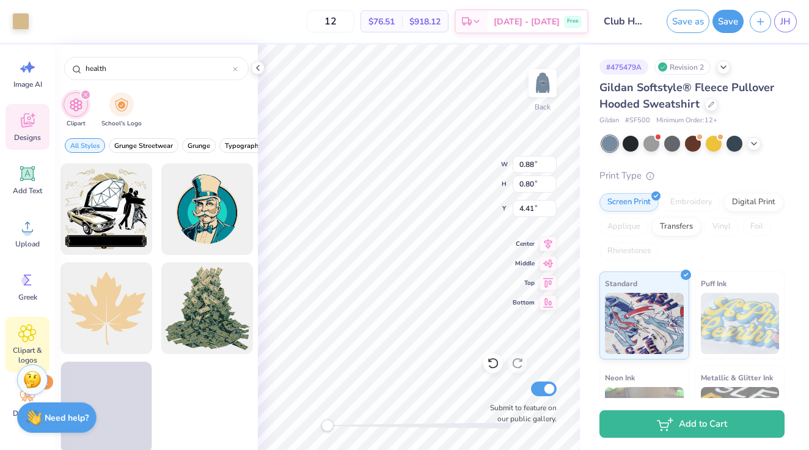
scroll to position [2682, 0]
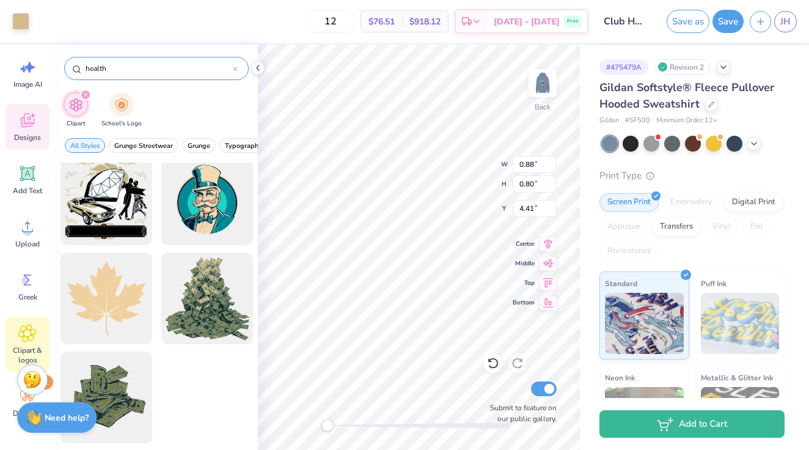
click at [134, 70] on input "health" at bounding box center [158, 68] width 148 height 12
type input "anatomy"
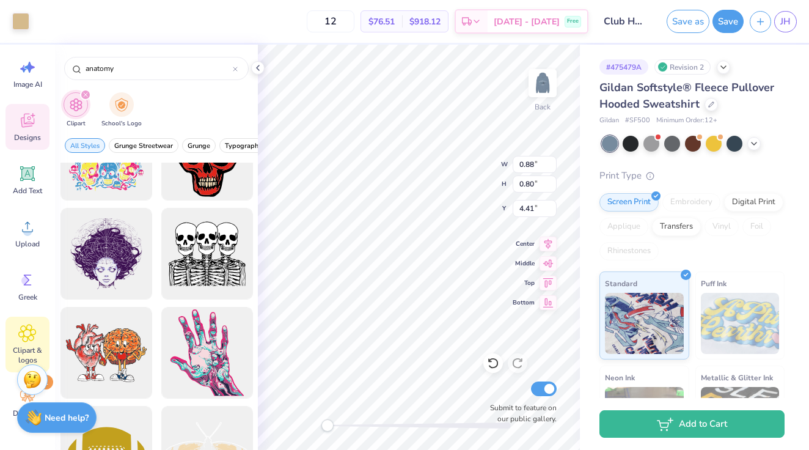
scroll to position [0, 0]
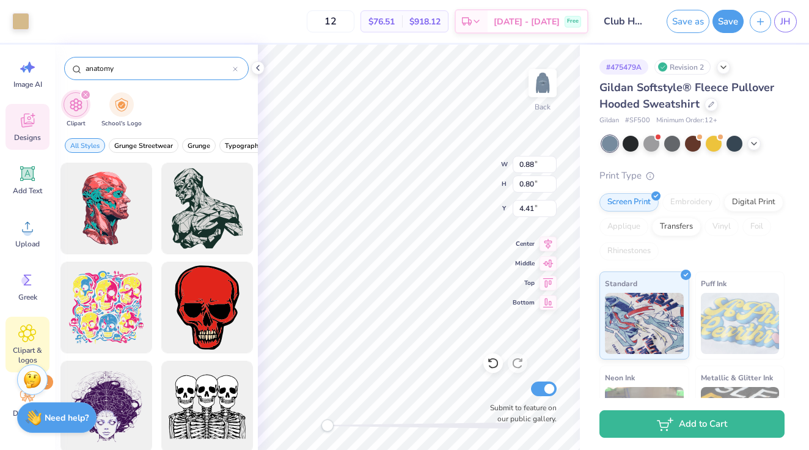
click at [232, 71] on input "anatomy" at bounding box center [158, 68] width 148 height 12
click at [235, 69] on icon at bounding box center [235, 69] width 5 height 5
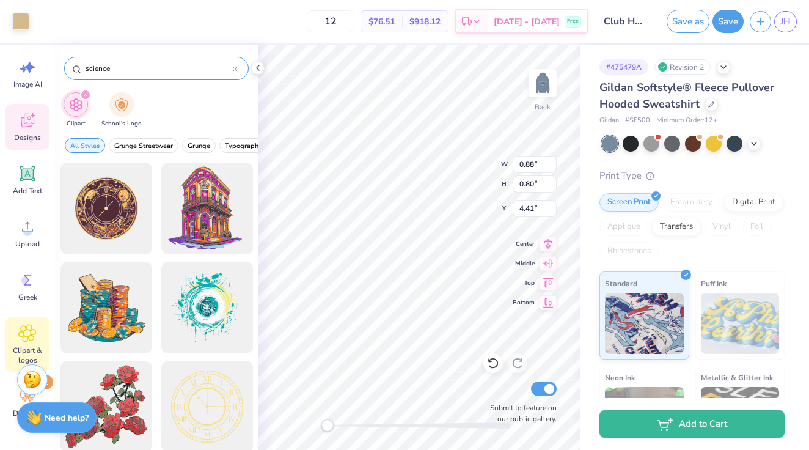
type input "science"
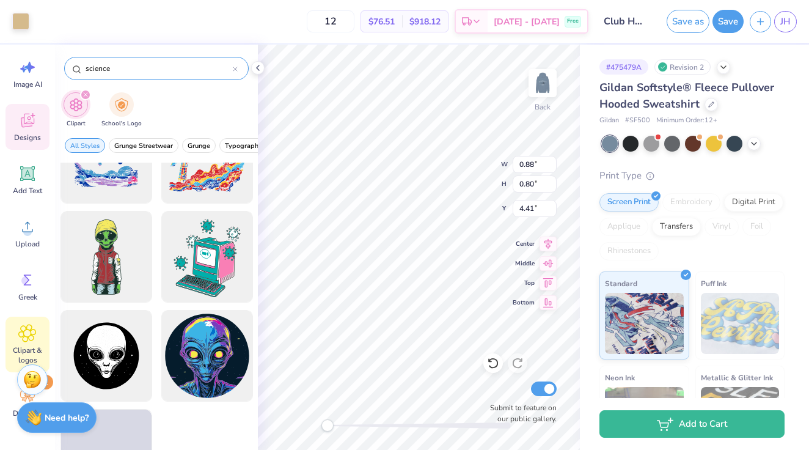
scroll to position [2135, 0]
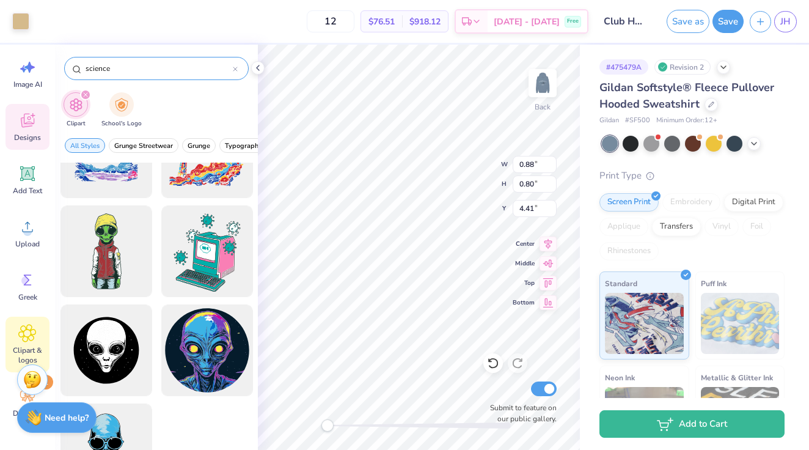
click at [236, 67] on icon at bounding box center [235, 69] width 4 height 4
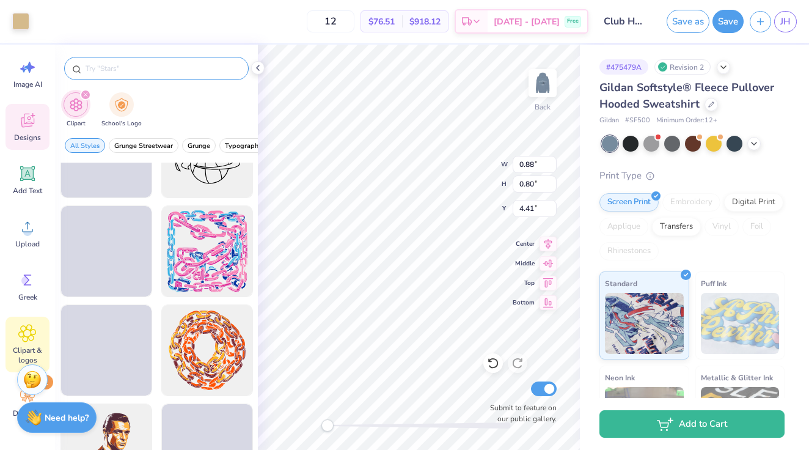
click at [203, 68] on input "text" at bounding box center [162, 68] width 156 height 12
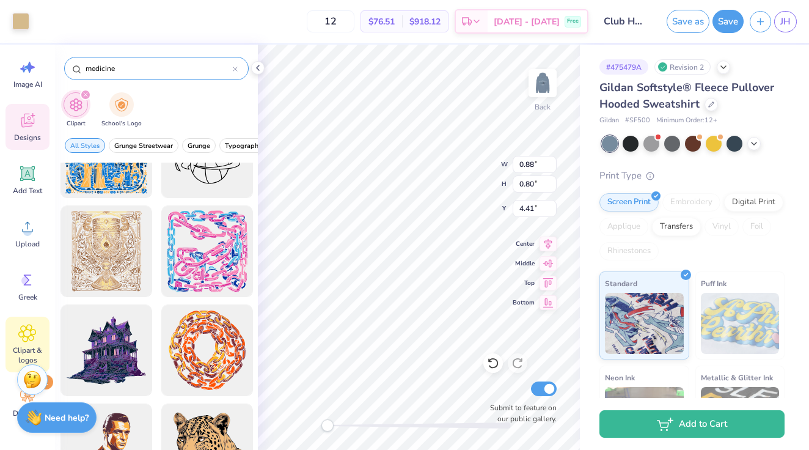
type input "medicine"
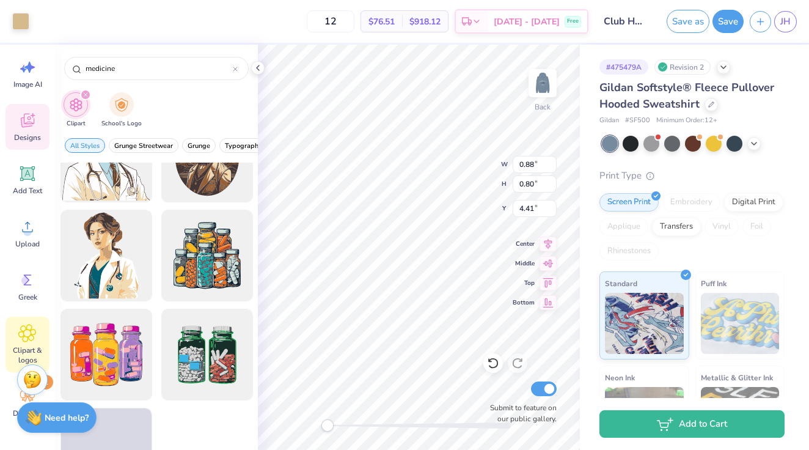
scroll to position [306, 0]
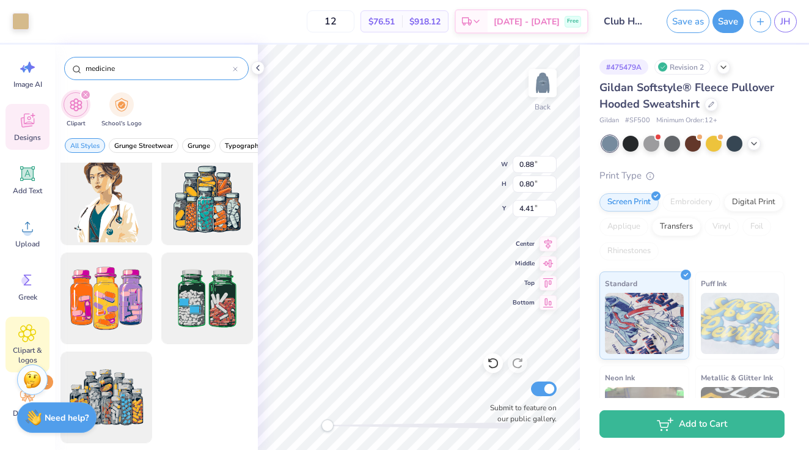
click at [235, 68] on icon at bounding box center [235, 69] width 5 height 5
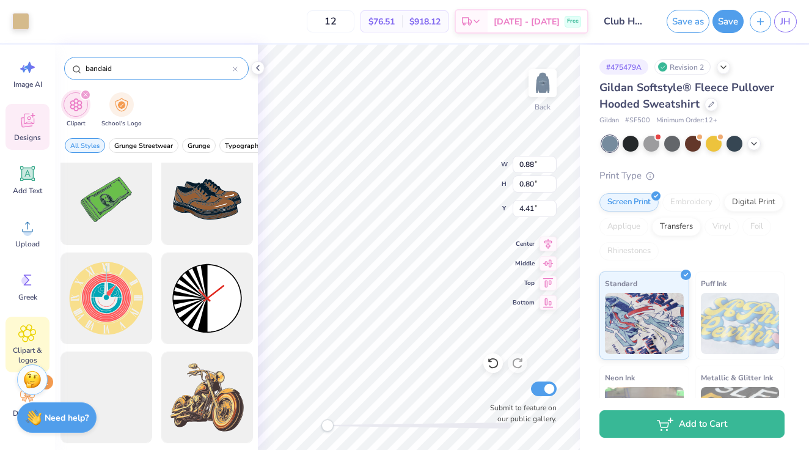
type input "bandaid"
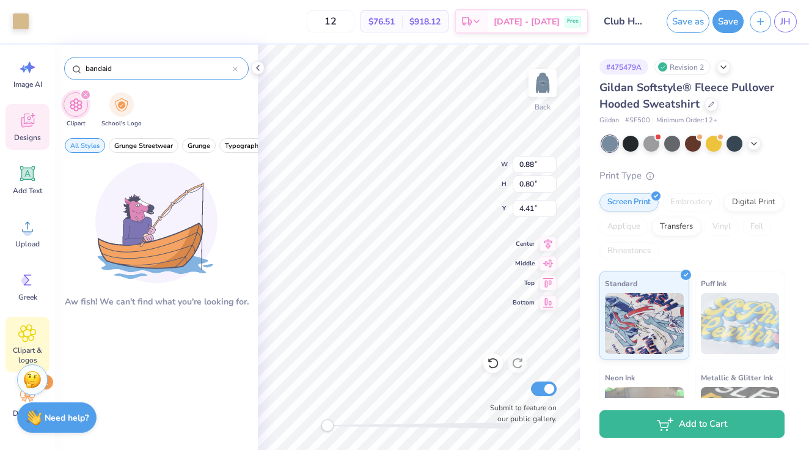
click at [235, 64] on div at bounding box center [235, 68] width 5 height 11
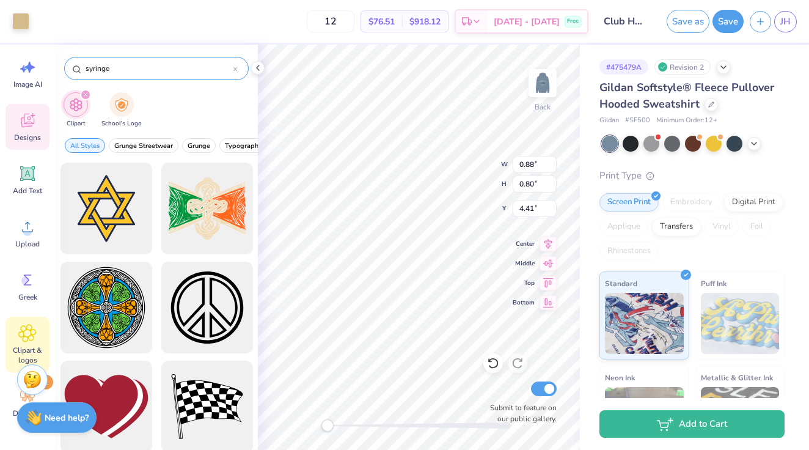
type input "syringe"
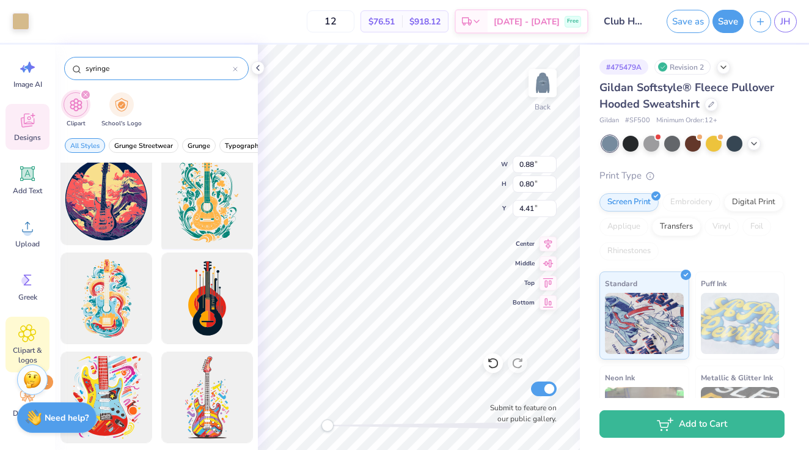
scroll to position [0, 0]
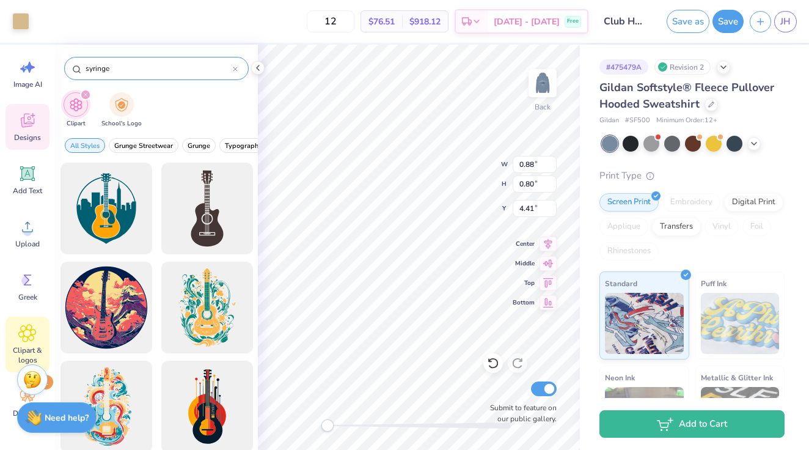
click at [235, 68] on icon at bounding box center [235, 69] width 4 height 4
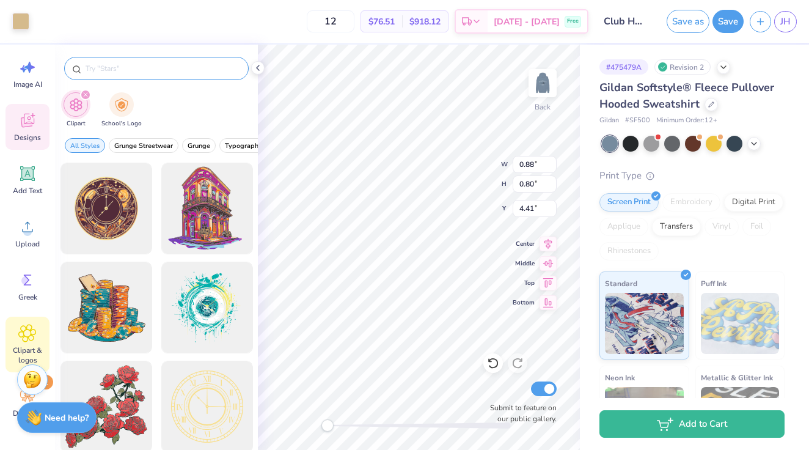
click at [27, 120] on icon at bounding box center [27, 120] width 18 height 18
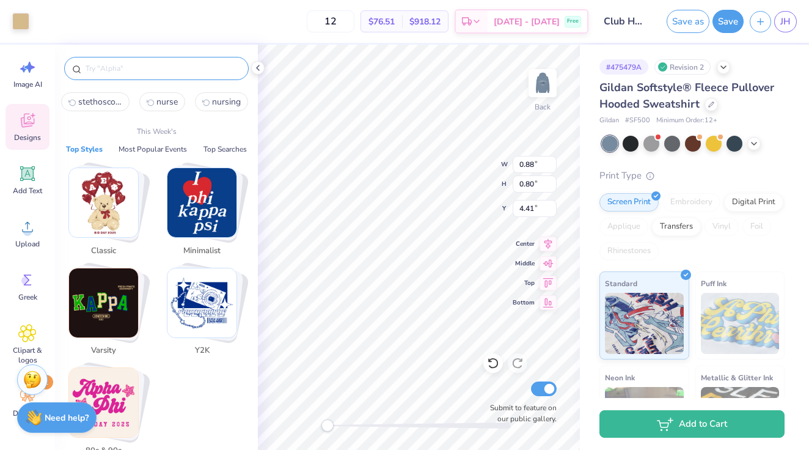
click at [114, 67] on input "text" at bounding box center [162, 68] width 156 height 12
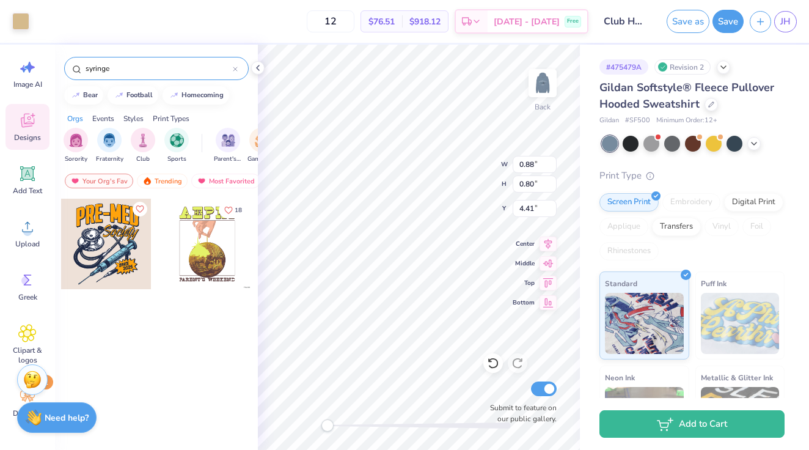
click at [120, 71] on input "syringe" at bounding box center [158, 68] width 148 height 12
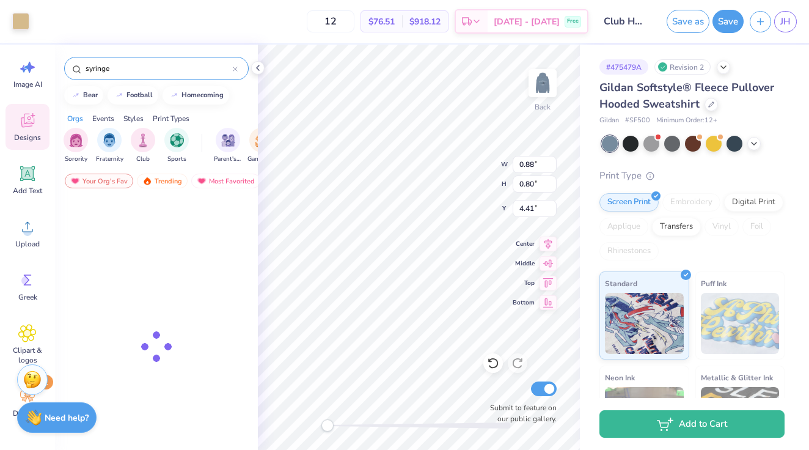
click at [120, 71] on input "syringe" at bounding box center [158, 68] width 148 height 12
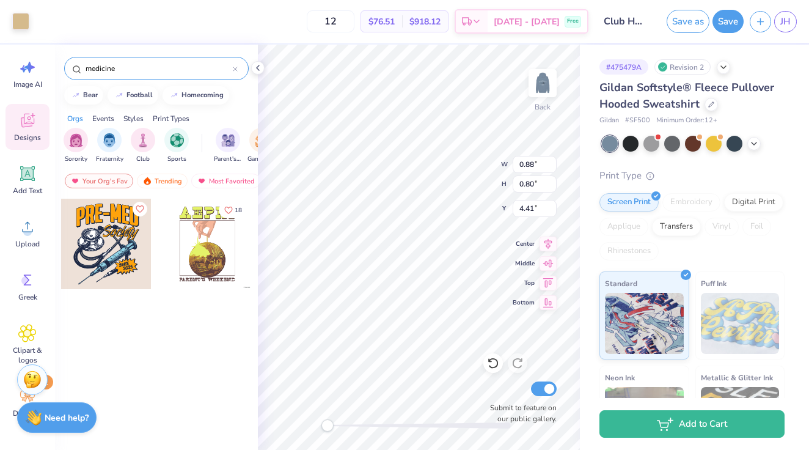
type input "medicine"
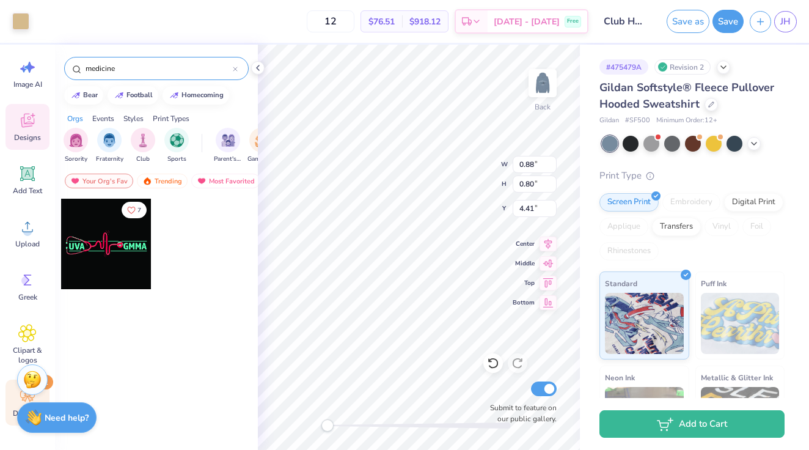
click at [15, 397] on div "Decorate 1" at bounding box center [27, 402] width 44 height 46
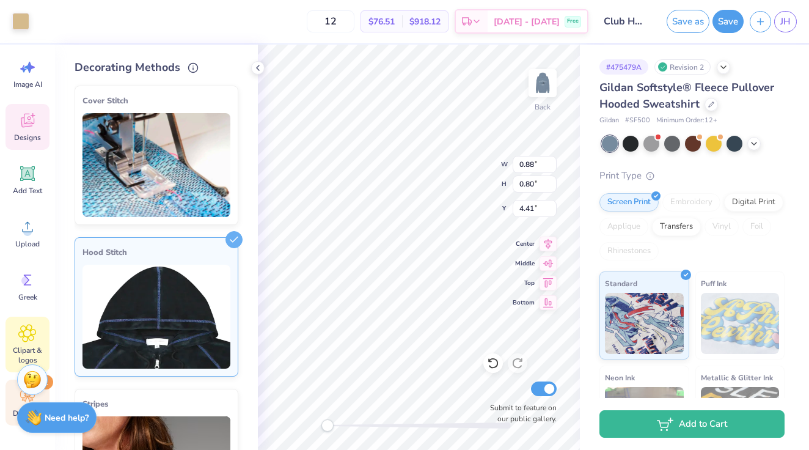
click at [15, 339] on div "Clipart & logos" at bounding box center [27, 344] width 44 height 56
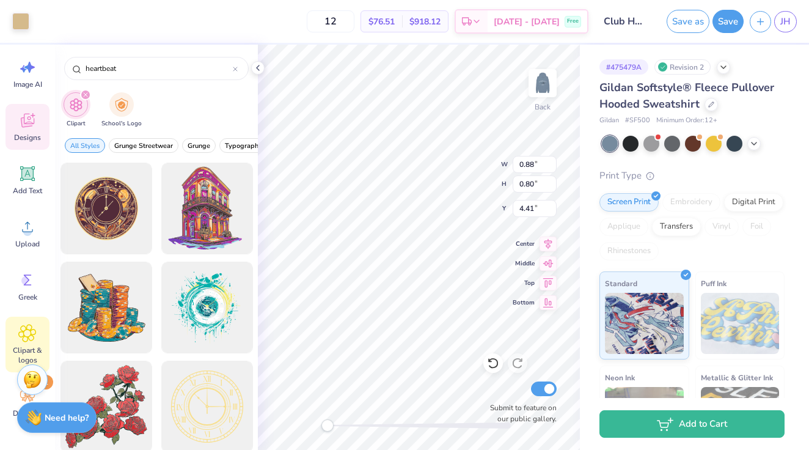
type input "heartbeat"
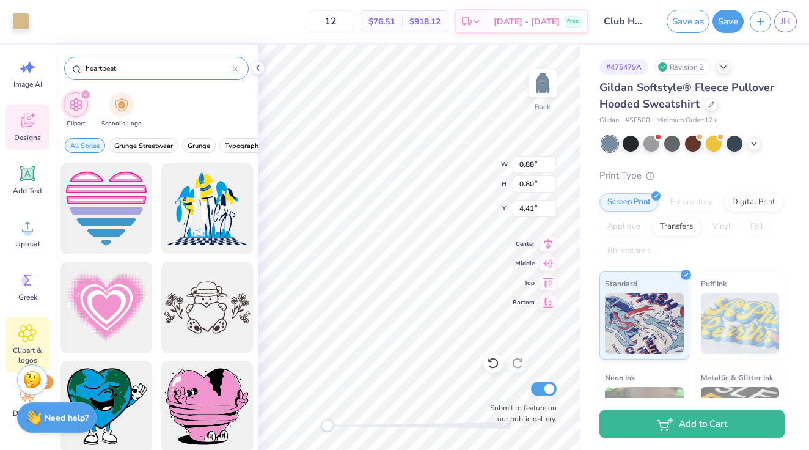
click at [231, 67] on input "heartbeat" at bounding box center [158, 68] width 148 height 12
click at [233, 67] on icon at bounding box center [235, 69] width 5 height 5
type input "pulse"
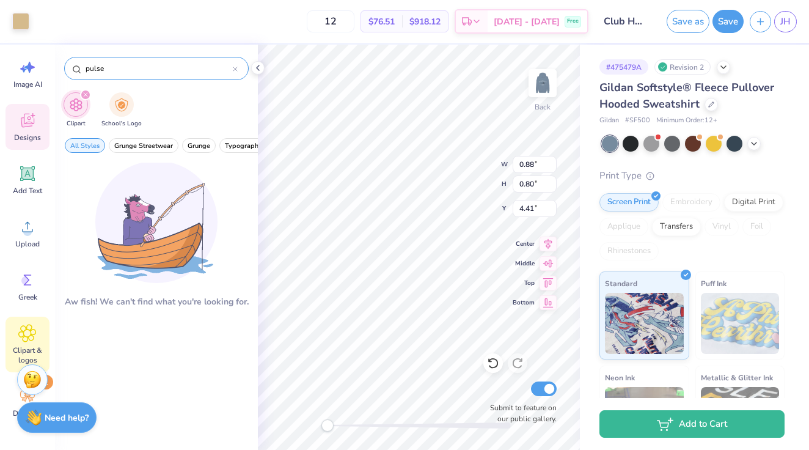
click at [31, 123] on icon at bounding box center [27, 120] width 18 height 18
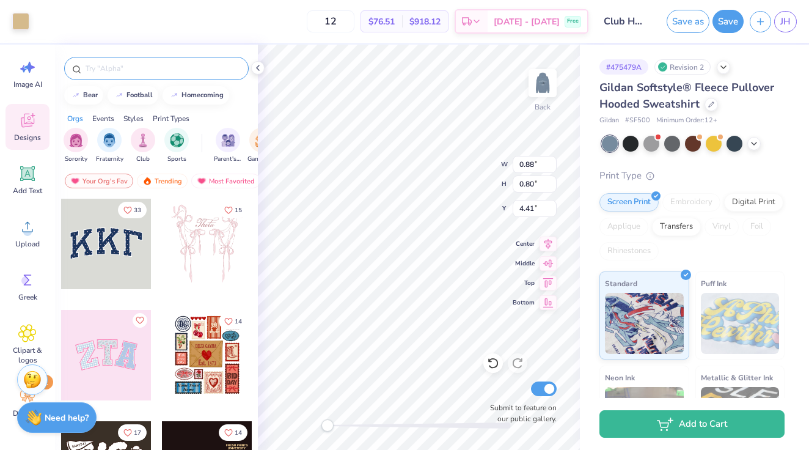
click at [137, 70] on input "text" at bounding box center [162, 68] width 156 height 12
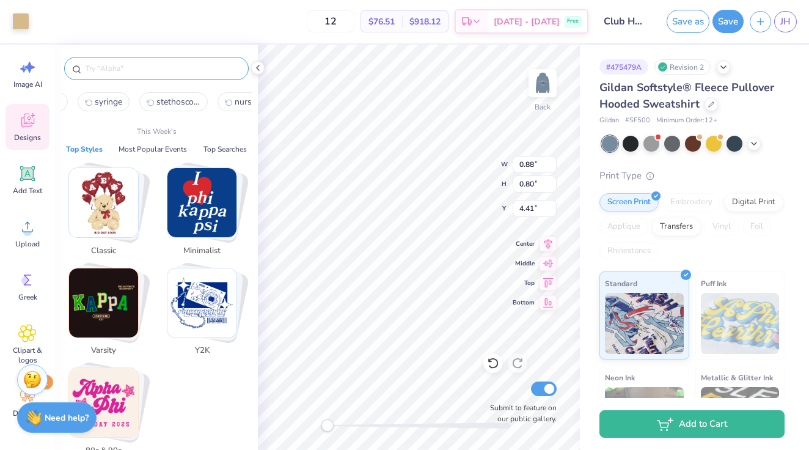
scroll to position [0, 64]
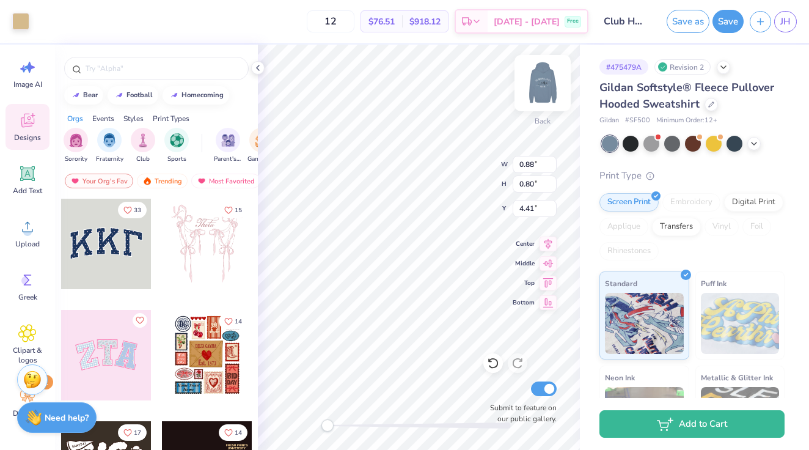
click at [531, 71] on img at bounding box center [542, 83] width 49 height 49
type input "0.80"
type input "0.73"
type input "6.04"
click at [20, 340] on icon at bounding box center [27, 333] width 18 height 18
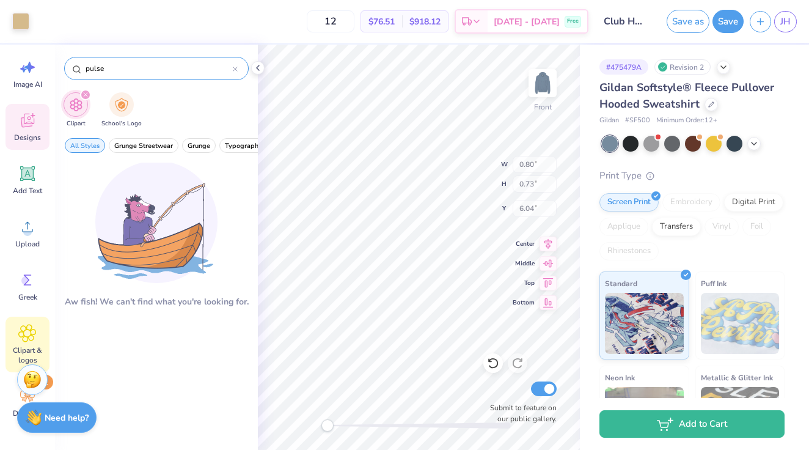
click at [120, 73] on input "pulse" at bounding box center [158, 68] width 148 height 12
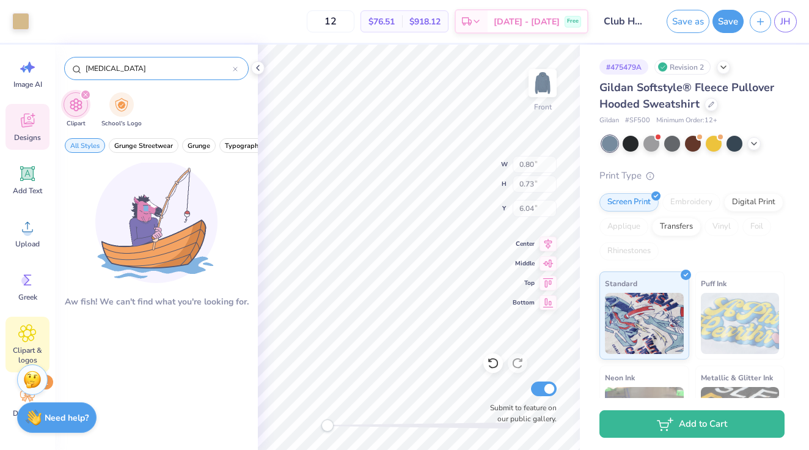
click at [93, 69] on input "[MEDICAL_DATA]" at bounding box center [158, 68] width 148 height 12
type input "[MEDICAL_DATA]"
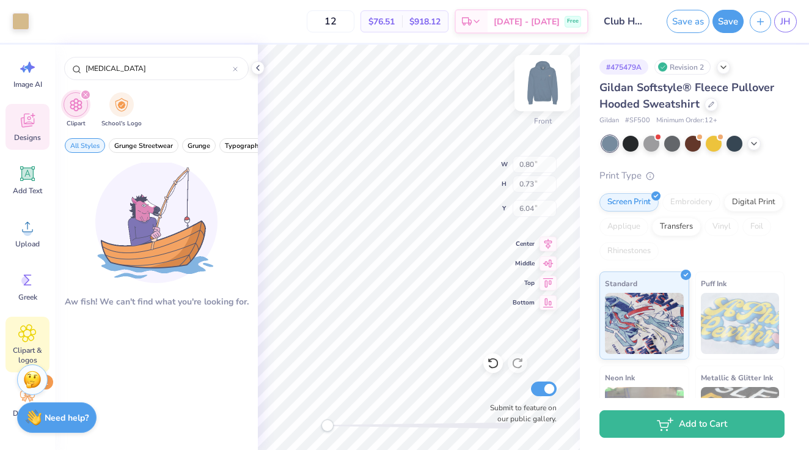
click at [543, 72] on img at bounding box center [542, 83] width 49 height 49
type input "0.88"
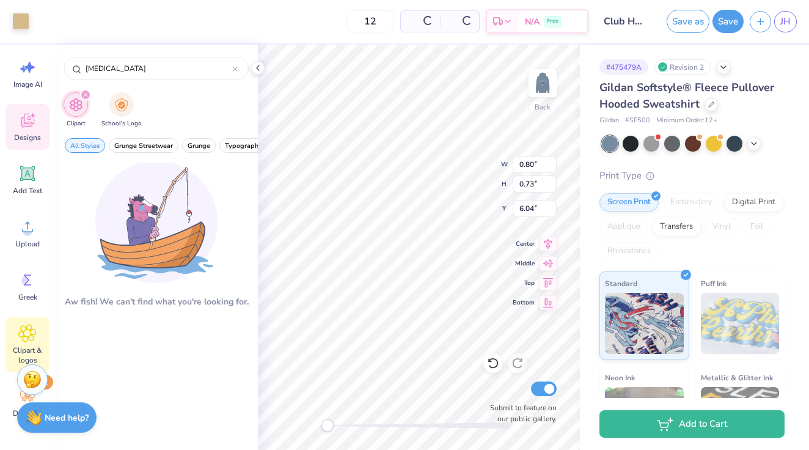
type input "0.80"
type input "4.41"
click at [457, 175] on div "Back W 0.88 0.88 " H 0.80 0.80 " Y 4.41 4.41 " Center Middle Top Bottom Submit …" at bounding box center [419, 247] width 322 height 405
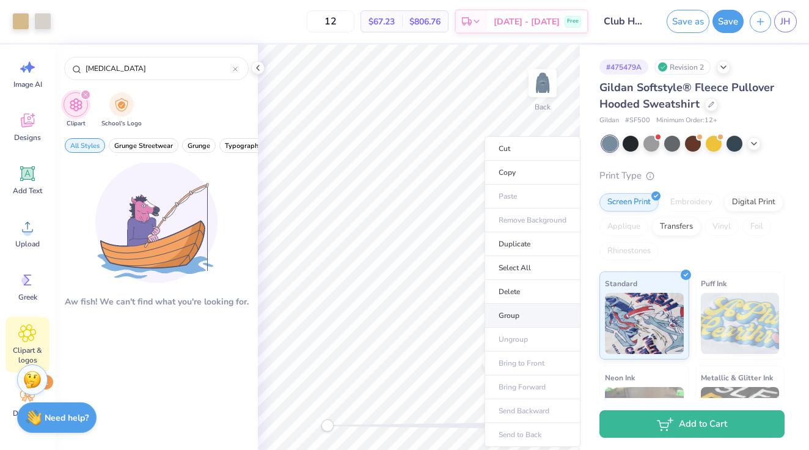
click at [519, 310] on li "Group" at bounding box center [533, 316] width 96 height 24
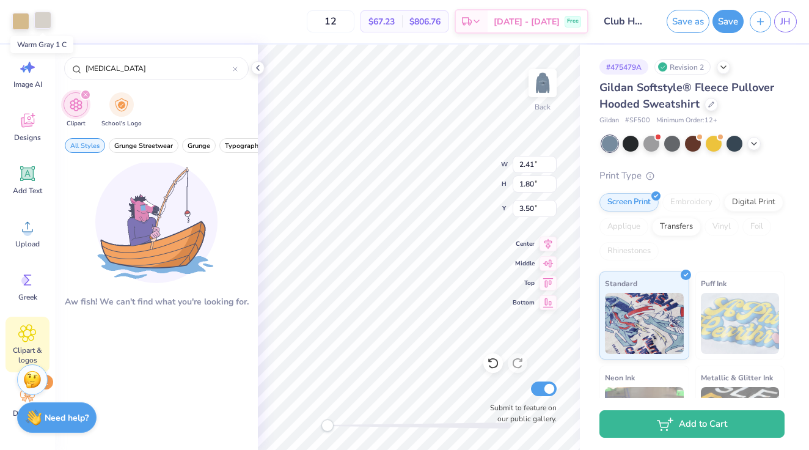
click at [38, 23] on div at bounding box center [42, 20] width 17 height 17
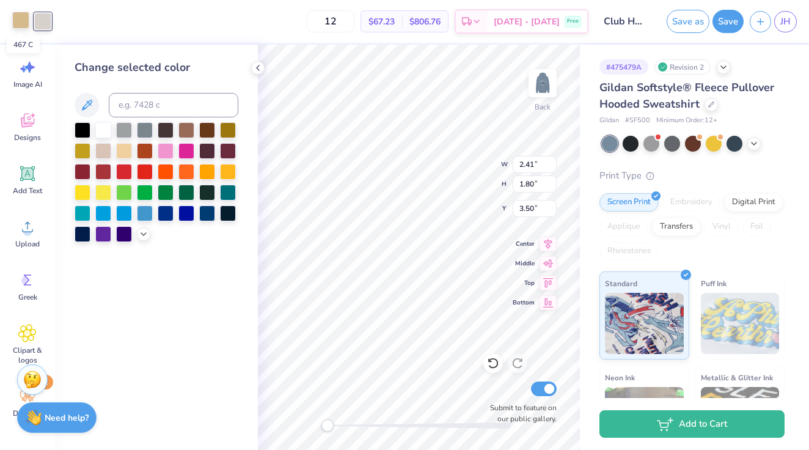
click at [16, 17] on div at bounding box center [20, 20] width 17 height 17
click at [87, 104] on icon at bounding box center [86, 105] width 15 height 15
click at [85, 103] on icon at bounding box center [86, 105] width 15 height 15
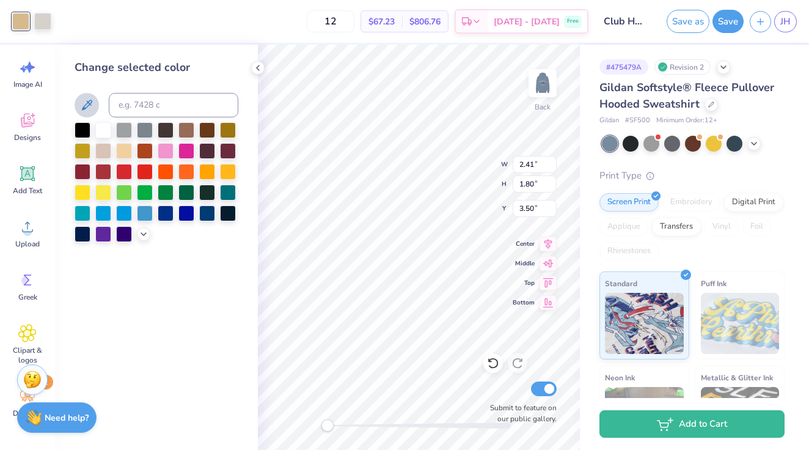
click at [86, 103] on icon at bounding box center [86, 105] width 15 height 15
click at [146, 233] on icon at bounding box center [144, 233] width 10 height 10
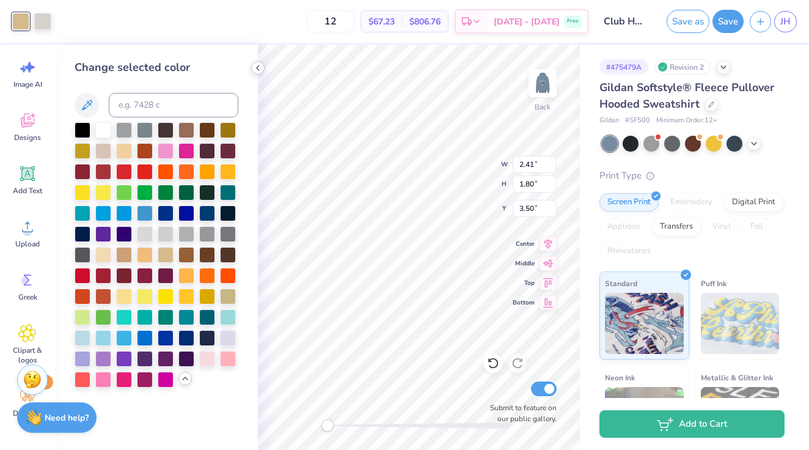
click at [259, 69] on icon at bounding box center [258, 68] width 10 height 10
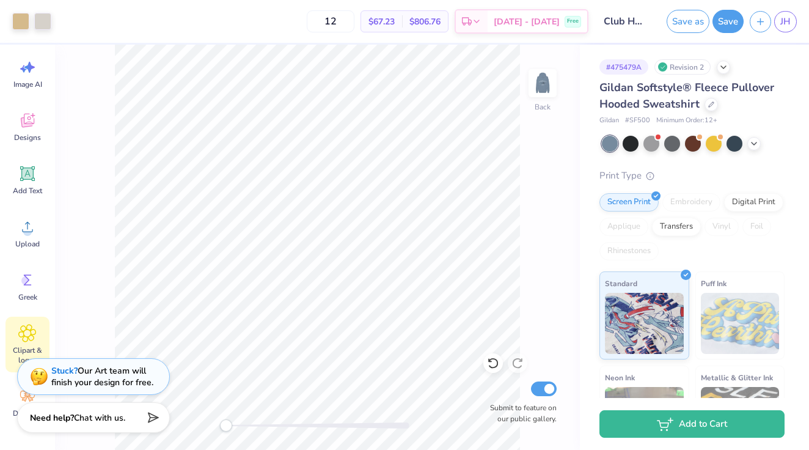
click at [16, 339] on div "Clipart & logos" at bounding box center [27, 344] width 44 height 56
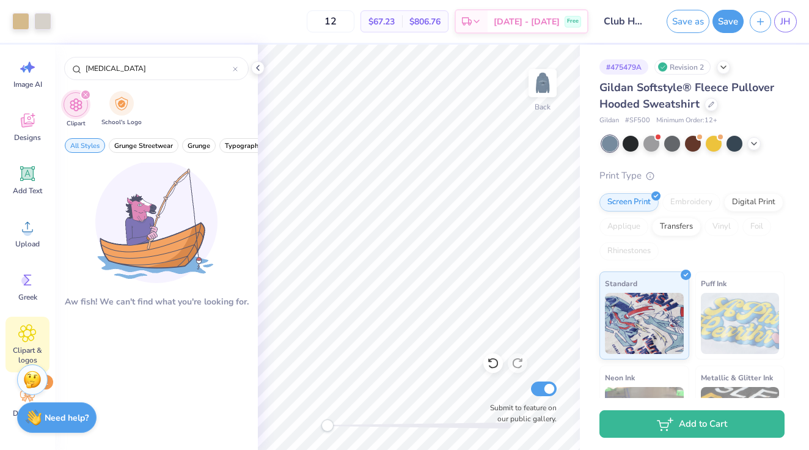
scroll to position [0, 0]
click at [125, 72] on input "[MEDICAL_DATA]" at bounding box center [158, 68] width 148 height 12
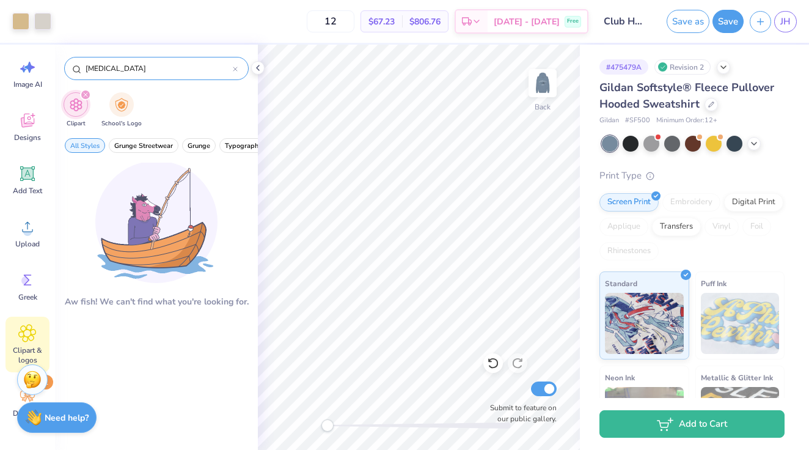
click at [125, 72] on input "[MEDICAL_DATA]" at bounding box center [158, 68] width 148 height 12
type input "heart"
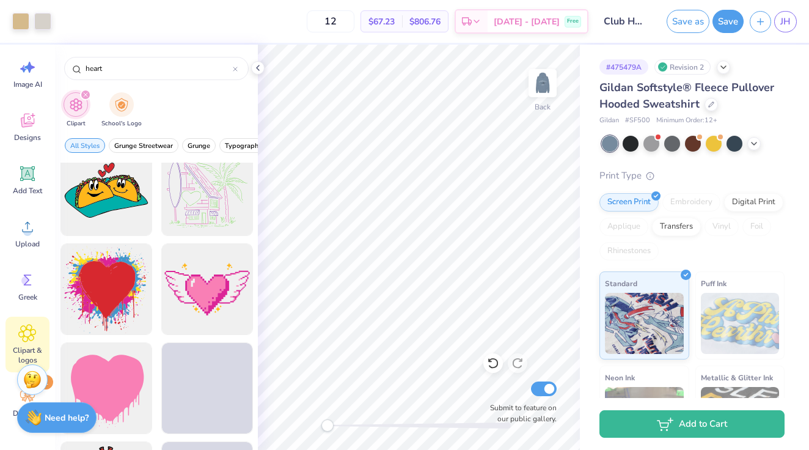
scroll to position [9821, 0]
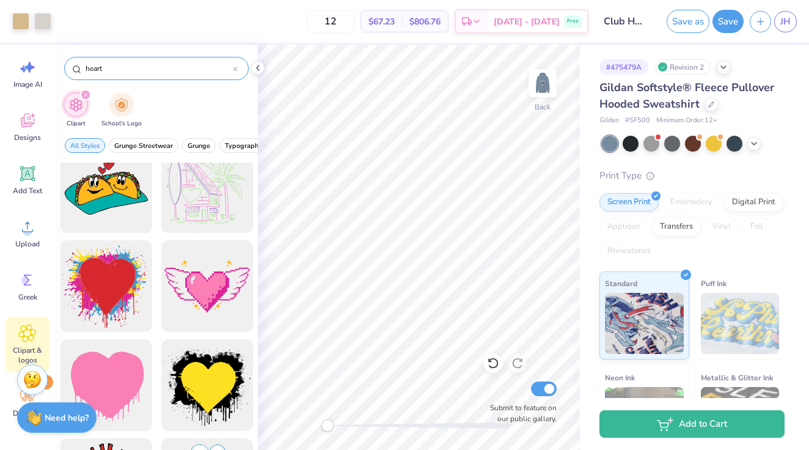
click at [235, 70] on icon at bounding box center [235, 69] width 5 height 5
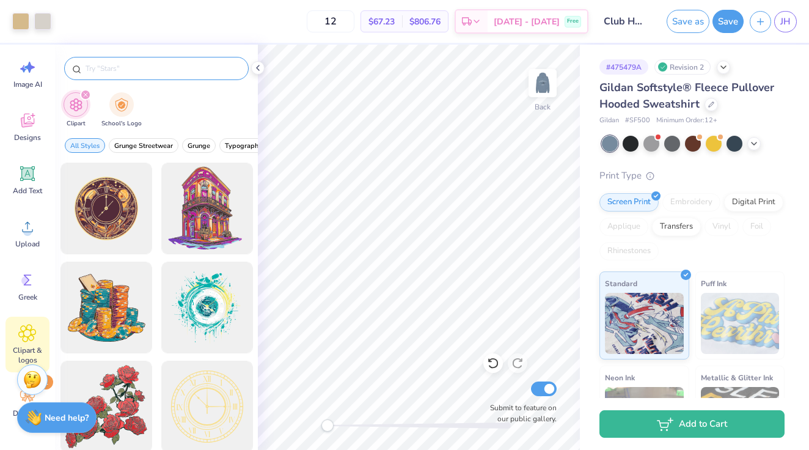
click at [192, 71] on input "text" at bounding box center [162, 68] width 156 height 12
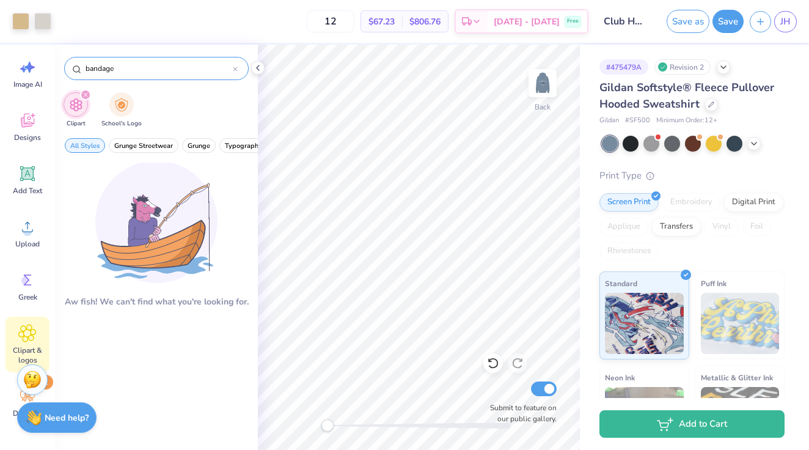
type input "bandage"
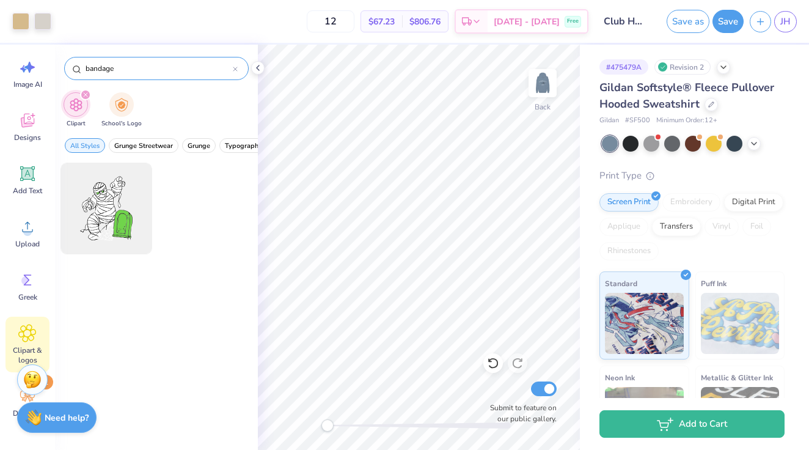
click at [234, 70] on icon at bounding box center [235, 69] width 4 height 4
type input "wound"
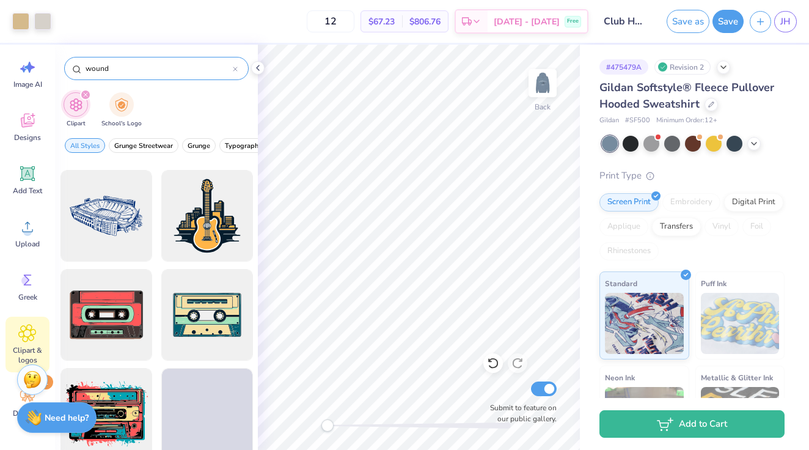
scroll to position [3260, 0]
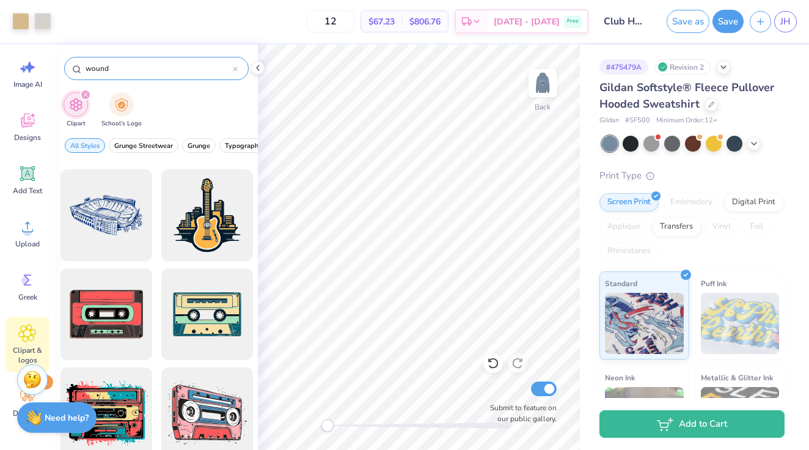
click at [233, 73] on div at bounding box center [235, 68] width 5 height 11
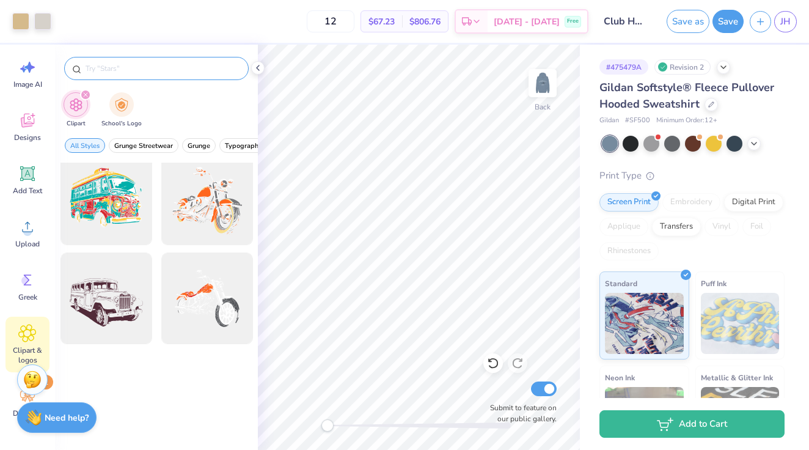
scroll to position [1296, 0]
type input "first aid"
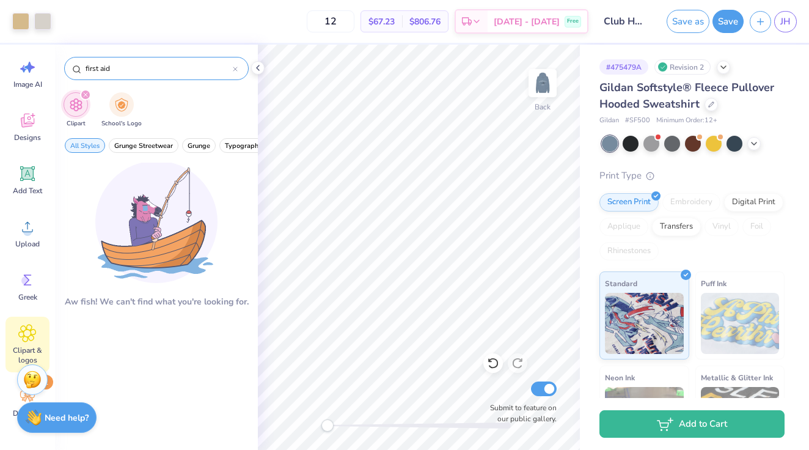
click at [233, 64] on div at bounding box center [235, 68] width 5 height 11
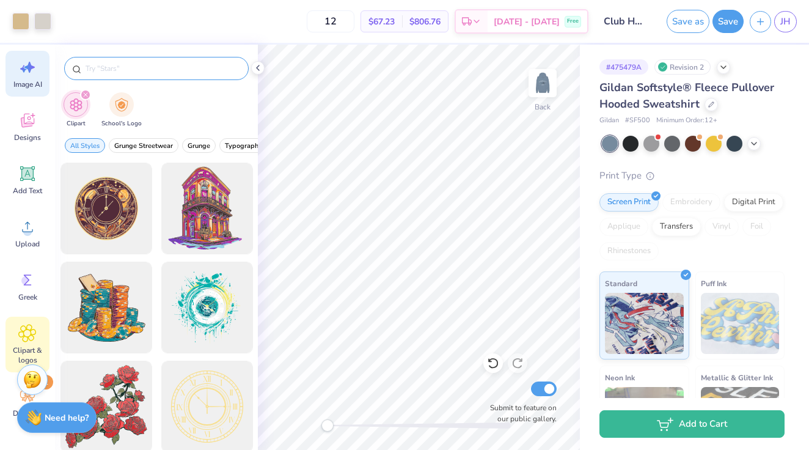
click at [26, 68] on icon at bounding box center [29, 67] width 10 height 11
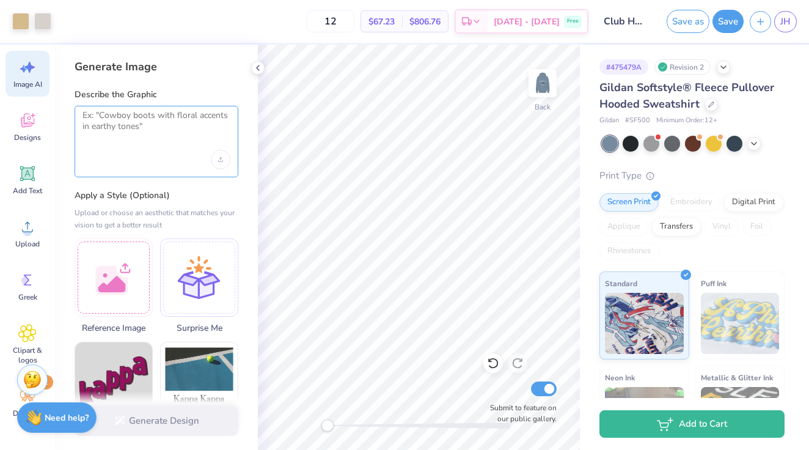
click at [128, 117] on textarea at bounding box center [156, 125] width 148 height 31
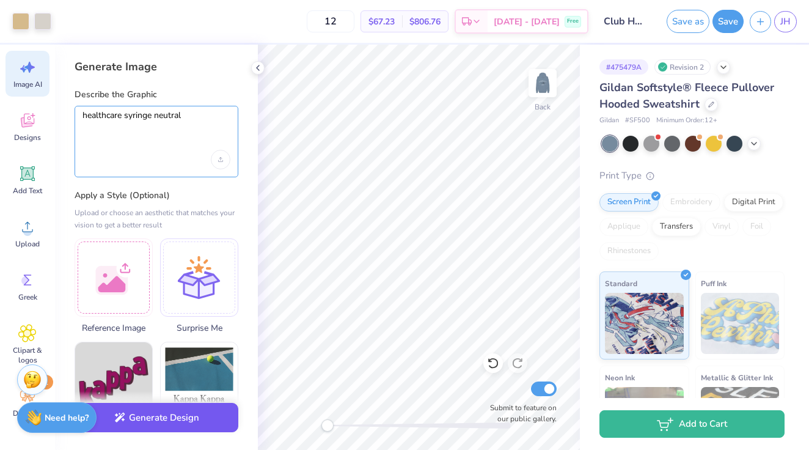
type textarea "healthcare syringe neutral"
click at [213, 412] on button "Generate Design" at bounding box center [157, 418] width 164 height 30
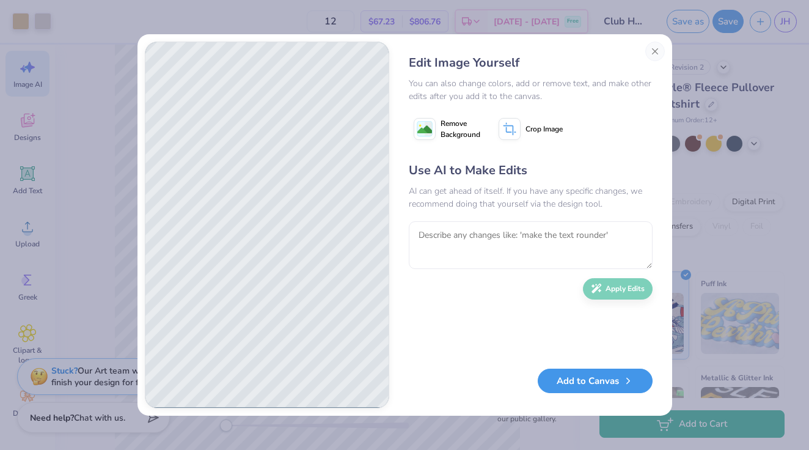
click at [573, 380] on button "Add to Canvas" at bounding box center [595, 380] width 115 height 25
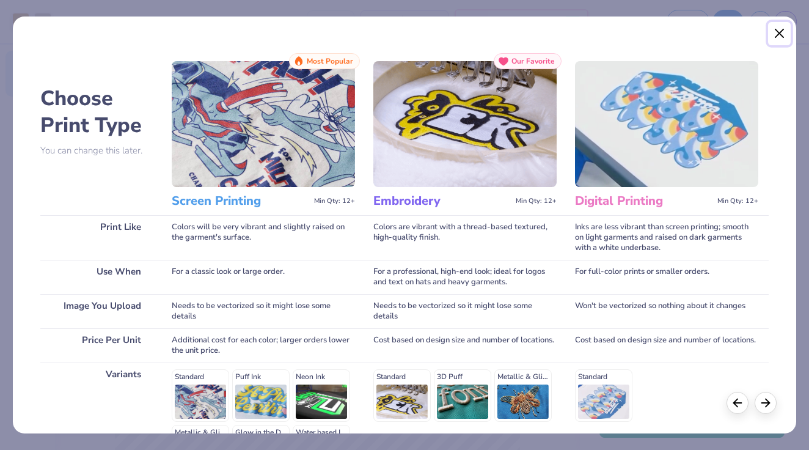
click at [783, 35] on button "Close" at bounding box center [779, 33] width 23 height 23
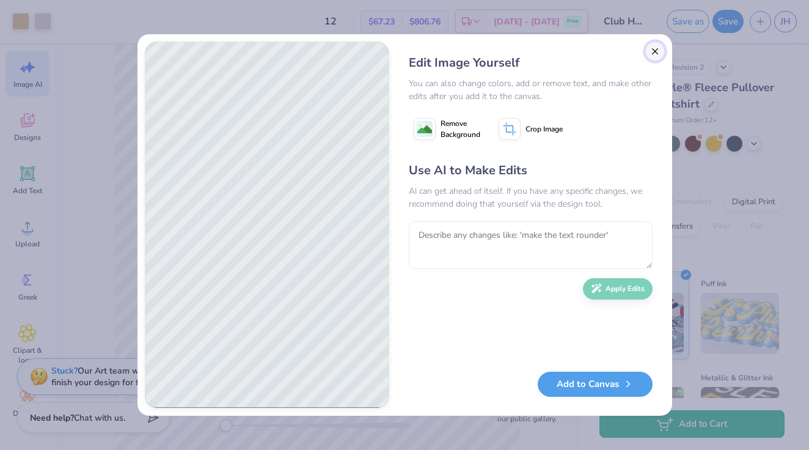
click at [653, 50] on button "Close" at bounding box center [655, 52] width 20 height 20
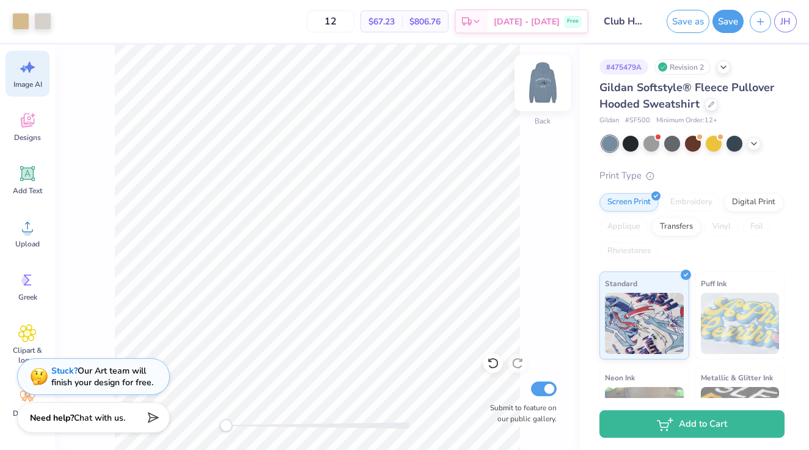
click at [541, 90] on img at bounding box center [542, 83] width 49 height 49
click at [541, 90] on img at bounding box center [542, 83] width 24 height 24
click at [27, 181] on icon at bounding box center [27, 173] width 18 height 18
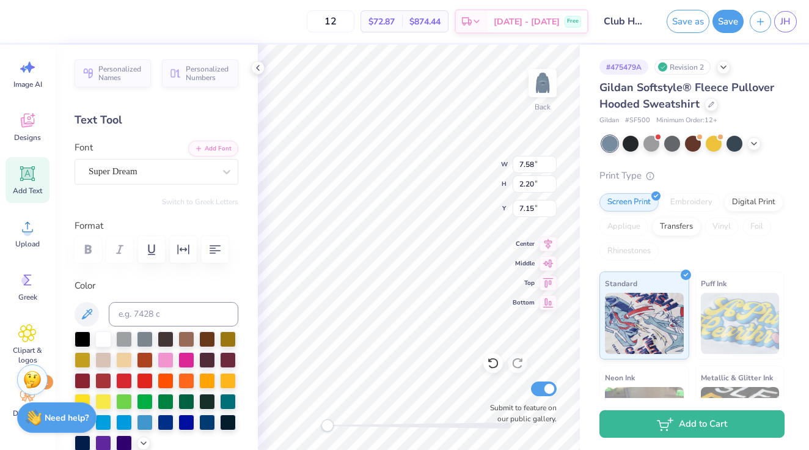
scroll to position [0, 3]
type textarea "Nursing PA Club"
click at [466, 152] on div "Back W 7.58 7.58 " H 2.20 2.20 " Y 7.15 7.15 " Center Middle Top Bottom Submit …" at bounding box center [419, 247] width 322 height 405
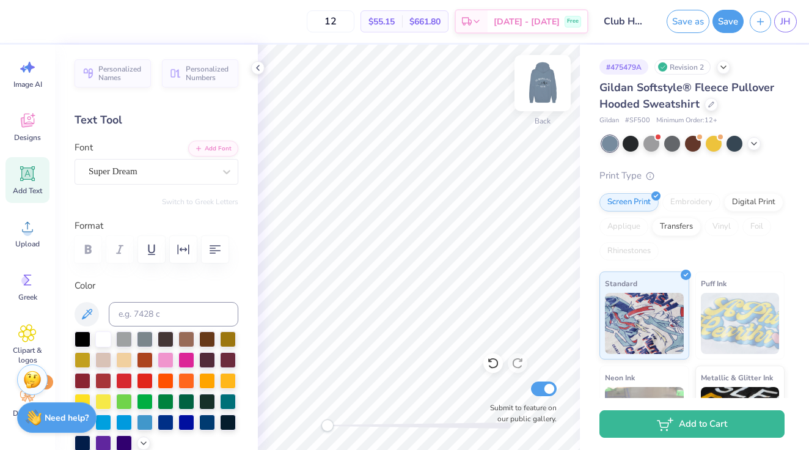
click at [540, 88] on img at bounding box center [542, 83] width 49 height 49
click at [549, 86] on img at bounding box center [542, 83] width 49 height 49
click at [29, 338] on icon at bounding box center [27, 332] width 17 height 17
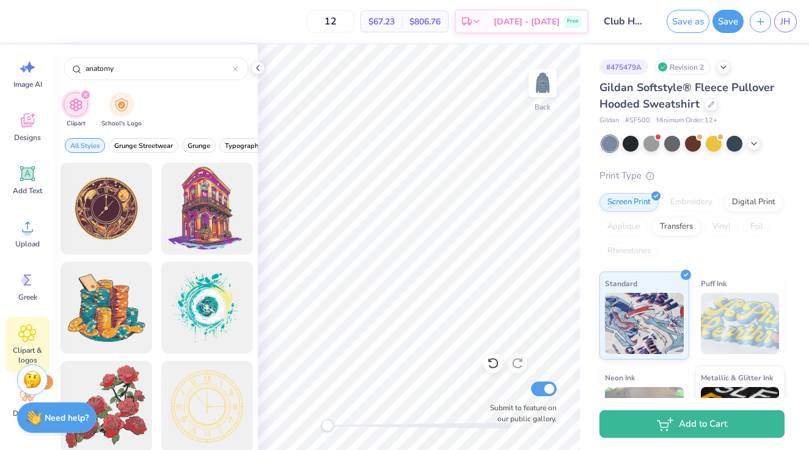
type input "anatomy"
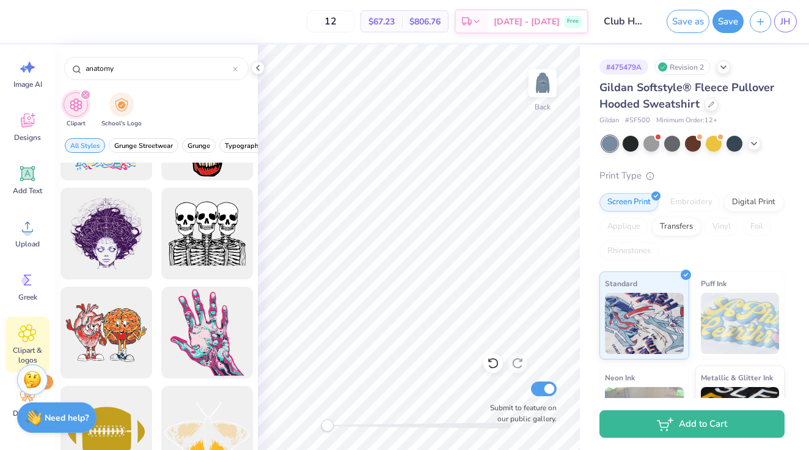
scroll to position [111, 0]
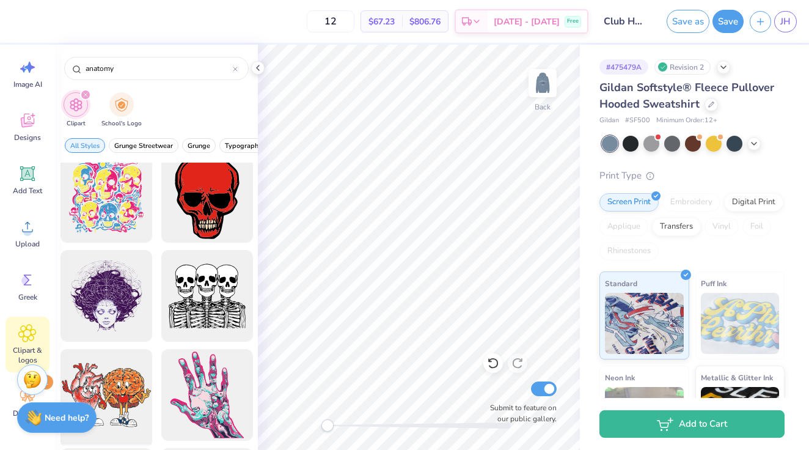
click at [115, 388] on div at bounding box center [106, 395] width 101 height 101
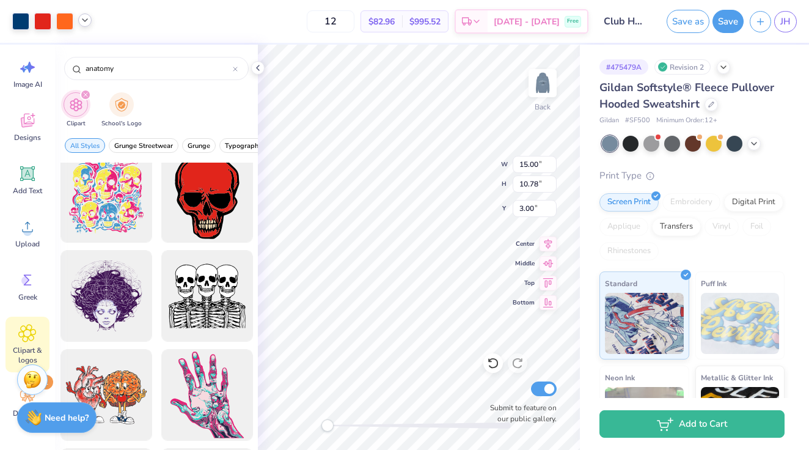
click at [86, 20] on polyline at bounding box center [84, 20] width 5 height 2
click at [21, 23] on div at bounding box center [20, 20] width 17 height 17
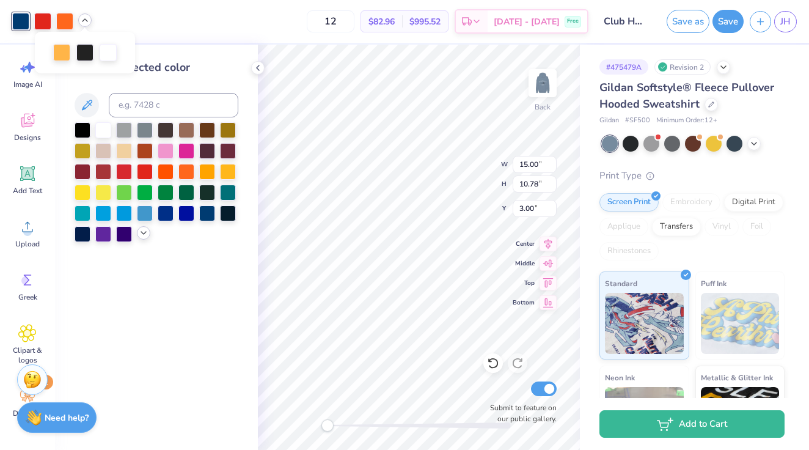
click at [141, 238] on div at bounding box center [143, 232] width 13 height 13
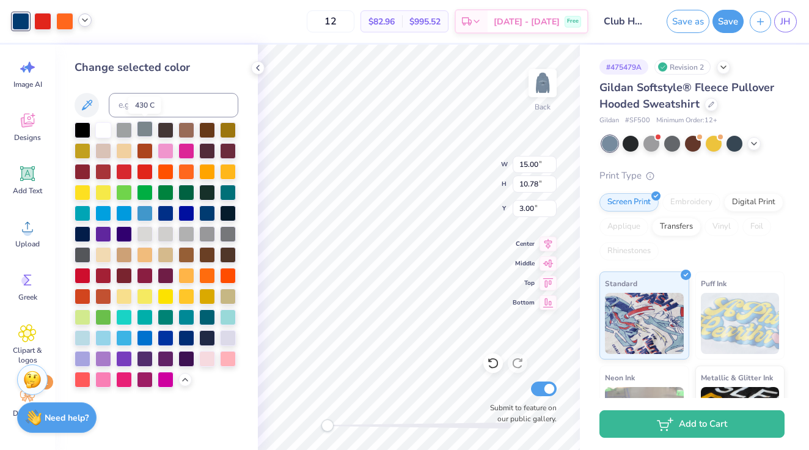
click at [140, 130] on div at bounding box center [145, 129] width 16 height 16
click at [127, 129] on div at bounding box center [124, 129] width 16 height 16
click at [143, 130] on div at bounding box center [145, 129] width 16 height 16
click at [127, 130] on div at bounding box center [124, 129] width 16 height 16
click at [42, 24] on div at bounding box center [42, 20] width 17 height 17
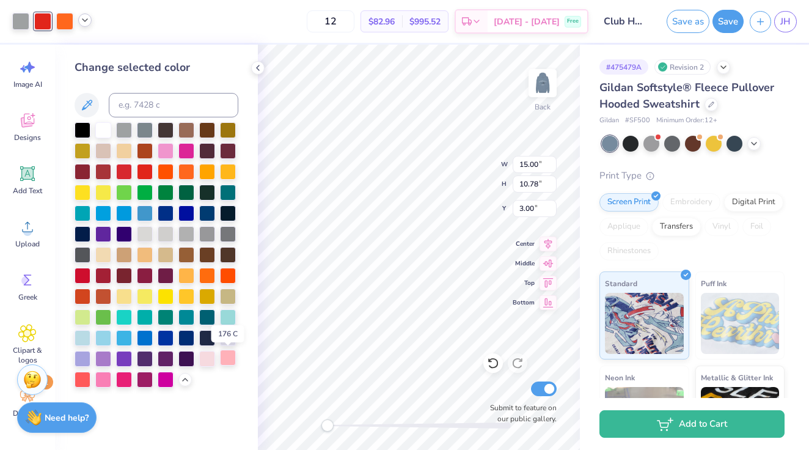
click at [225, 360] on div at bounding box center [228, 357] width 16 height 16
click at [78, 382] on div at bounding box center [83, 378] width 16 height 16
click at [62, 20] on div at bounding box center [64, 20] width 17 height 17
click at [202, 172] on div at bounding box center [207, 171] width 16 height 16
click at [191, 172] on div at bounding box center [186, 171] width 16 height 16
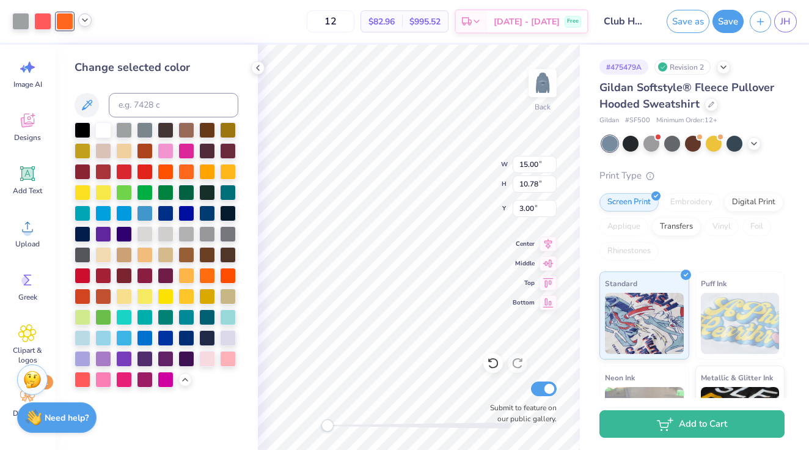
click at [81, 24] on icon at bounding box center [85, 20] width 10 height 10
click at [23, 24] on div at bounding box center [20, 20] width 17 height 17
click at [167, 153] on div at bounding box center [166, 150] width 16 height 16
click at [125, 128] on div at bounding box center [124, 129] width 16 height 16
click at [191, 172] on div at bounding box center [186, 171] width 16 height 16
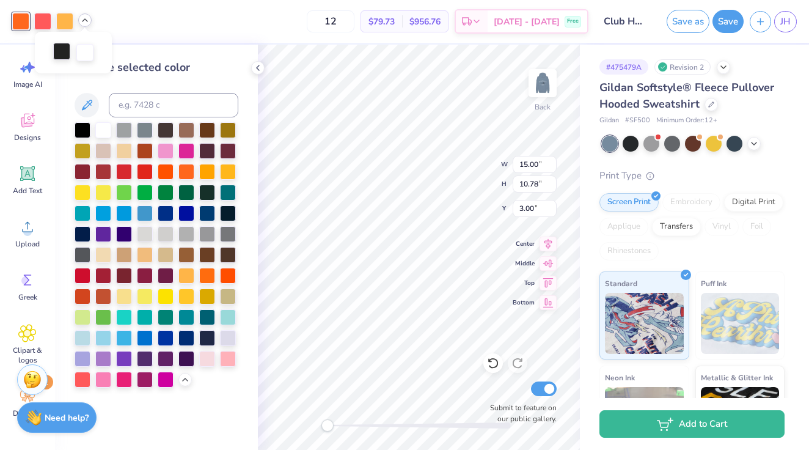
click at [65, 52] on div at bounding box center [61, 51] width 17 height 17
click at [103, 127] on div at bounding box center [103, 129] width 16 height 16
click at [83, 128] on div at bounding box center [83, 129] width 16 height 16
click at [84, 20] on icon at bounding box center [85, 20] width 10 height 10
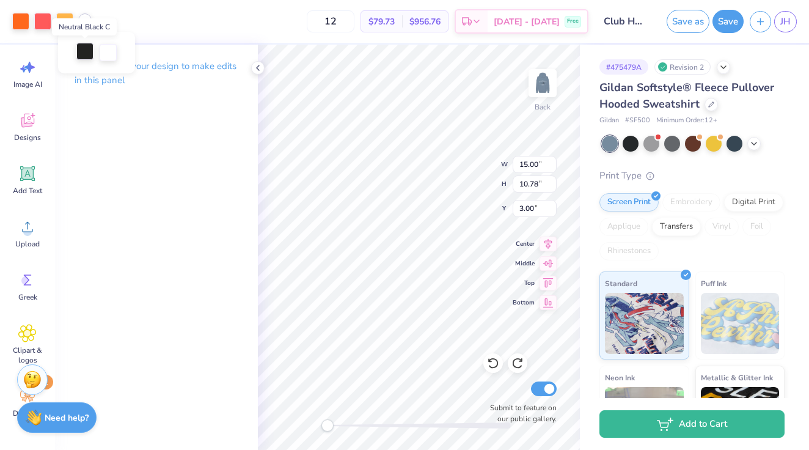
click at [87, 50] on div at bounding box center [84, 51] width 17 height 17
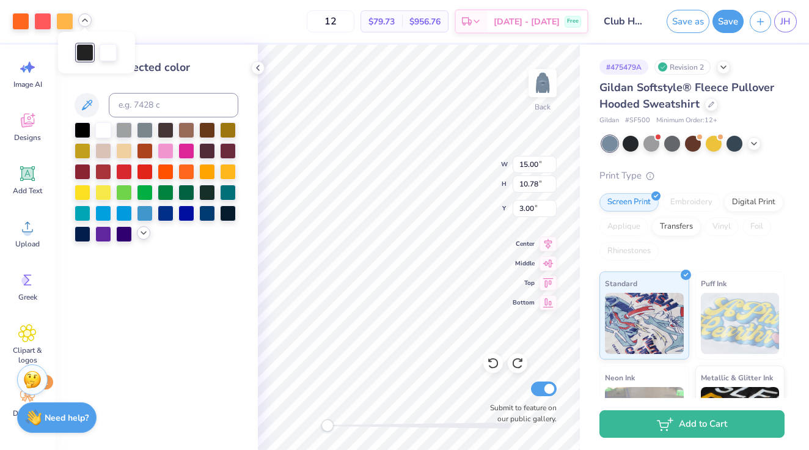
click at [142, 232] on polyline at bounding box center [143, 233] width 5 height 2
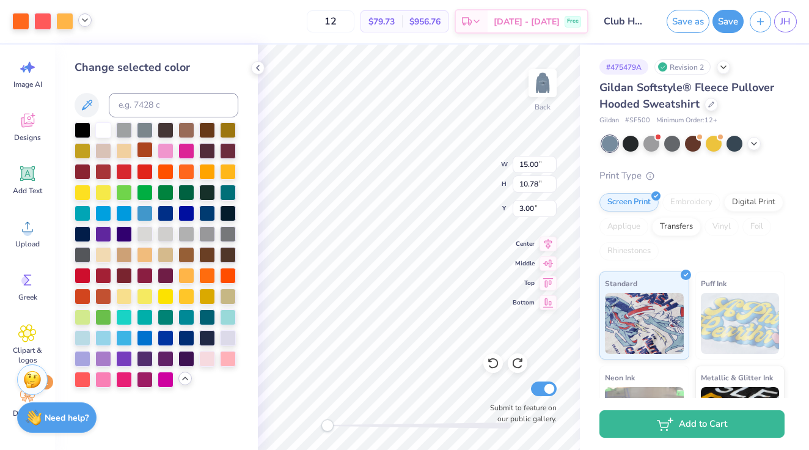
click at [146, 153] on div at bounding box center [145, 150] width 16 height 16
click at [84, 23] on icon at bounding box center [85, 20] width 10 height 10
click at [125, 150] on div at bounding box center [124, 150] width 16 height 16
click at [171, 132] on div at bounding box center [166, 129] width 16 height 16
click at [95, 51] on div at bounding box center [96, 51] width 17 height 17
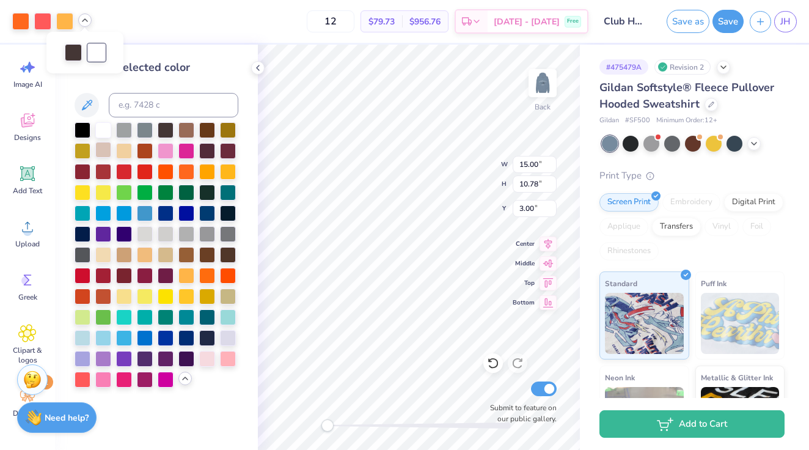
click at [105, 149] on div at bounding box center [103, 150] width 16 height 16
click at [102, 130] on div at bounding box center [103, 129] width 16 height 16
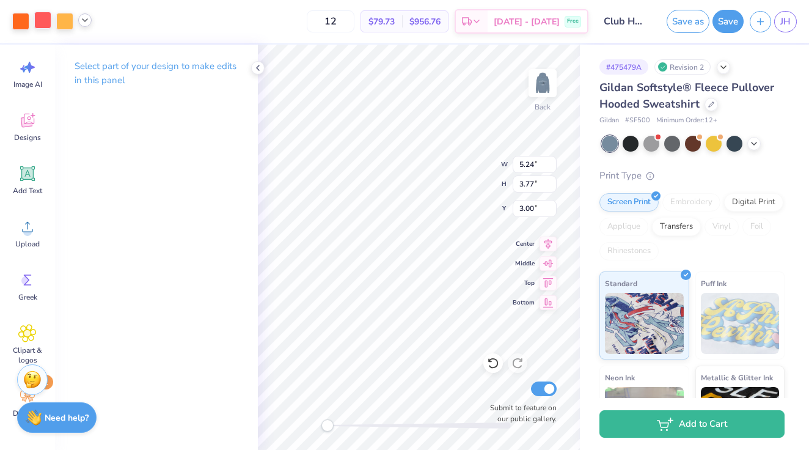
click at [43, 19] on div at bounding box center [42, 20] width 17 height 17
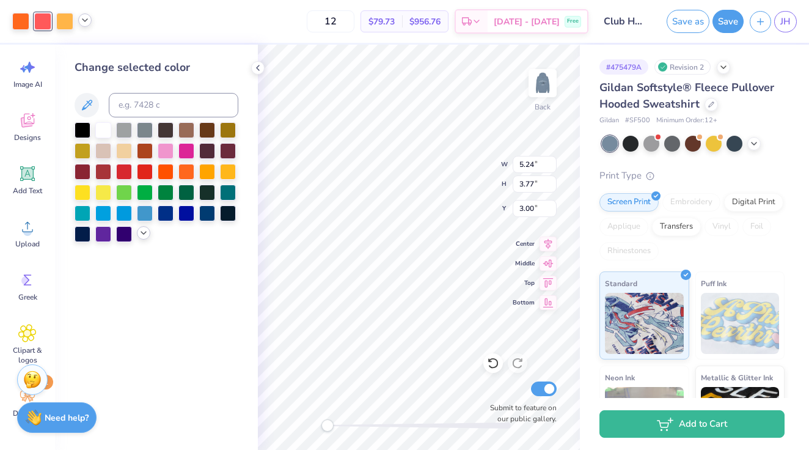
click at [144, 232] on icon at bounding box center [144, 233] width 10 height 10
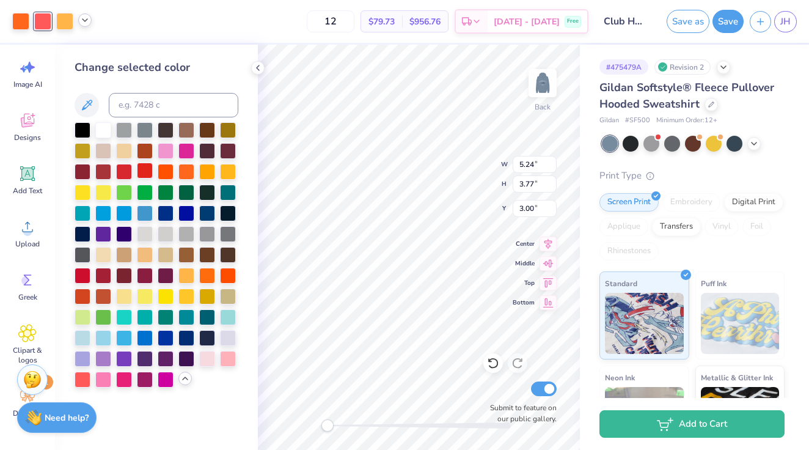
click at [144, 169] on div at bounding box center [145, 171] width 16 height 16
click at [100, 295] on div at bounding box center [103, 295] width 16 height 16
click at [84, 295] on div at bounding box center [83, 295] width 16 height 16
click at [229, 278] on div at bounding box center [228, 274] width 16 height 16
click at [144, 150] on div at bounding box center [145, 150] width 16 height 16
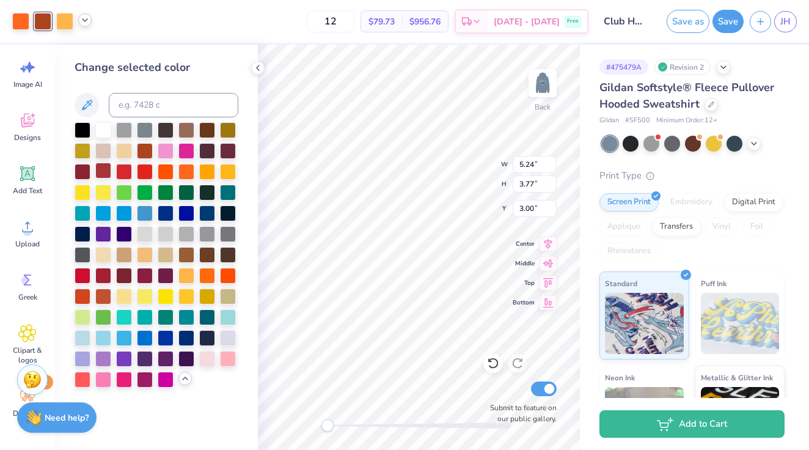
click at [96, 172] on div at bounding box center [103, 171] width 16 height 16
click at [145, 169] on div at bounding box center [145, 171] width 16 height 16
click at [125, 170] on div at bounding box center [124, 171] width 16 height 16
click at [206, 129] on div at bounding box center [207, 129] width 16 height 16
click at [230, 273] on div at bounding box center [228, 274] width 16 height 16
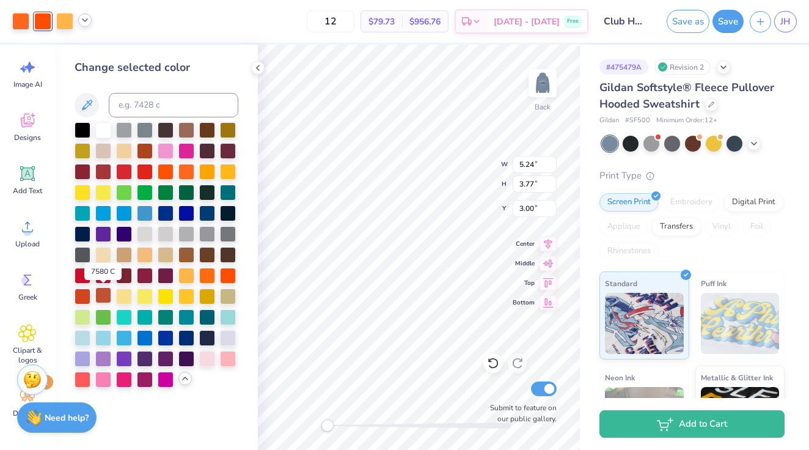
click at [103, 296] on div at bounding box center [103, 295] width 16 height 16
click at [81, 295] on div at bounding box center [83, 295] width 16 height 16
click at [81, 274] on div at bounding box center [83, 274] width 16 height 16
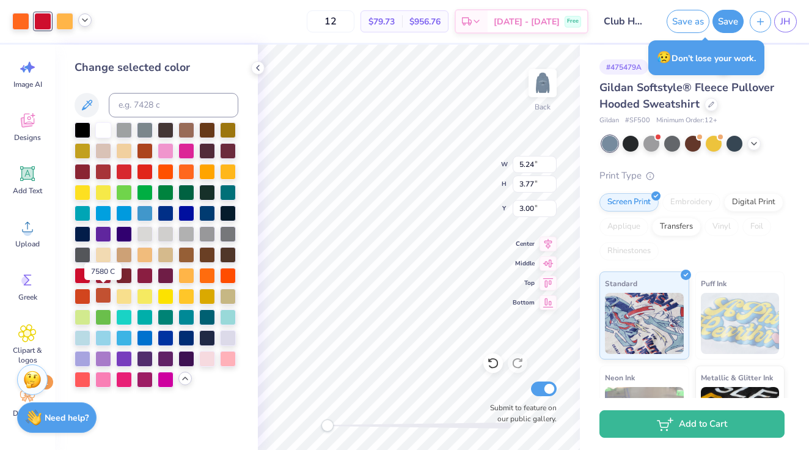
click at [101, 297] on div at bounding box center [103, 295] width 16 height 16
click at [223, 276] on div at bounding box center [228, 274] width 16 height 16
click at [16, 18] on div at bounding box center [20, 20] width 17 height 17
click at [68, 26] on div at bounding box center [64, 20] width 17 height 17
click at [210, 170] on div at bounding box center [207, 171] width 16 height 16
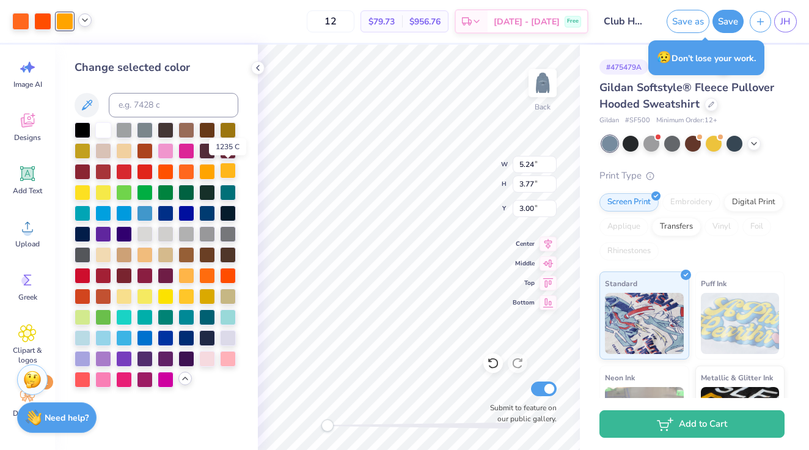
click at [225, 169] on div at bounding box center [228, 171] width 16 height 16
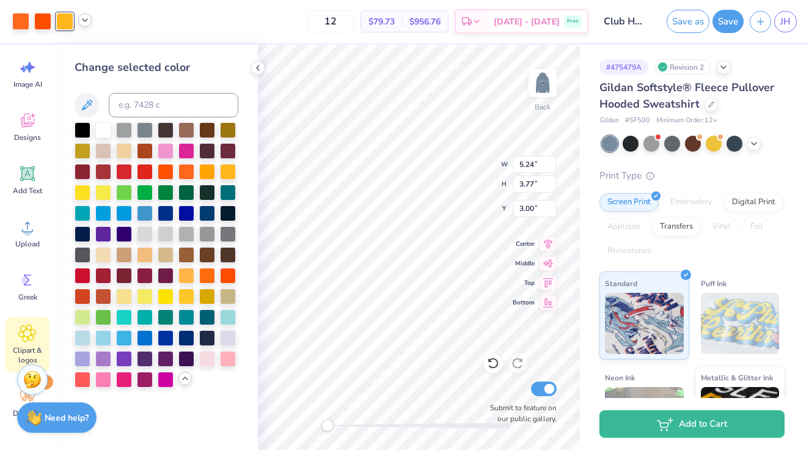
click at [26, 334] on icon at bounding box center [27, 332] width 7 height 7
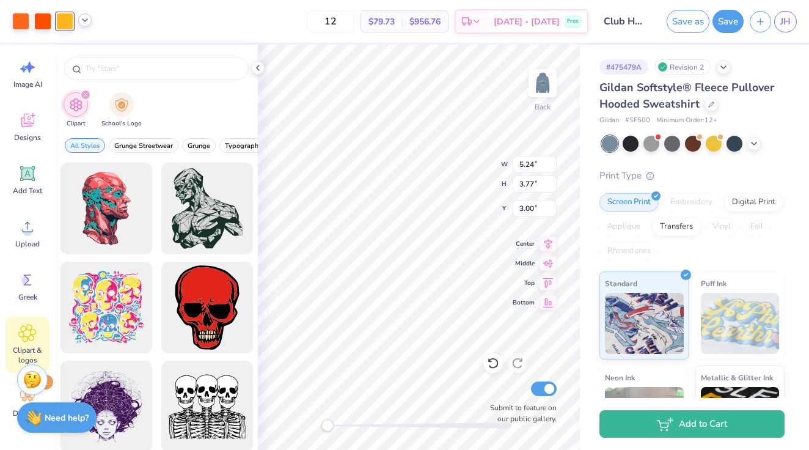
type input "anatomy"
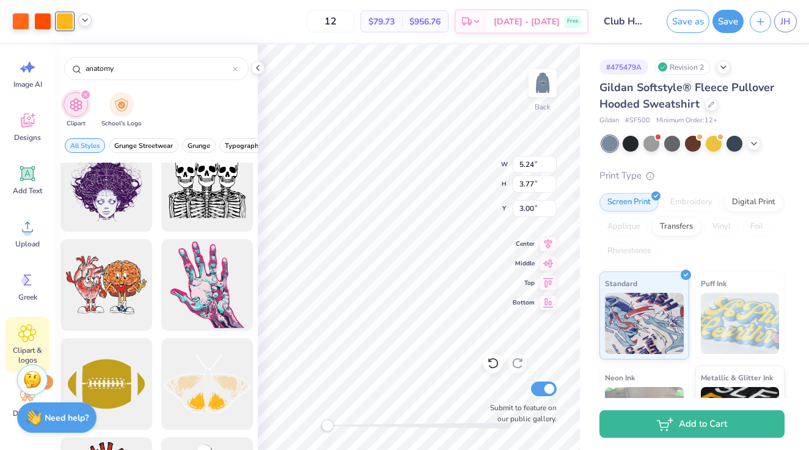
scroll to position [213, 0]
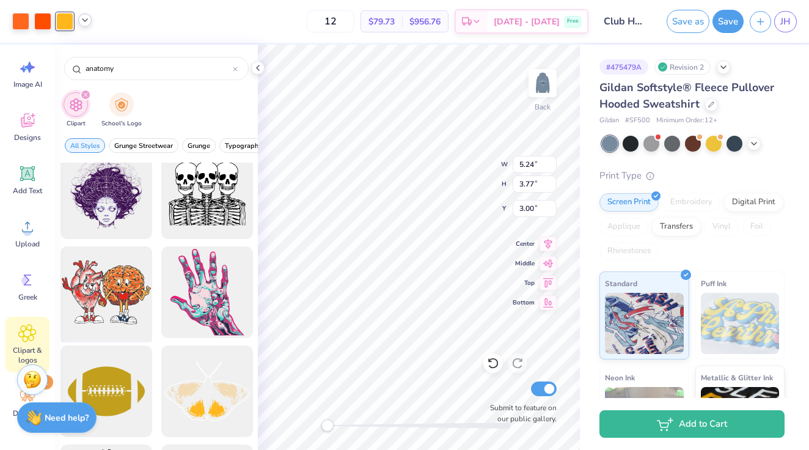
click at [134, 302] on div at bounding box center [106, 292] width 101 height 101
type input "15.00"
type input "10.78"
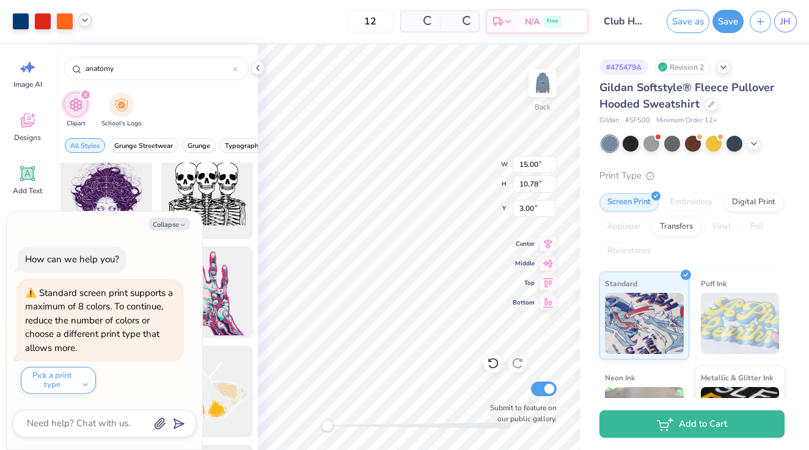
type textarea "x"
type input "9.43"
type input "6.78"
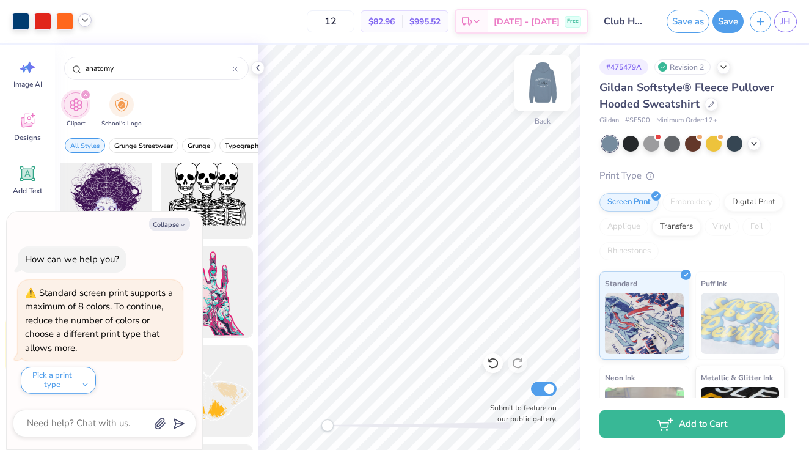
click at [540, 92] on img at bounding box center [542, 83] width 49 height 49
click at [540, 92] on img at bounding box center [542, 83] width 24 height 24
click at [546, 81] on img at bounding box center [542, 83] width 49 height 49
click at [757, 147] on icon at bounding box center [754, 142] width 10 height 10
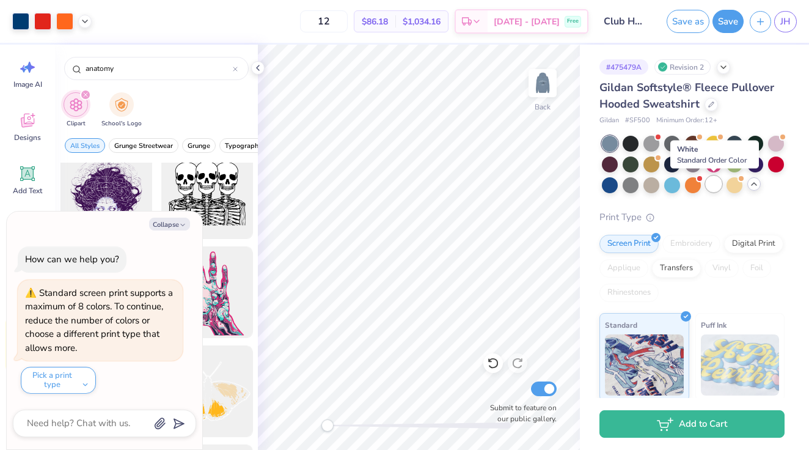
click at [714, 183] on div at bounding box center [714, 184] width 16 height 16
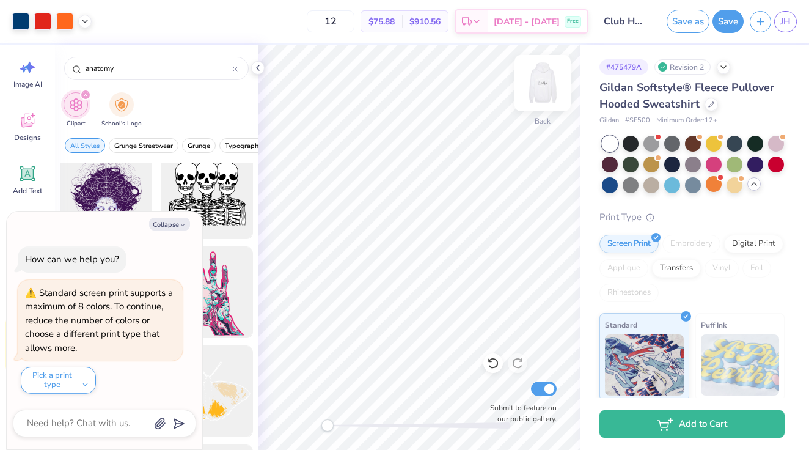
click at [545, 92] on img at bounding box center [542, 83] width 49 height 49
click at [551, 95] on img at bounding box center [542, 83] width 49 height 49
click at [168, 229] on button "Collapse" at bounding box center [169, 224] width 41 height 13
type textarea "x"
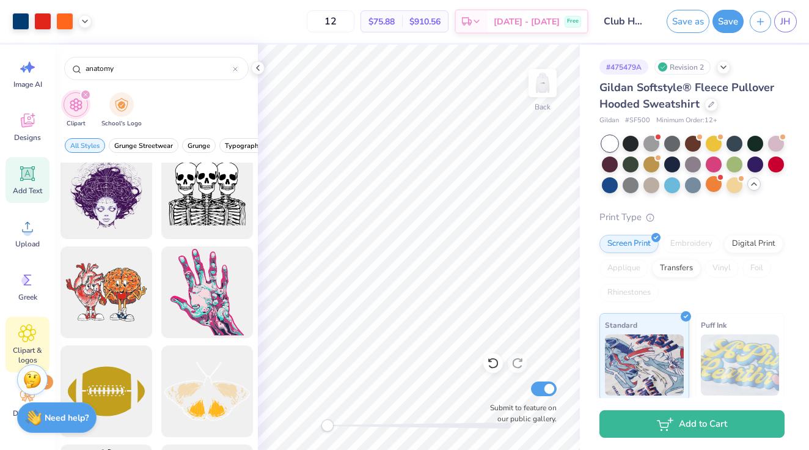
click at [18, 187] on span "Add Text" at bounding box center [27, 191] width 29 height 10
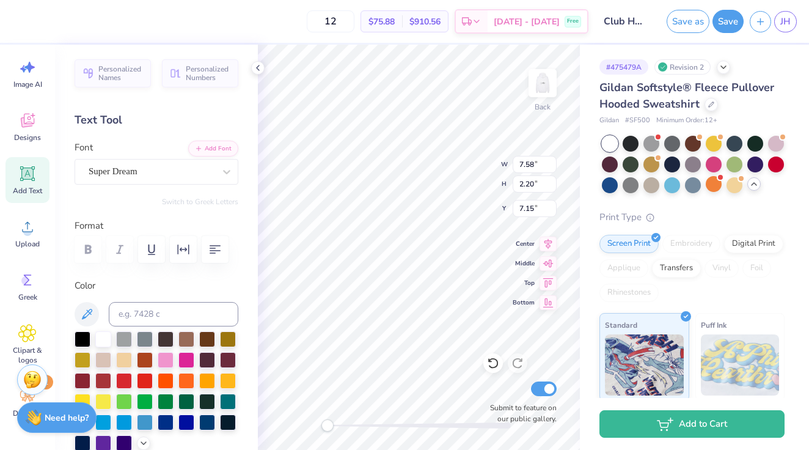
type textarea "n"
type textarea "NURSING & PA"
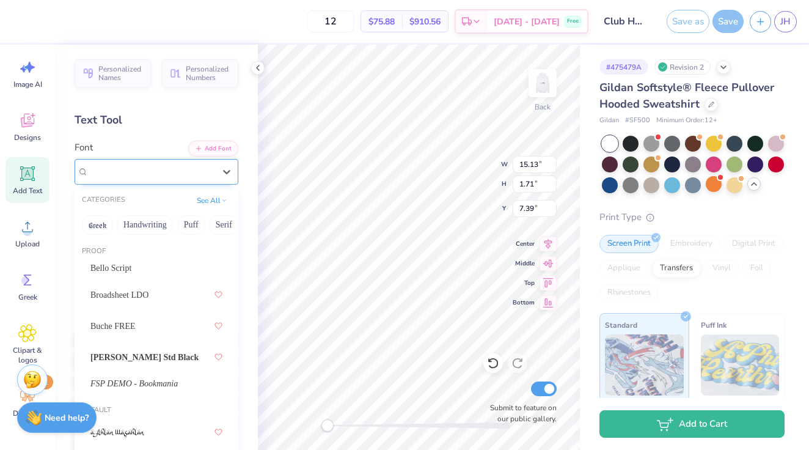
click at [123, 172] on div "Super Dream" at bounding box center [151, 171] width 128 height 19
click at [167, 223] on button "Retro" at bounding box center [157, 225] width 32 height 20
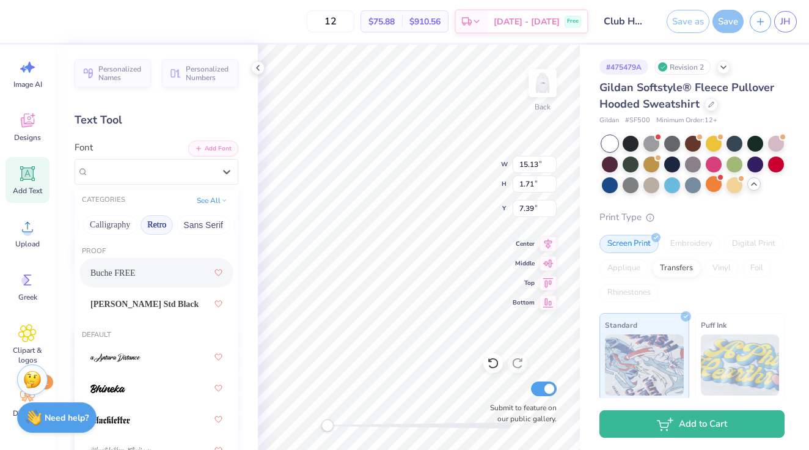
click at [148, 264] on div "Buche FREE" at bounding box center [156, 273] width 132 height 22
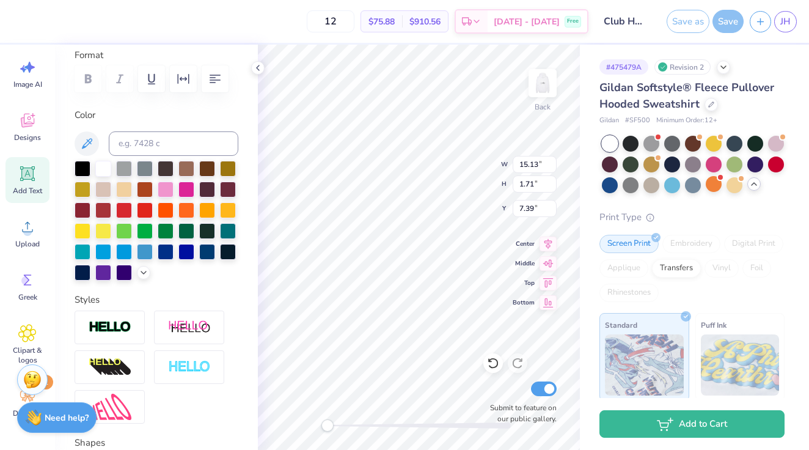
scroll to position [106, 0]
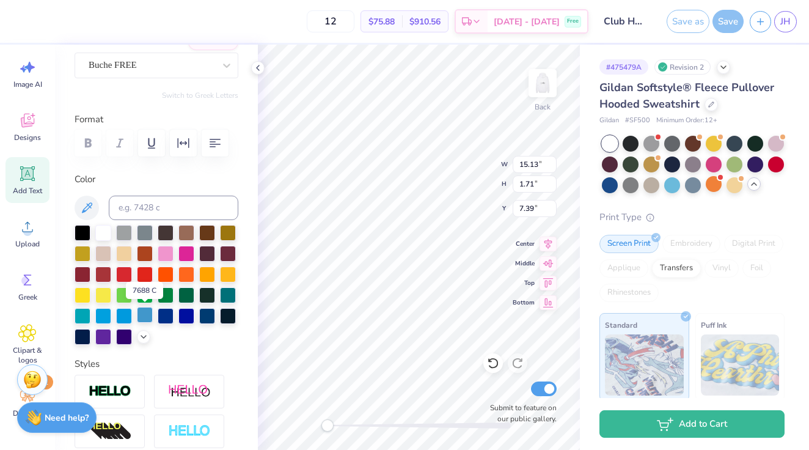
click at [145, 316] on div at bounding box center [145, 315] width 16 height 16
click at [232, 289] on div at bounding box center [228, 294] width 16 height 16
click at [181, 314] on div at bounding box center [186, 315] width 16 height 16
click at [213, 311] on div at bounding box center [207, 315] width 16 height 16
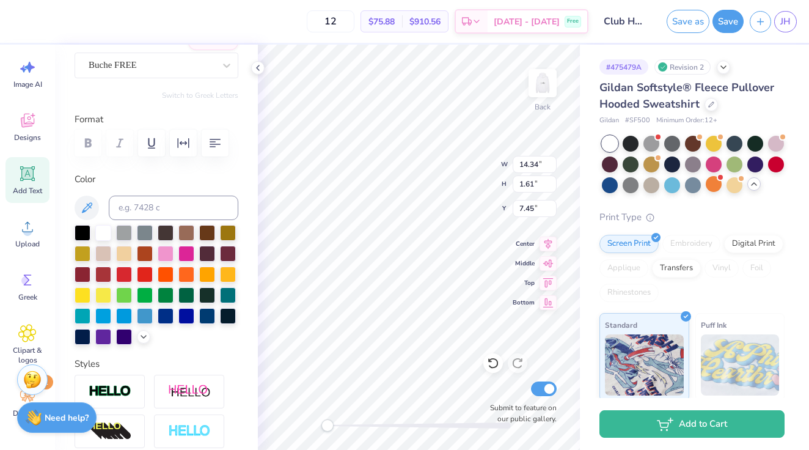
scroll to position [0, 0]
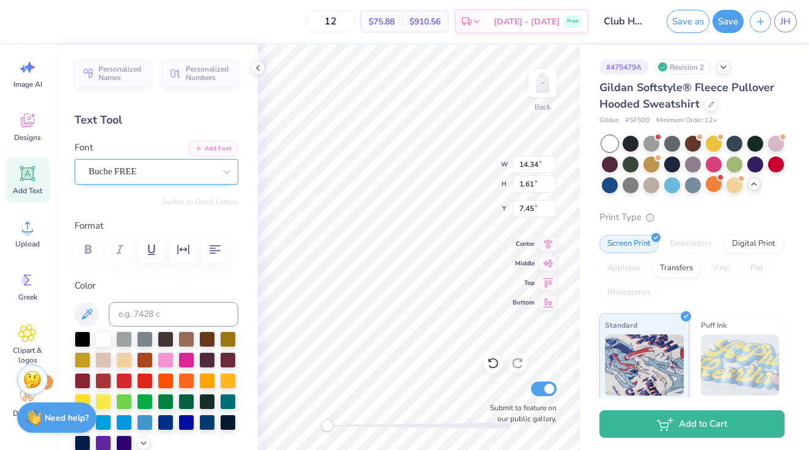
click at [152, 167] on div "Buche FREE" at bounding box center [151, 171] width 128 height 19
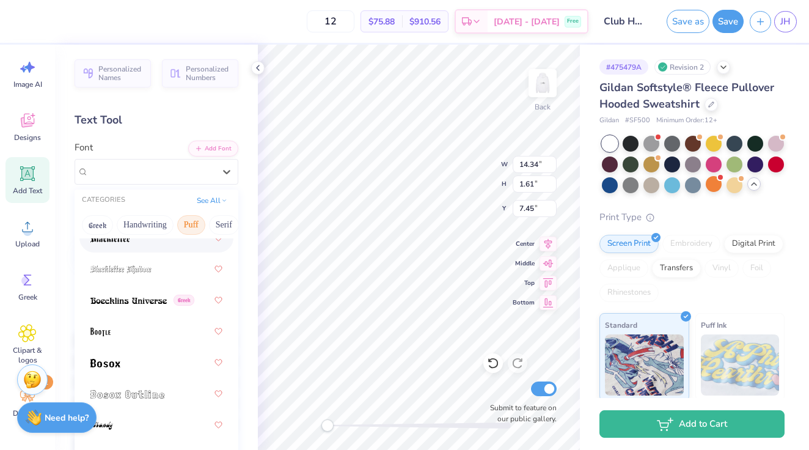
click at [190, 223] on button "Puff" at bounding box center [191, 225] width 28 height 20
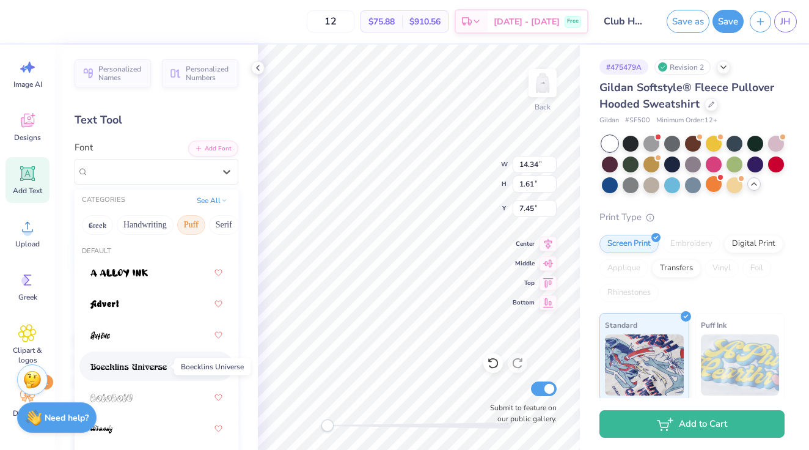
click at [143, 365] on img at bounding box center [128, 366] width 76 height 9
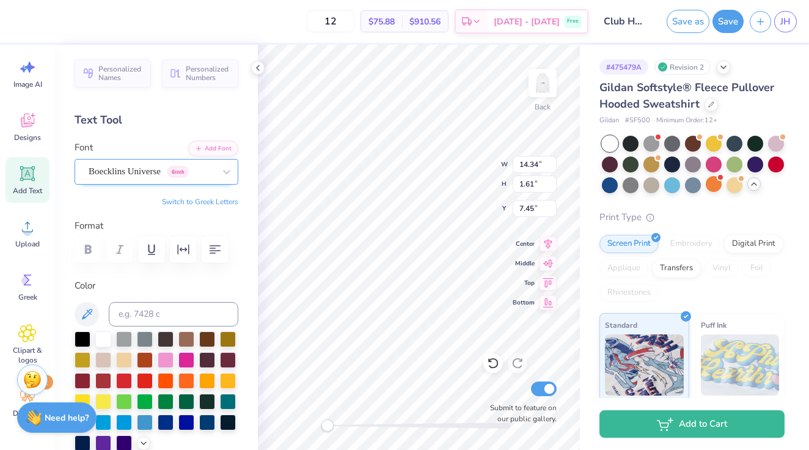
click at [167, 183] on div "Boecklins Universe Greek" at bounding box center [157, 172] width 164 height 26
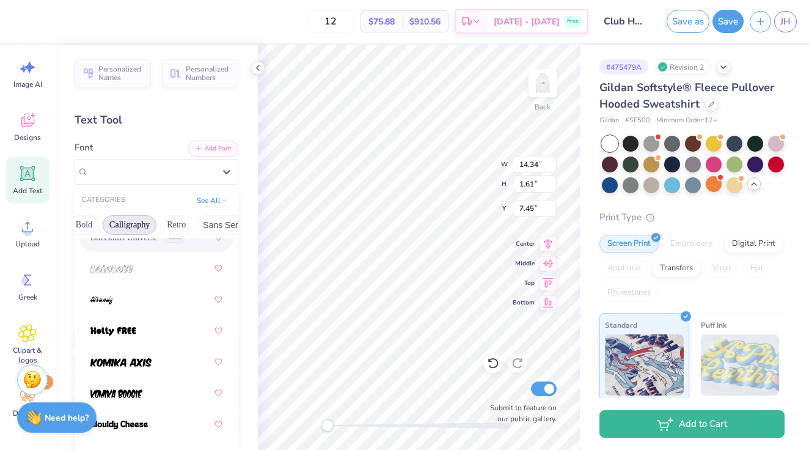
scroll to position [0, 175]
click at [180, 224] on button "Retro" at bounding box center [175, 225] width 32 height 20
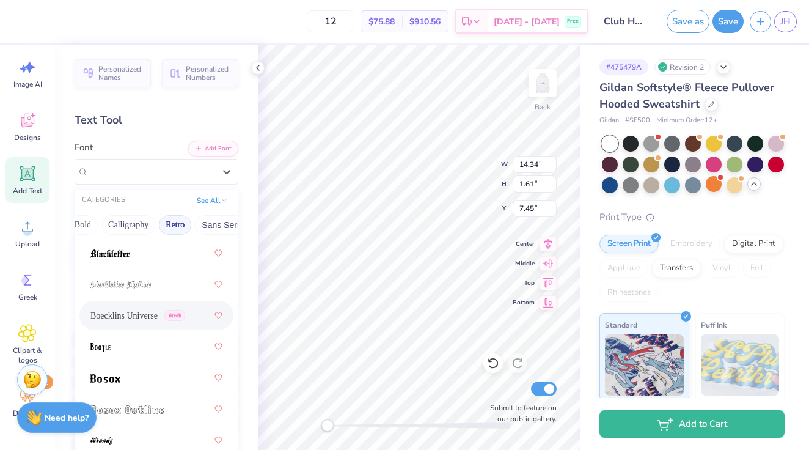
scroll to position [168, 0]
click at [153, 312] on span "Boecklins Universe" at bounding box center [123, 313] width 67 height 13
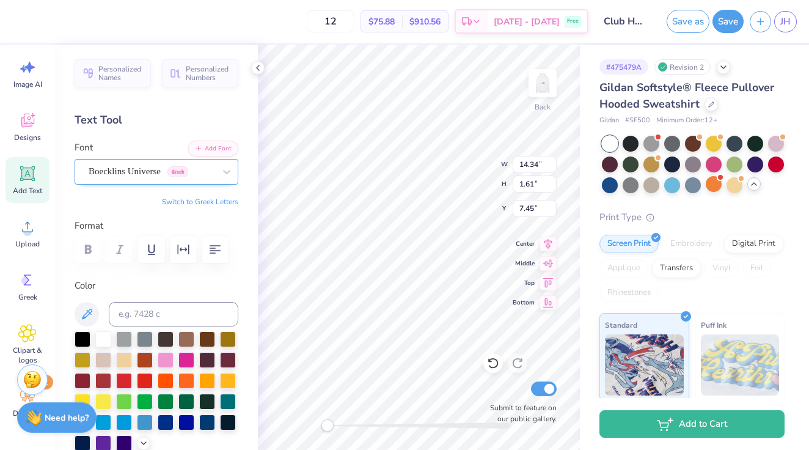
click at [198, 168] on div "Boecklins Universe Greek" at bounding box center [151, 171] width 128 height 19
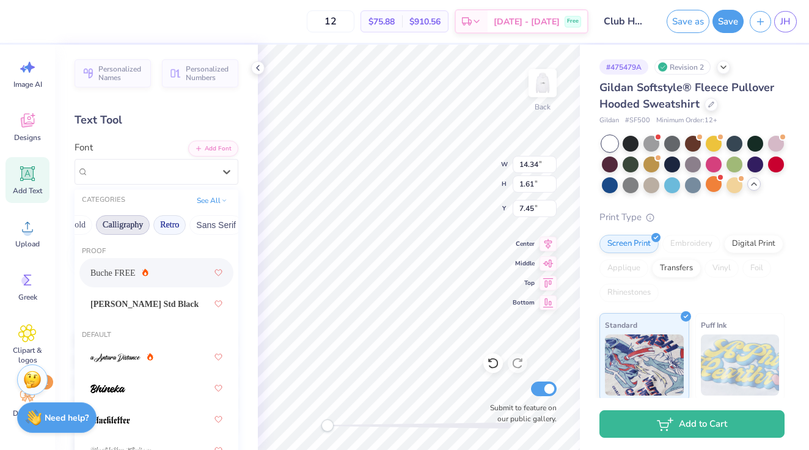
scroll to position [0, 189]
click at [170, 225] on button "Retro" at bounding box center [161, 225] width 32 height 20
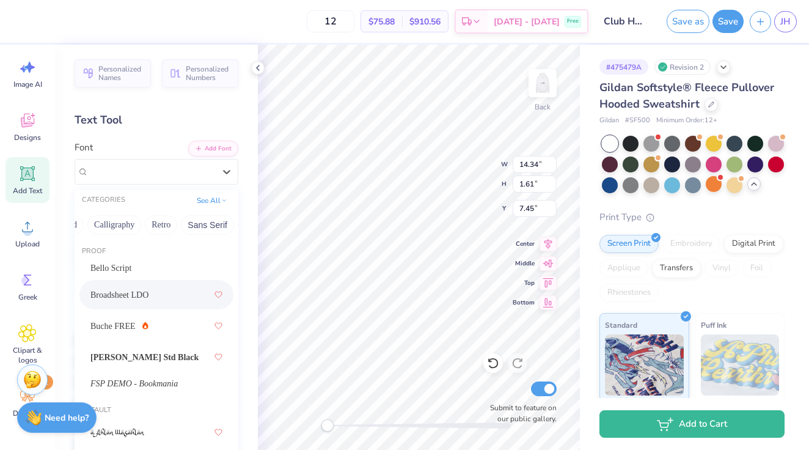
click at [148, 296] on span "Broadsheet LDO" at bounding box center [119, 294] width 58 height 13
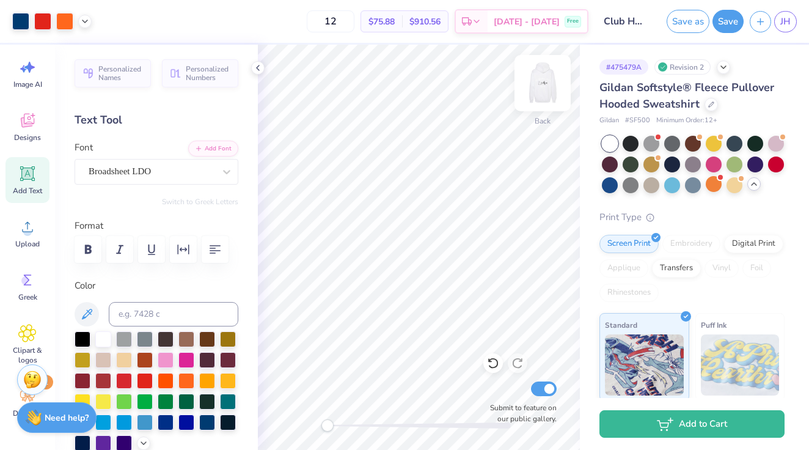
click at [551, 77] on img at bounding box center [542, 83] width 49 height 49
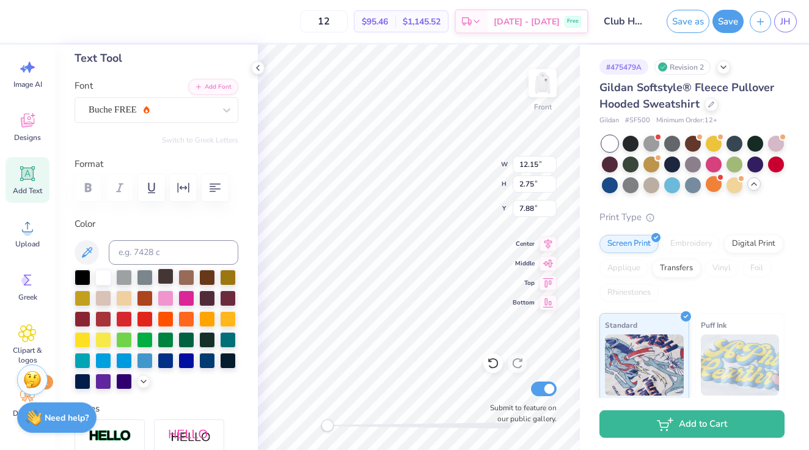
scroll to position [83, 0]
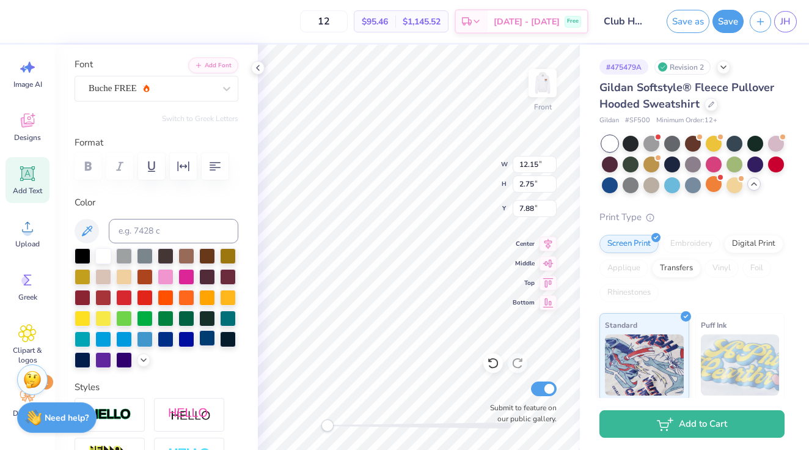
click at [206, 336] on div at bounding box center [207, 338] width 16 height 16
type input "1.88"
type input "0.54"
type input "13.31"
click at [202, 336] on div at bounding box center [207, 338] width 16 height 16
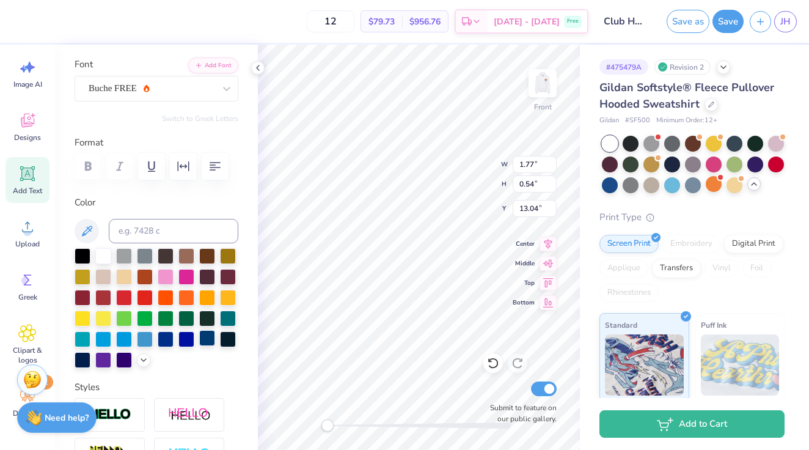
click at [207, 341] on div at bounding box center [207, 338] width 16 height 16
type input "3.86"
type input "1.12"
type input "13.85"
click at [209, 336] on div at bounding box center [207, 338] width 16 height 16
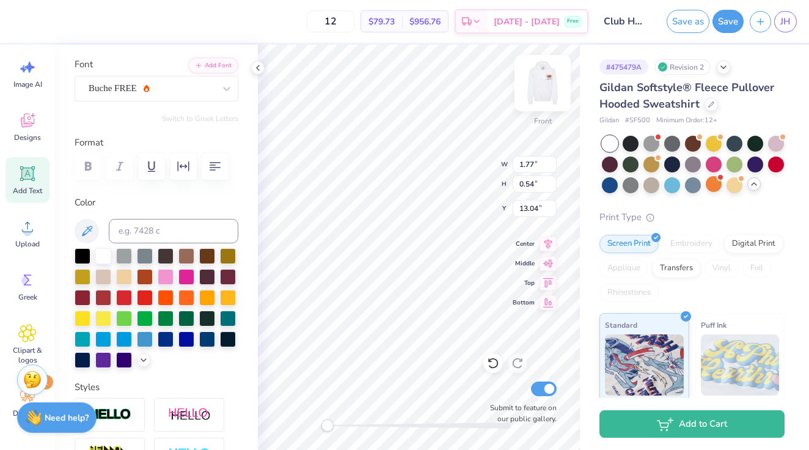
type input "1.12"
type input "1.40"
type input "8.25"
click at [208, 337] on div at bounding box center [207, 338] width 16 height 16
click at [541, 88] on img at bounding box center [542, 83] width 49 height 49
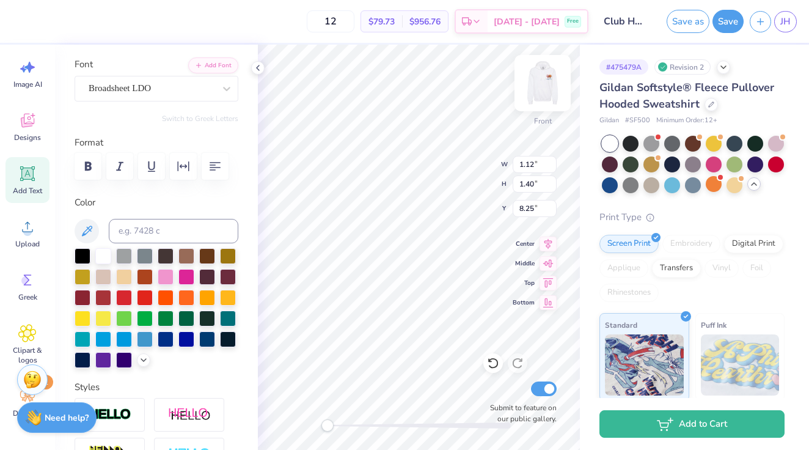
type input "1.23"
type input "1.54"
type input "6.98"
click at [541, 92] on img at bounding box center [542, 83] width 24 height 24
type input "1.12"
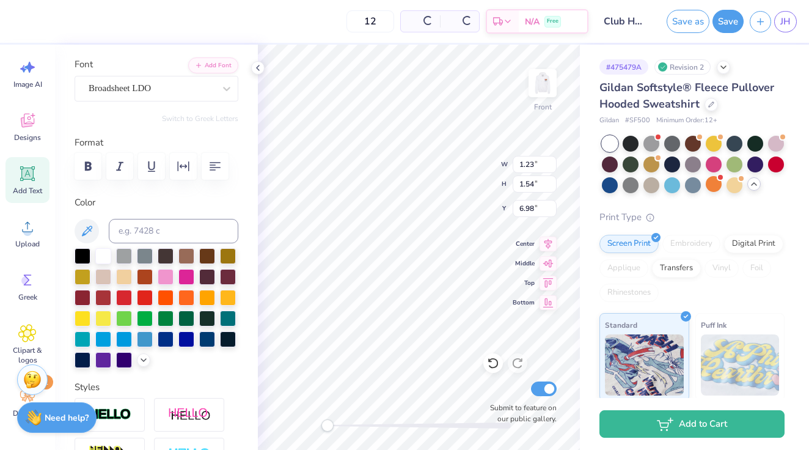
type input "1.40"
click at [548, 93] on div "Front W 1.12 1.12 " H 1.40 1.40 " Y 8.25 8.25 " Center Middle Top Bottom Submit…" at bounding box center [419, 247] width 322 height 405
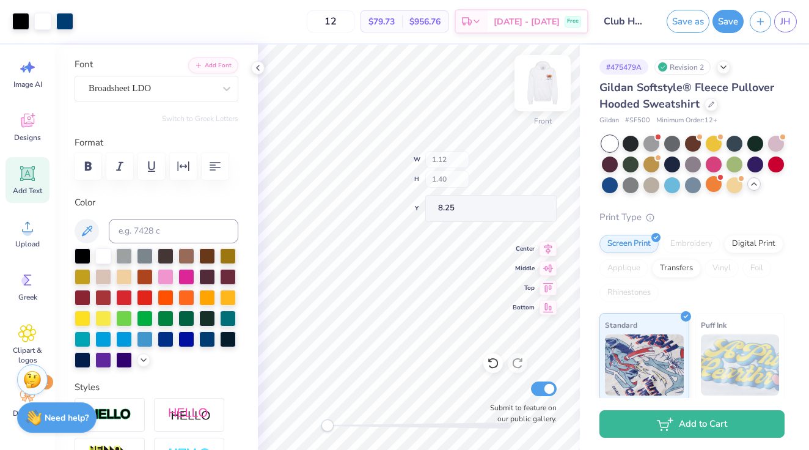
type input "19.53"
click at [543, 84] on img at bounding box center [542, 83] width 49 height 49
click at [542, 81] on img at bounding box center [542, 83] width 49 height 49
click at [540, 87] on img at bounding box center [542, 83] width 24 height 24
click at [729, 24] on button "Save" at bounding box center [727, 21] width 31 height 23
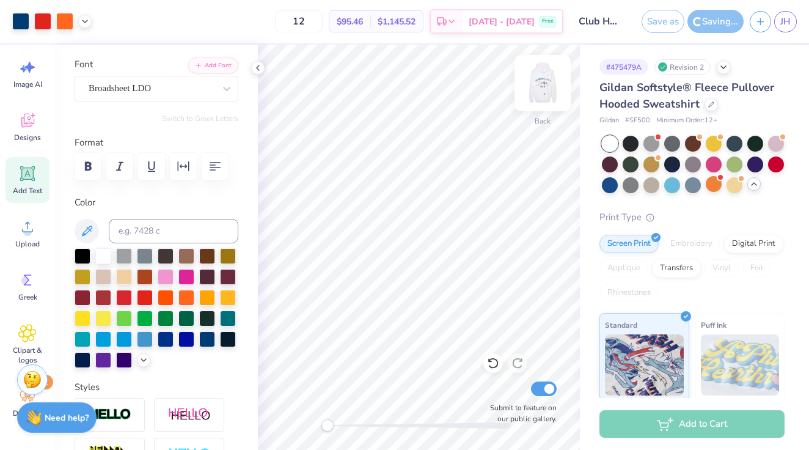
click at [546, 88] on img at bounding box center [542, 83] width 49 height 49
click at [552, 81] on img at bounding box center [542, 83] width 49 height 49
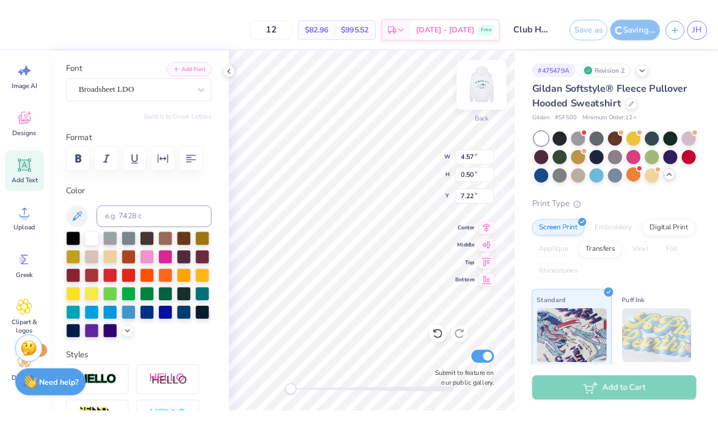
scroll to position [0, 2]
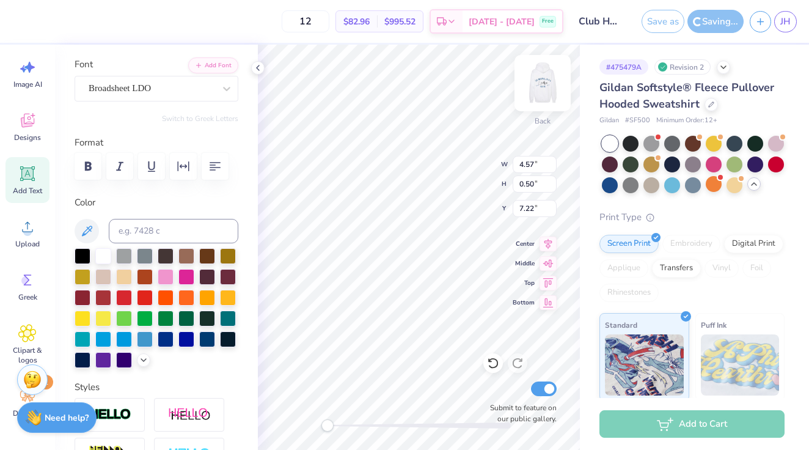
type textarea "NURSING & PA"
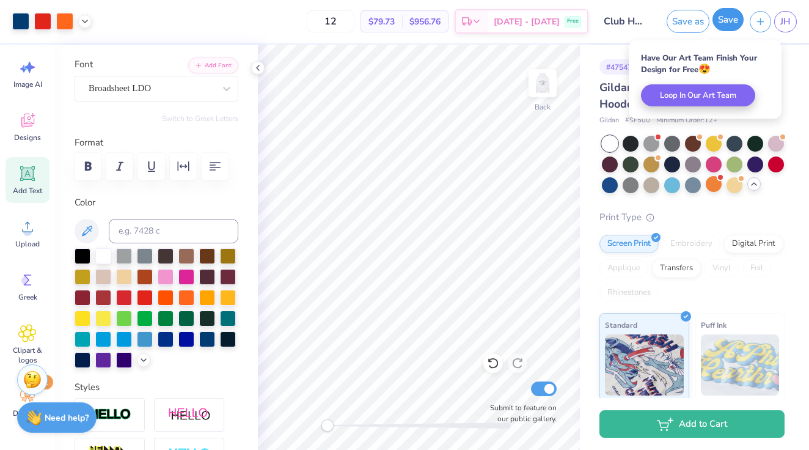
click at [733, 24] on button "Save" at bounding box center [727, 19] width 31 height 23
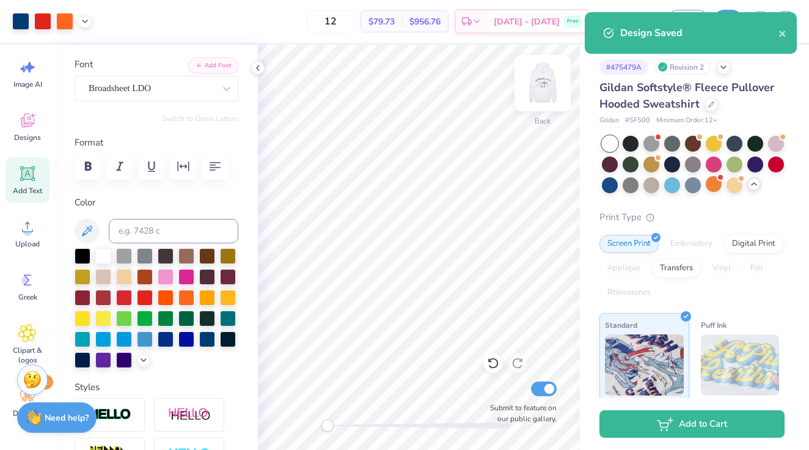
click at [541, 84] on img at bounding box center [542, 83] width 49 height 49
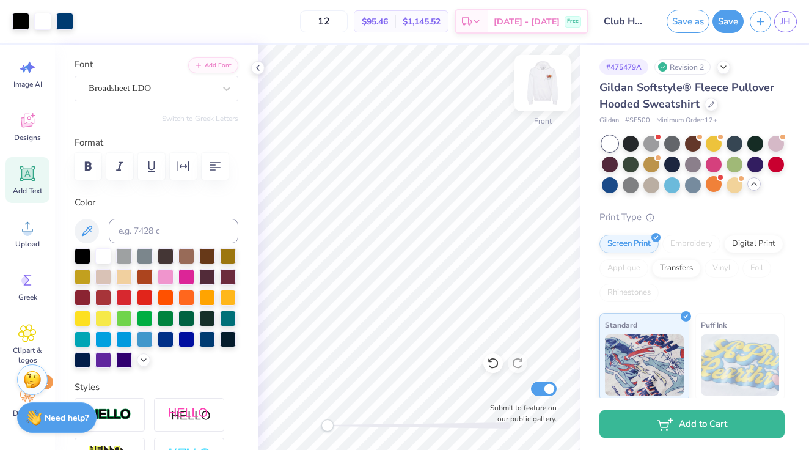
click at [544, 91] on img at bounding box center [542, 83] width 49 height 49
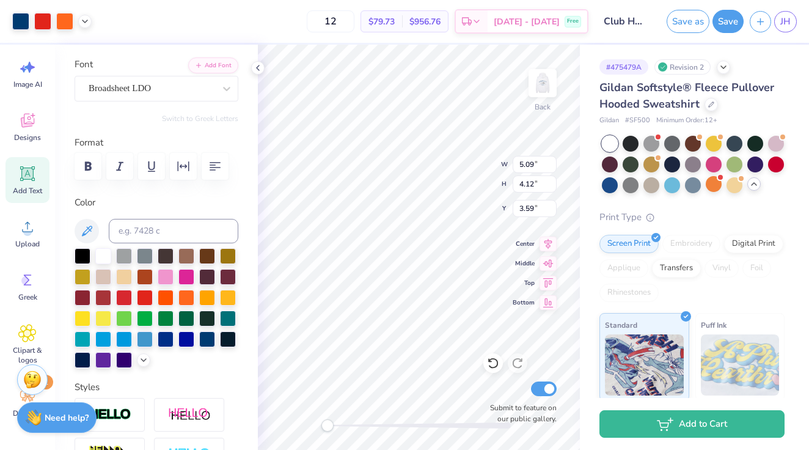
type input "11.42"
click at [541, 85] on img at bounding box center [542, 83] width 49 height 49
click at [546, 74] on img at bounding box center [542, 83] width 49 height 49
type input "13.37"
type input "7.81"
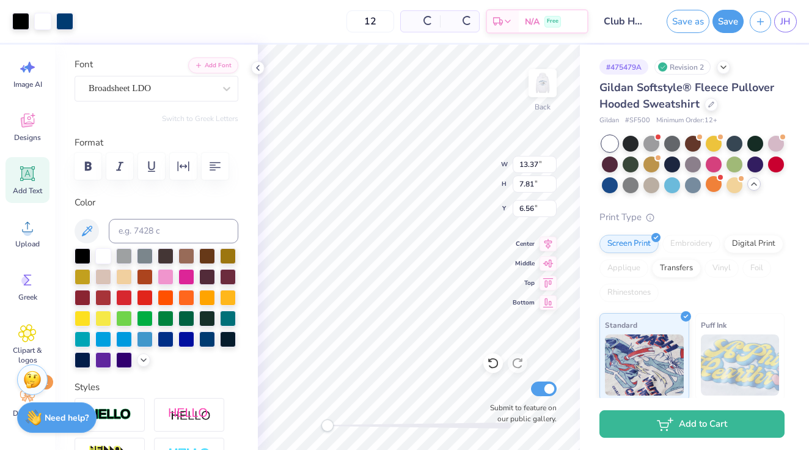
type input "6.56"
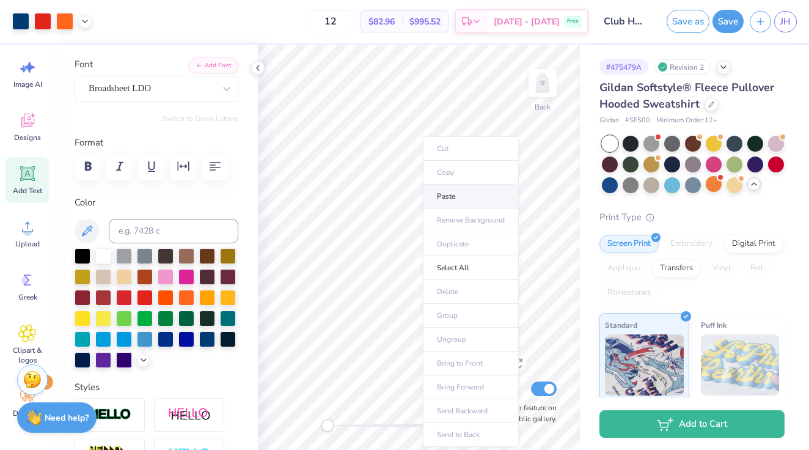
click at [427, 190] on li "Paste" at bounding box center [471, 197] width 96 height 24
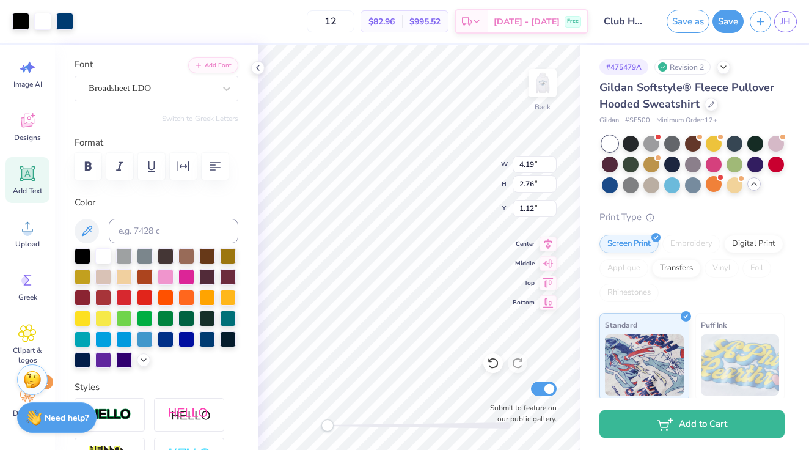
type input "4.19"
type input "2.76"
type input "3.47"
type input "5.56"
type input "3.25"
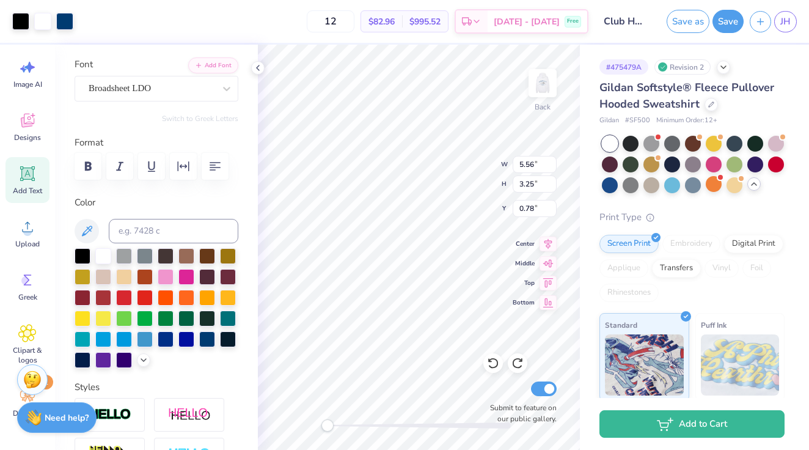
type input "3.00"
type input "10.34"
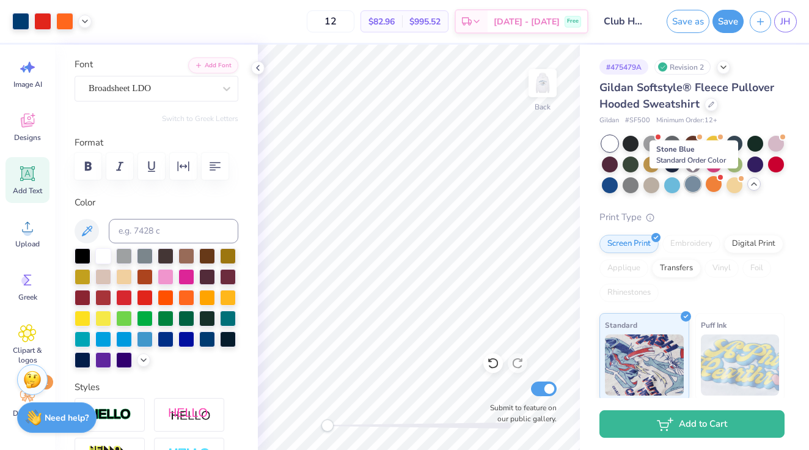
click at [693, 186] on div at bounding box center [693, 184] width 16 height 16
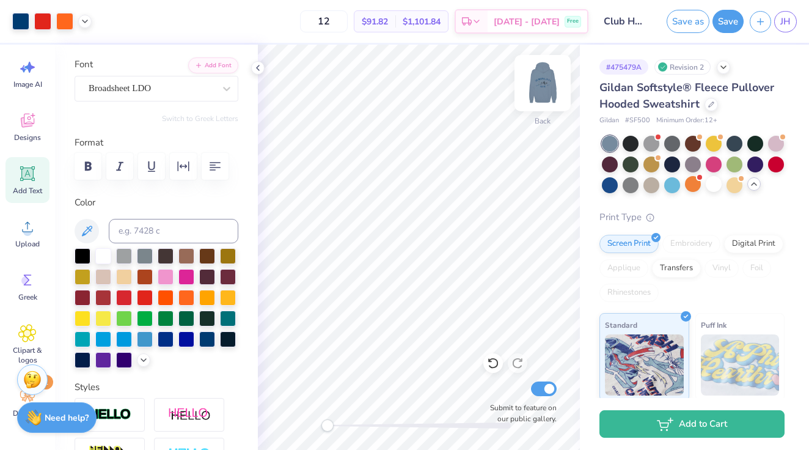
click at [538, 88] on img at bounding box center [542, 83] width 49 height 49
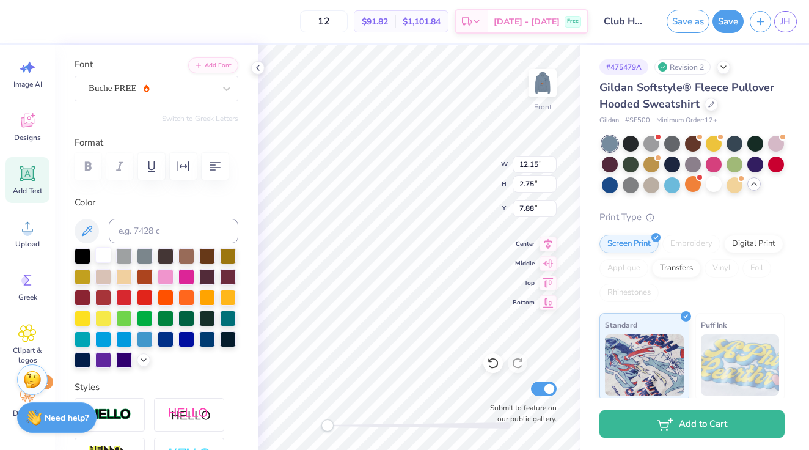
click at [98, 253] on div at bounding box center [103, 255] width 16 height 16
type input "3.86"
type input "1.12"
type input "13.85"
click at [104, 257] on div at bounding box center [103, 255] width 16 height 16
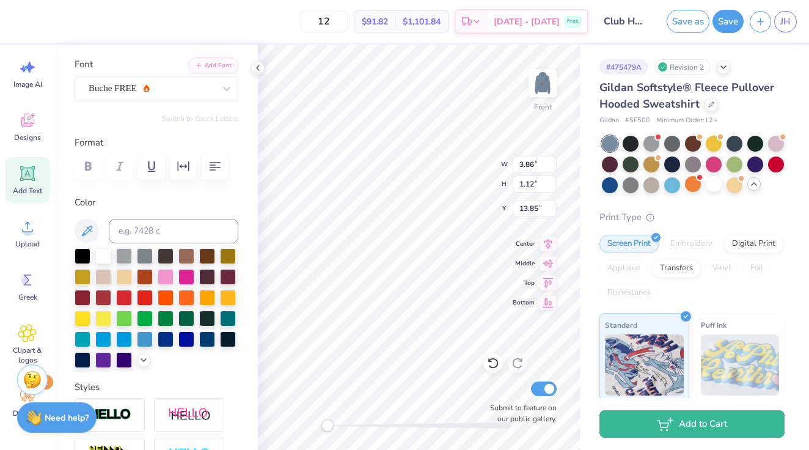
type input "1.12"
type input "1.40"
type input "8.25"
click at [103, 252] on div at bounding box center [103, 255] width 16 height 16
type input "1.88"
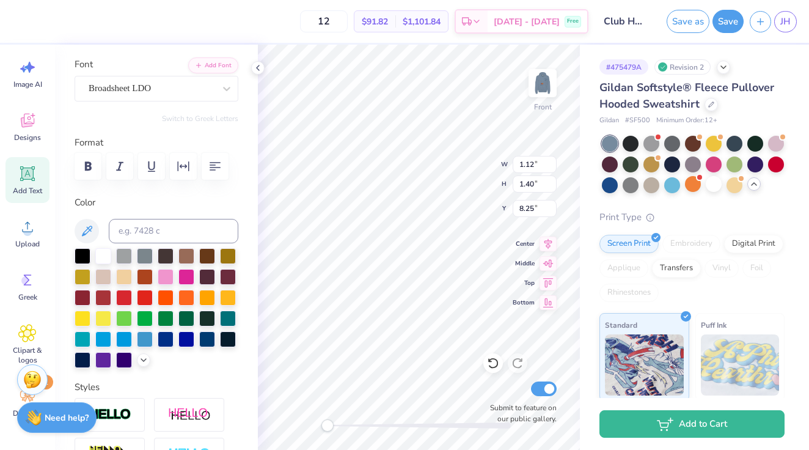
type input "0.54"
type input "13.31"
click at [107, 255] on div at bounding box center [103, 255] width 16 height 16
type input "1.77"
type input "13.04"
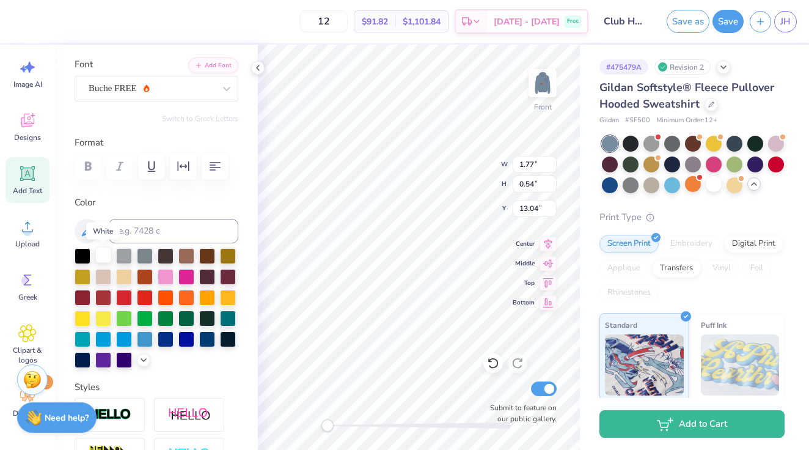
click at [101, 252] on div at bounding box center [103, 255] width 16 height 16
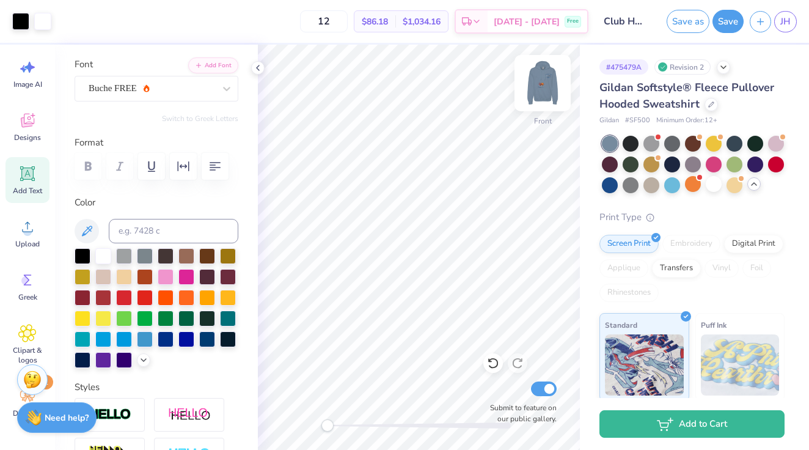
click at [541, 84] on img at bounding box center [542, 83] width 49 height 49
click at [715, 189] on div at bounding box center [714, 184] width 16 height 16
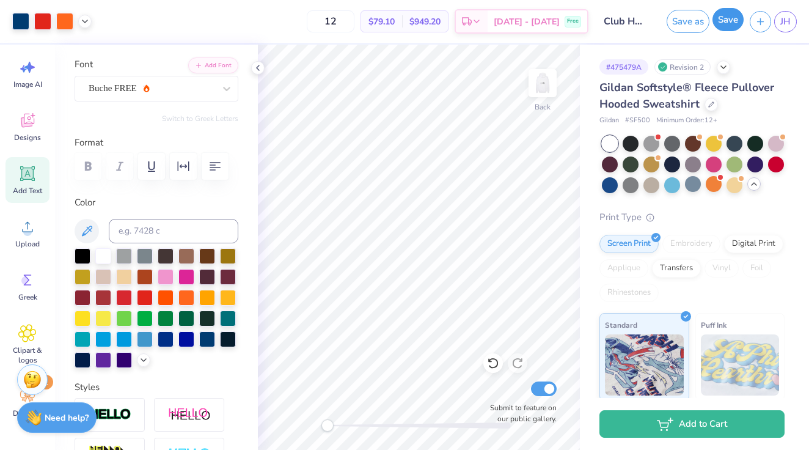
click at [728, 26] on button "Save" at bounding box center [727, 19] width 31 height 23
click at [736, 20] on button "Save" at bounding box center [727, 19] width 31 height 23
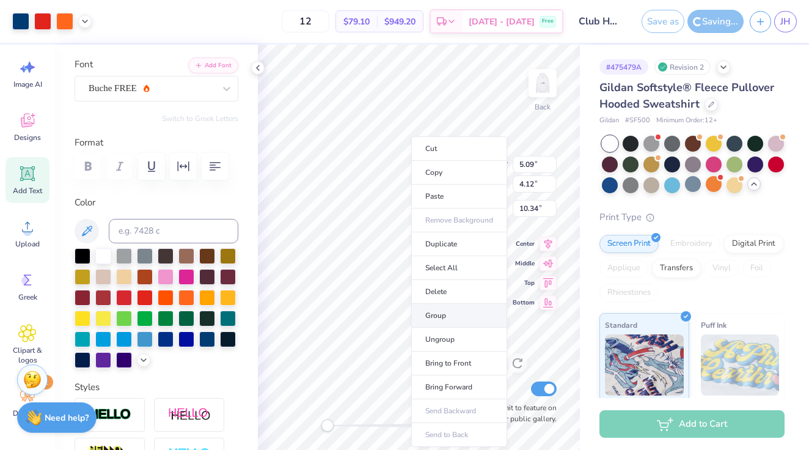
click at [430, 309] on li "Group" at bounding box center [459, 316] width 96 height 24
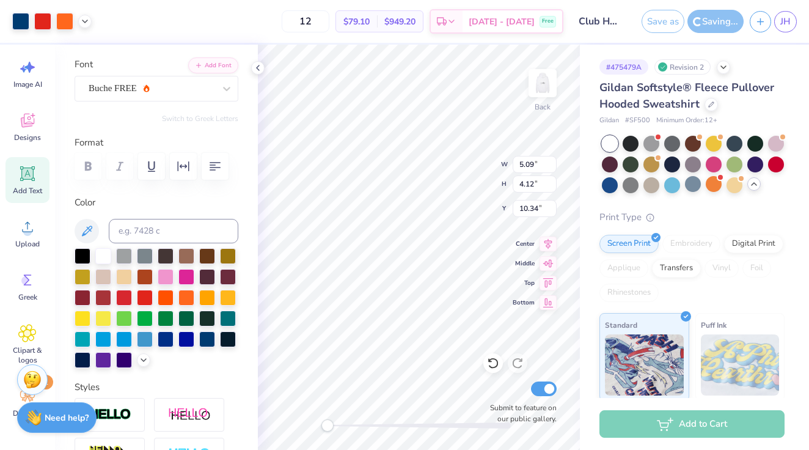
type input "5.56"
type input "3.25"
type input "3.00"
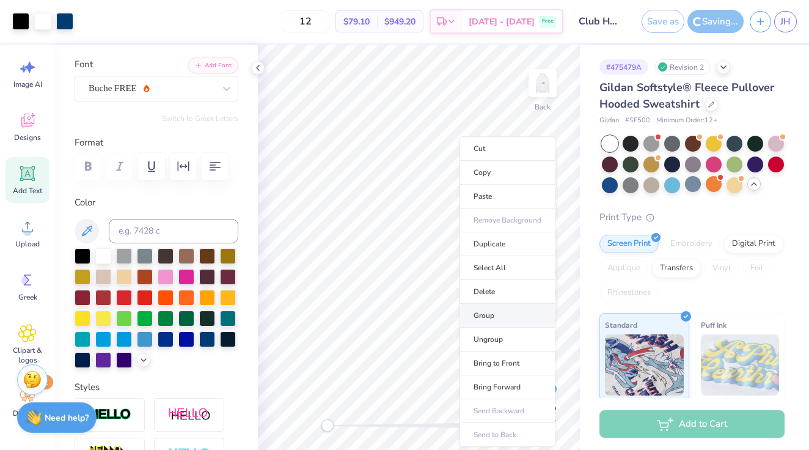
click at [485, 311] on li "Group" at bounding box center [507, 316] width 96 height 24
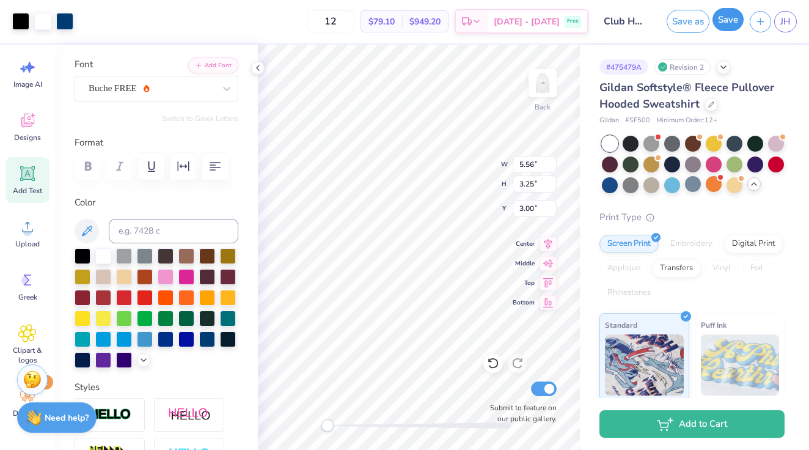
click at [728, 29] on button "Save" at bounding box center [727, 19] width 31 height 23
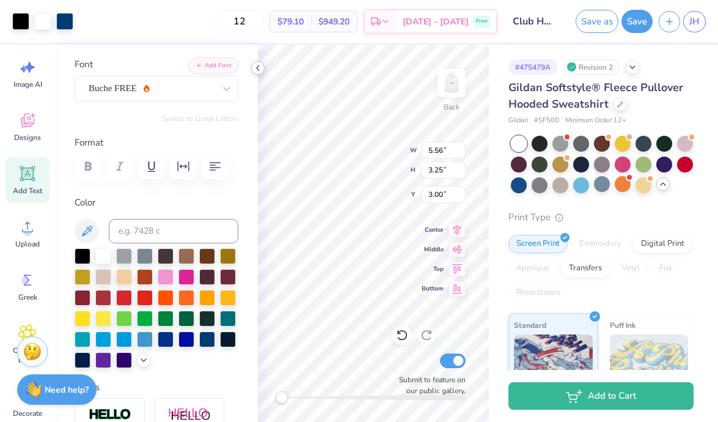
click at [257, 65] on icon at bounding box center [258, 68] width 10 height 10
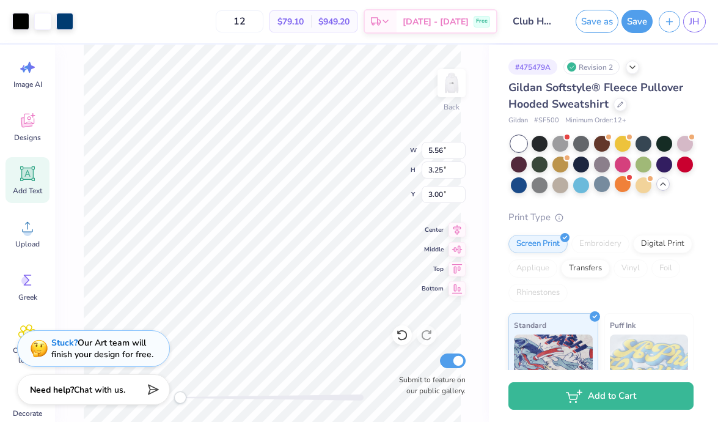
type input "5.09"
type input "4.12"
type input "10.34"
click at [304, 27] on span "$79.10" at bounding box center [290, 21] width 26 height 13
click at [441, 90] on img at bounding box center [451, 83] width 49 height 49
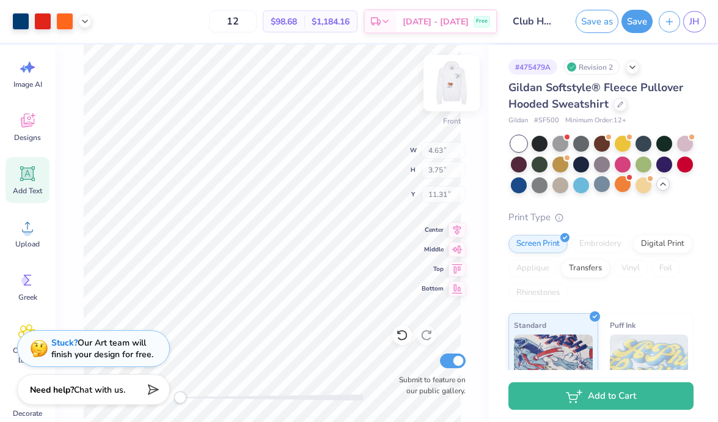
click at [448, 87] on img at bounding box center [451, 83] width 49 height 49
type input "5.09"
type input "4.12"
type input "10.34"
click at [451, 92] on img at bounding box center [451, 83] width 49 height 49
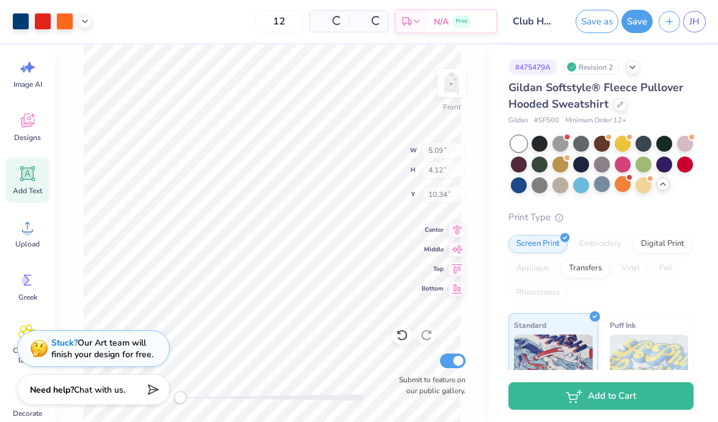
type input "4.63"
type input "3.75"
type input "11.31"
type input "12.15"
type input "2.75"
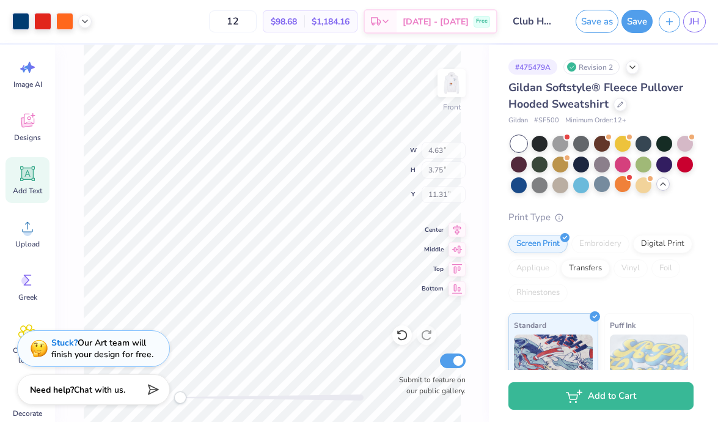
type input "7.87"
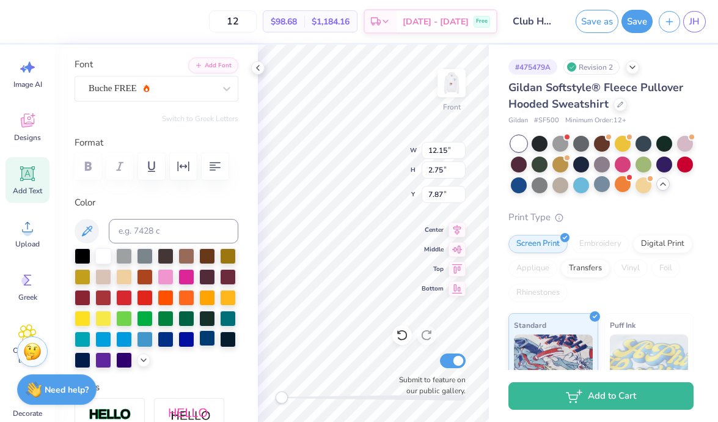
click at [208, 337] on div at bounding box center [207, 338] width 16 height 16
type input "1.12"
type input "1.40"
type input "8.25"
click at [208, 334] on div at bounding box center [207, 338] width 16 height 16
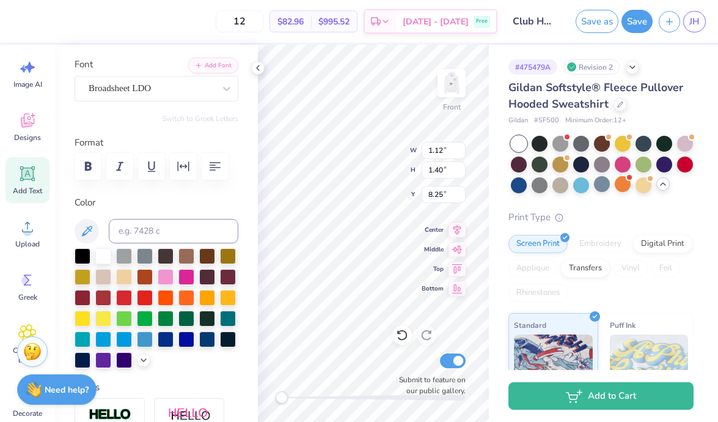
type input "3.86"
type input "1.12"
type input "13.85"
click at [206, 341] on div at bounding box center [207, 338] width 16 height 16
type input "1.88"
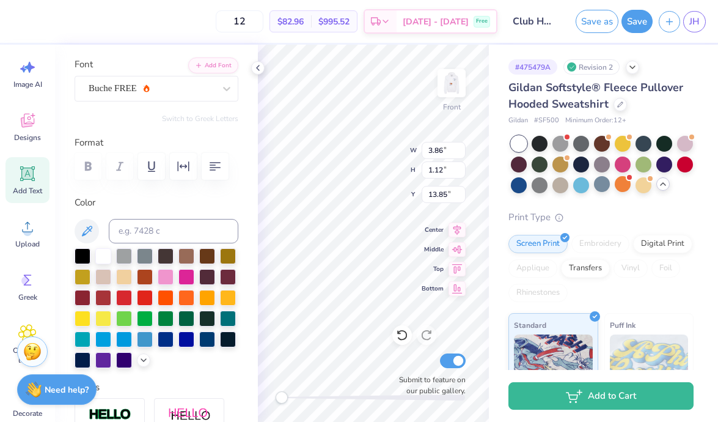
type input "0.54"
type input "13.31"
click at [208, 335] on div at bounding box center [207, 338] width 16 height 16
type input "1.77"
type input "13.04"
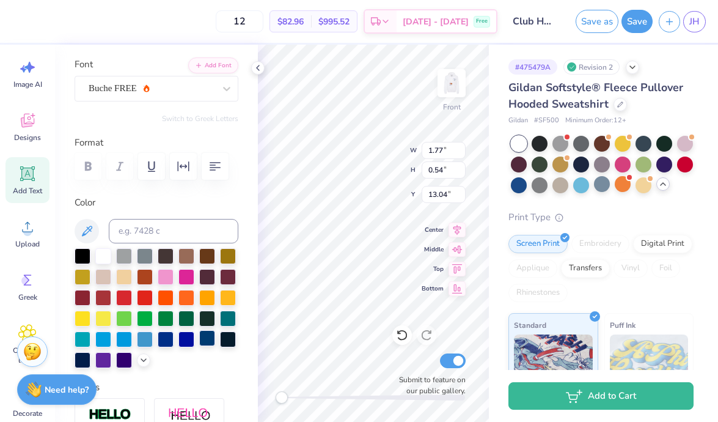
click at [205, 340] on div at bounding box center [207, 338] width 16 height 16
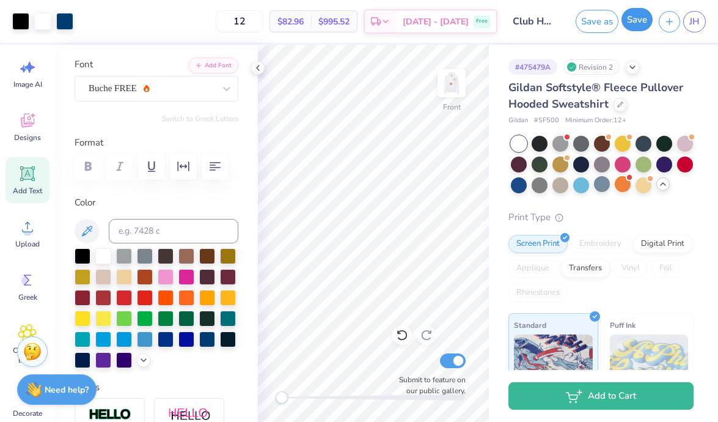
click at [641, 27] on button "Save" at bounding box center [636, 19] width 31 height 23
click at [459, 91] on img at bounding box center [451, 83] width 49 height 49
